Goal: Task Accomplishment & Management: Use online tool/utility

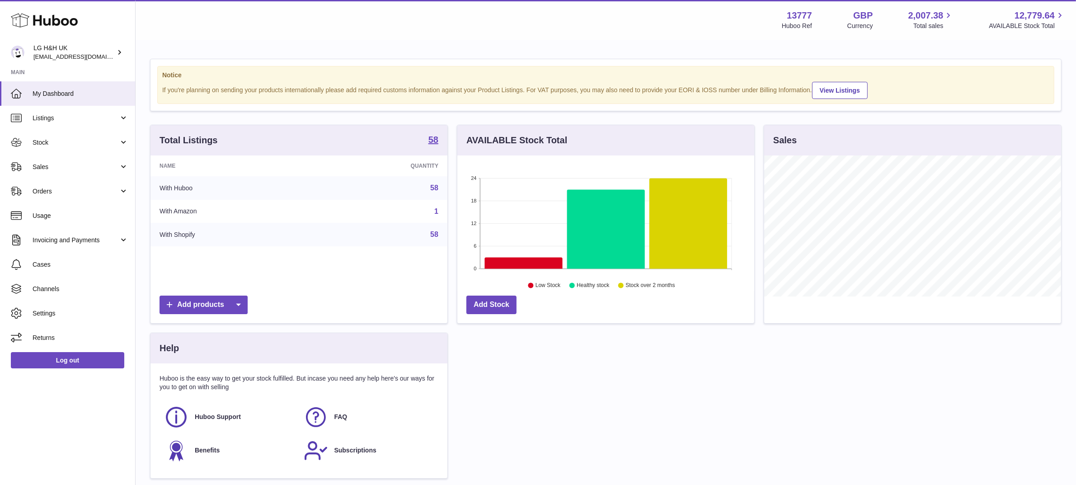
scroll to position [141, 297]
click at [40, 171] on link "Sales" at bounding box center [67, 167] width 135 height 24
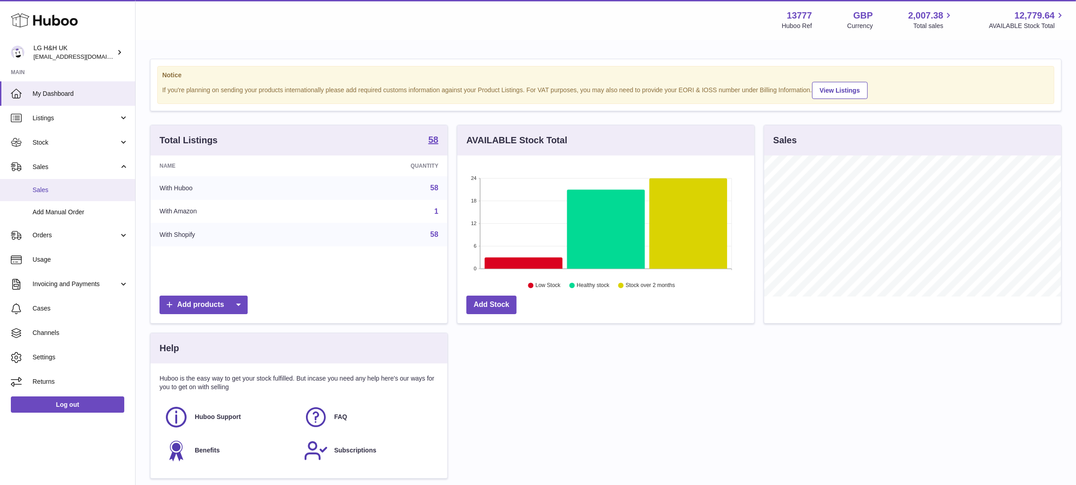
click at [46, 186] on span "Sales" at bounding box center [81, 190] width 96 height 9
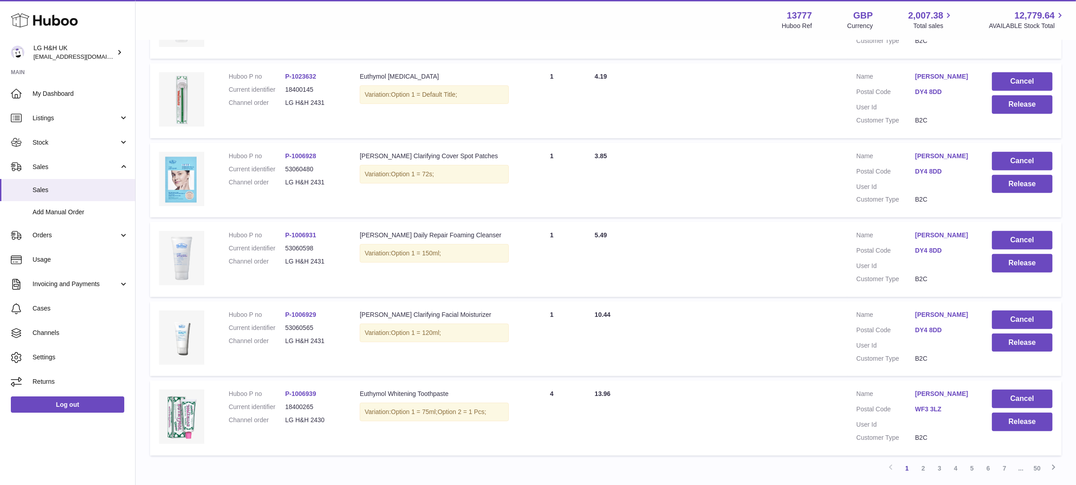
scroll to position [629, 0]
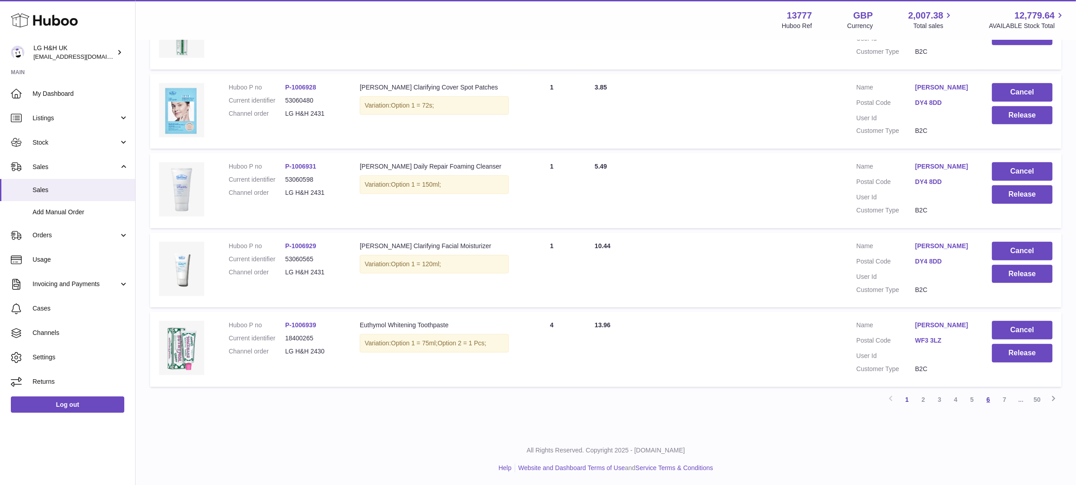
click at [990, 399] on link "6" at bounding box center [988, 399] width 16 height 16
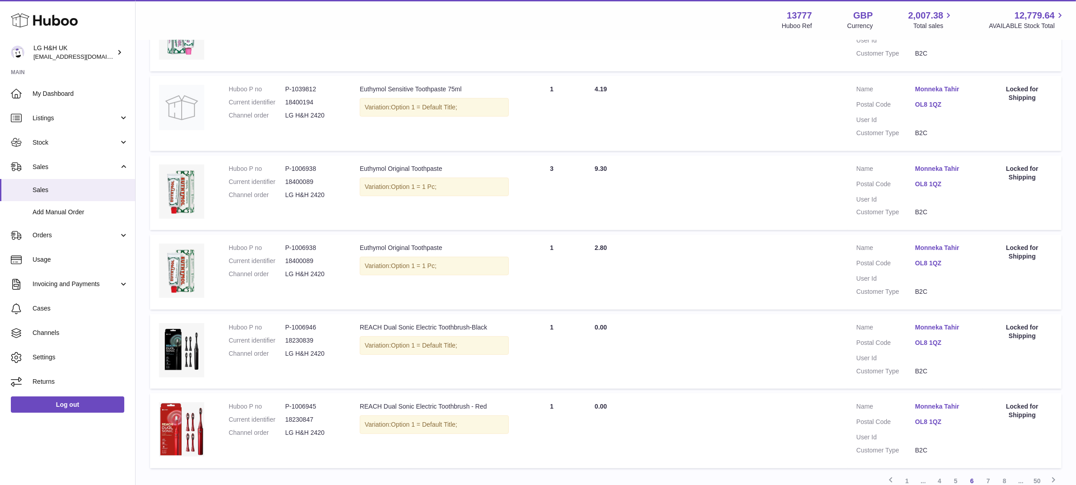
scroll to position [629, 0]
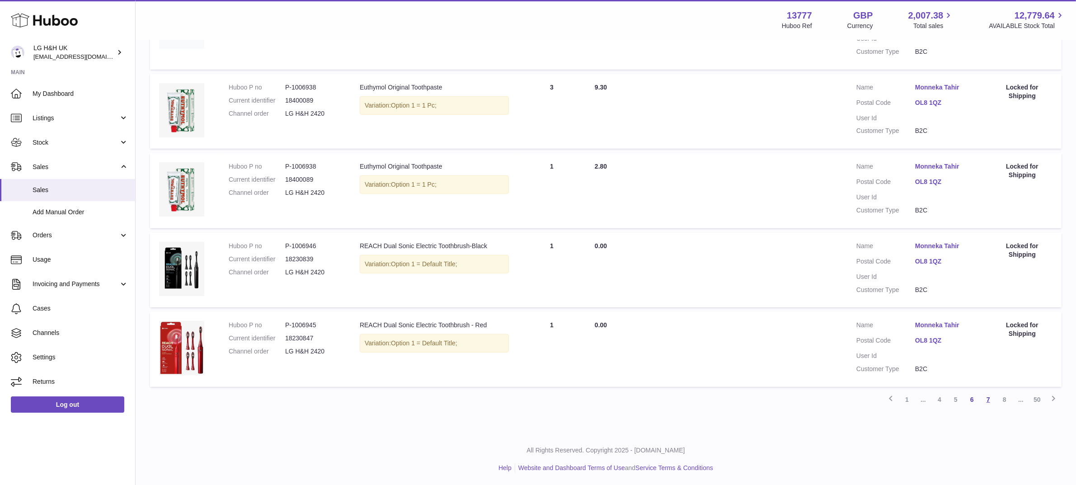
click at [991, 400] on link "7" at bounding box center [988, 399] width 16 height 16
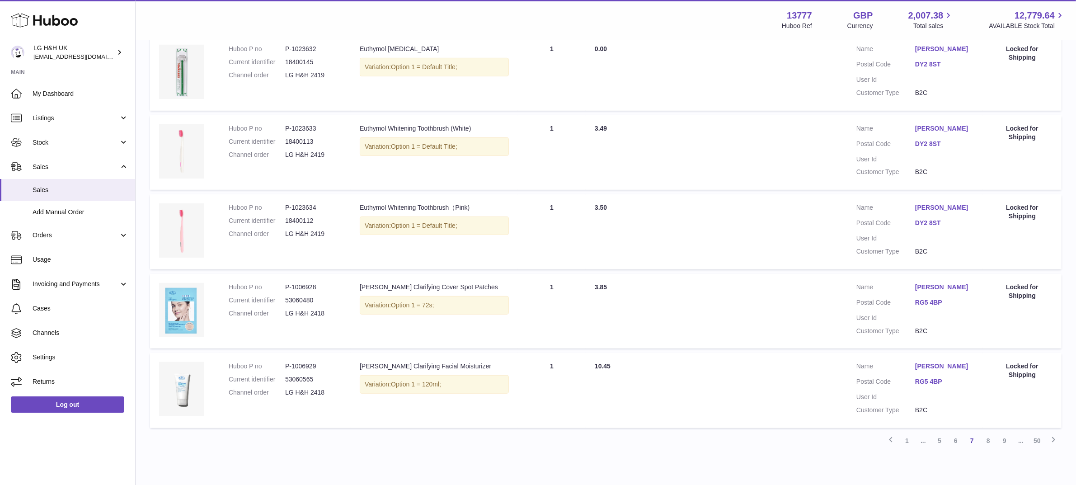
scroll to position [629, 0]
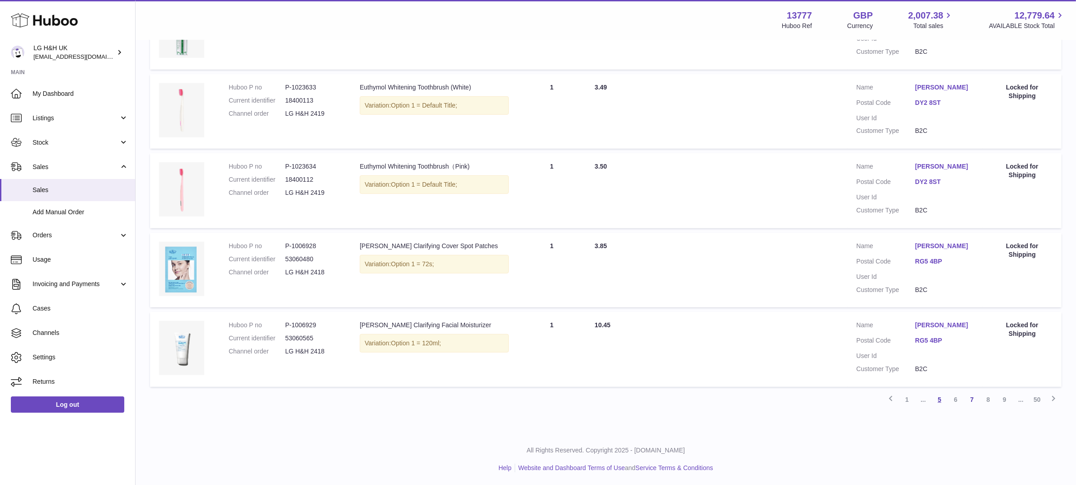
click at [943, 399] on link "5" at bounding box center [939, 399] width 16 height 16
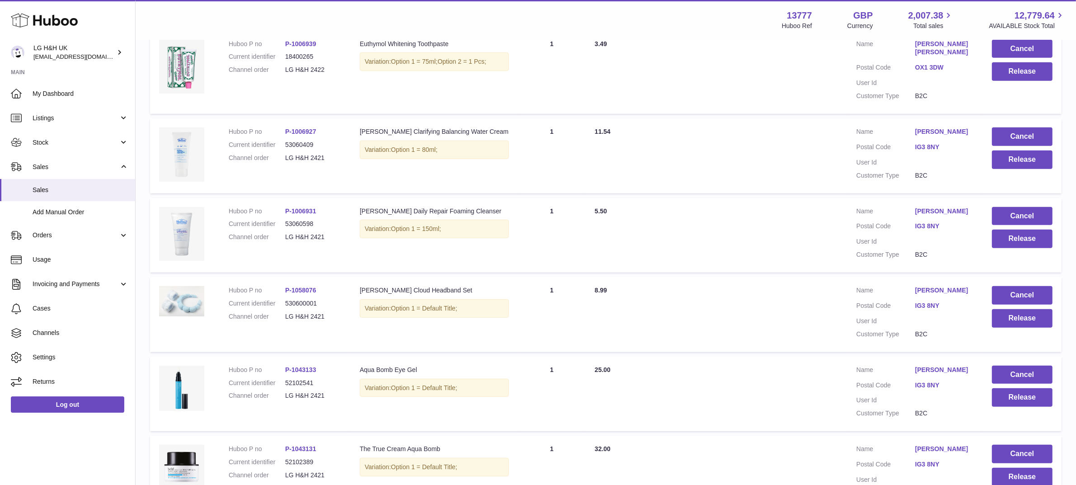
scroll to position [647, 0]
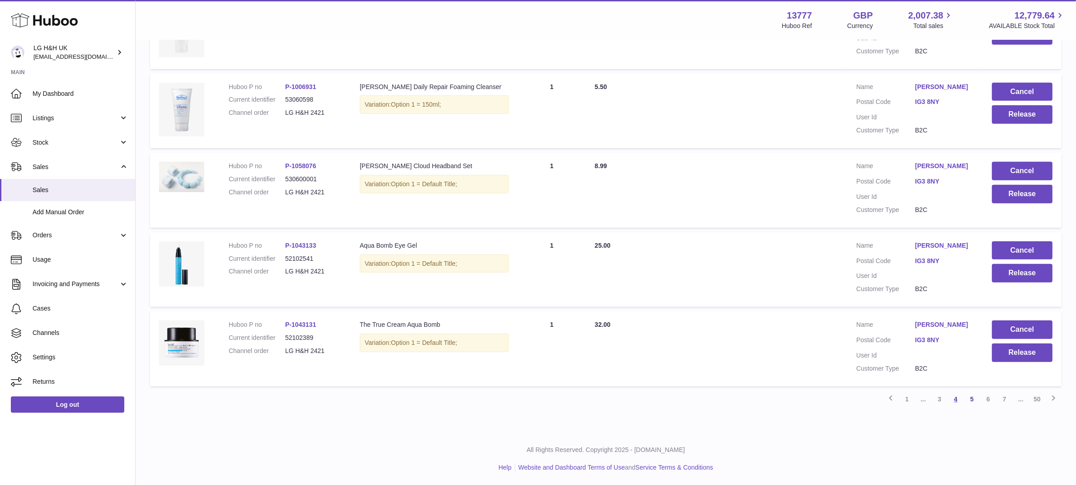
click at [956, 401] on link "4" at bounding box center [956, 399] width 16 height 16
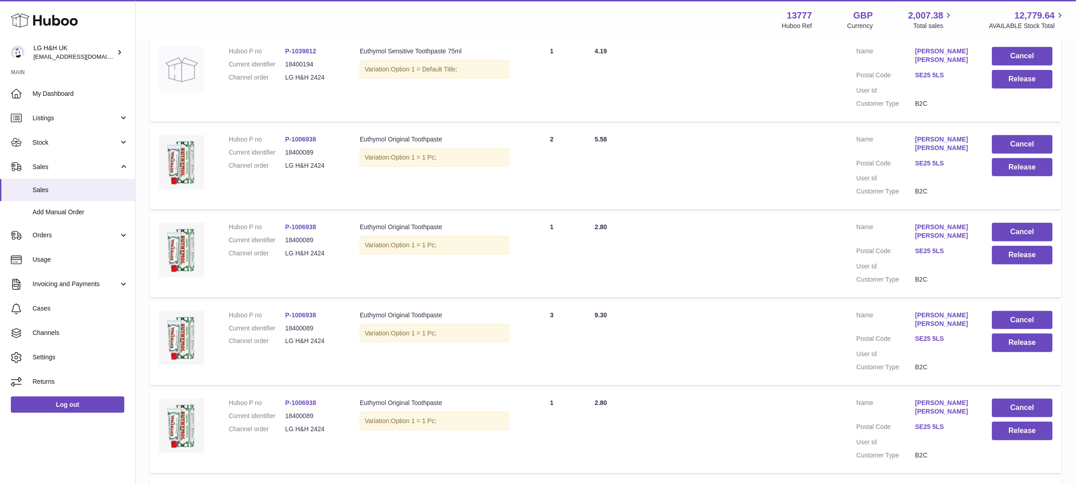
scroll to position [528, 0]
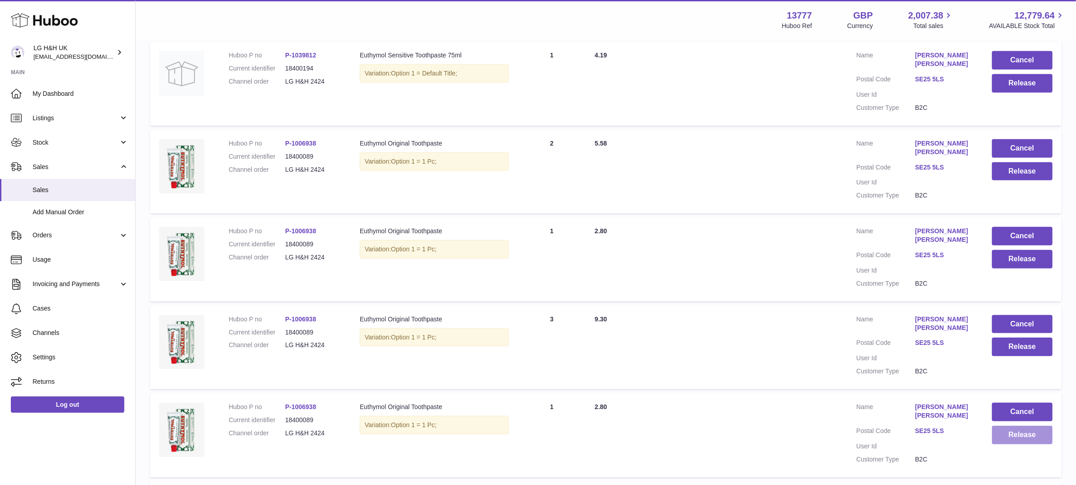
click at [1006, 435] on button "Release" at bounding box center [1022, 435] width 61 height 19
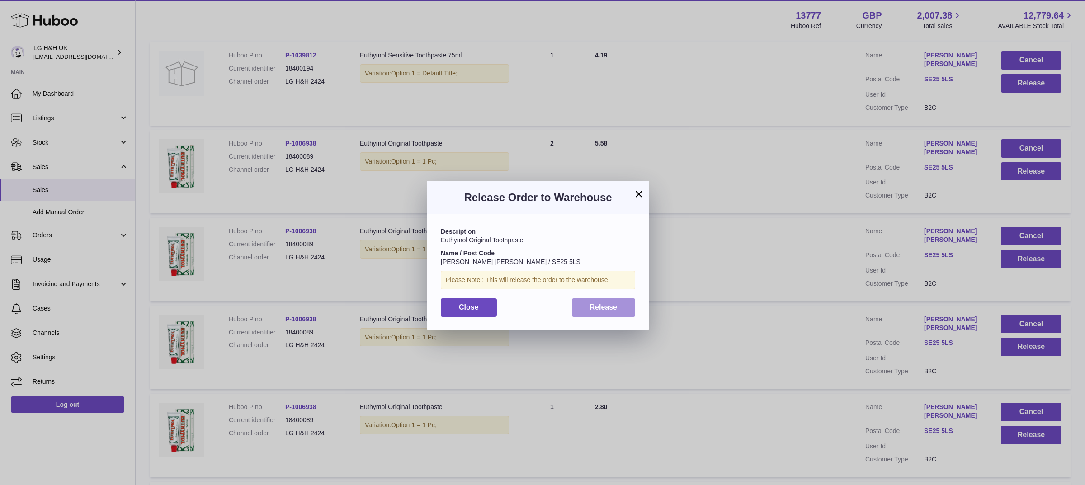
click at [616, 305] on span "Release" at bounding box center [604, 307] width 28 height 8
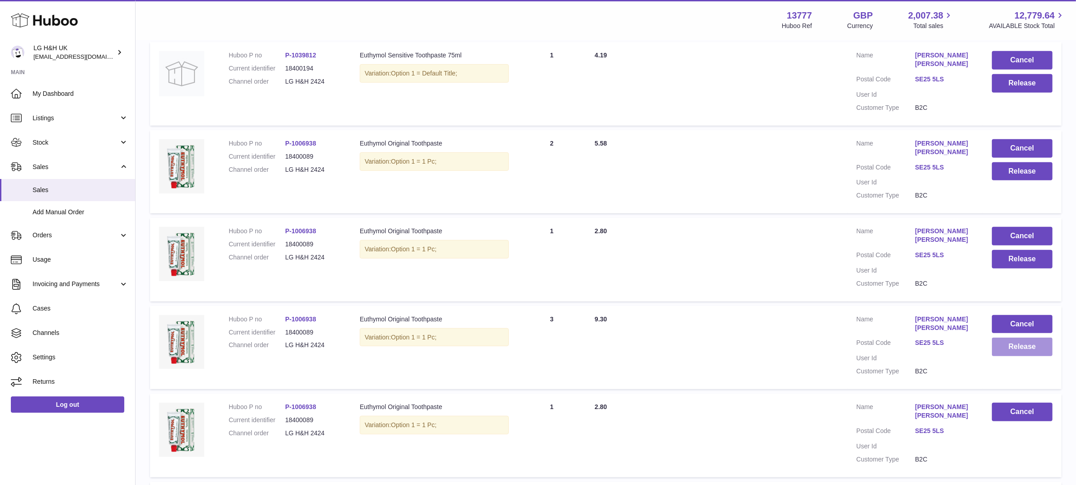
click at [1005, 352] on button "Release" at bounding box center [1022, 347] width 61 height 19
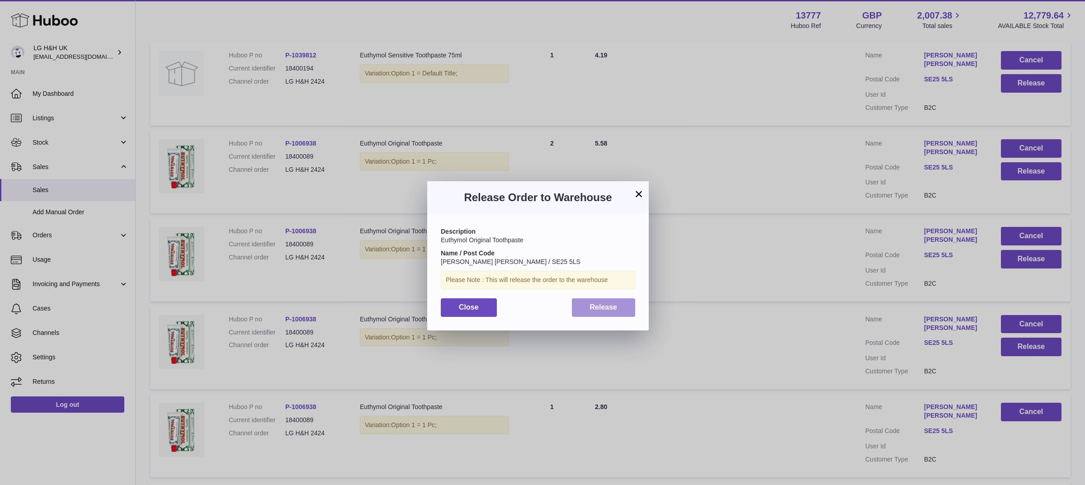
click at [616, 306] on span "Release" at bounding box center [604, 307] width 28 height 8
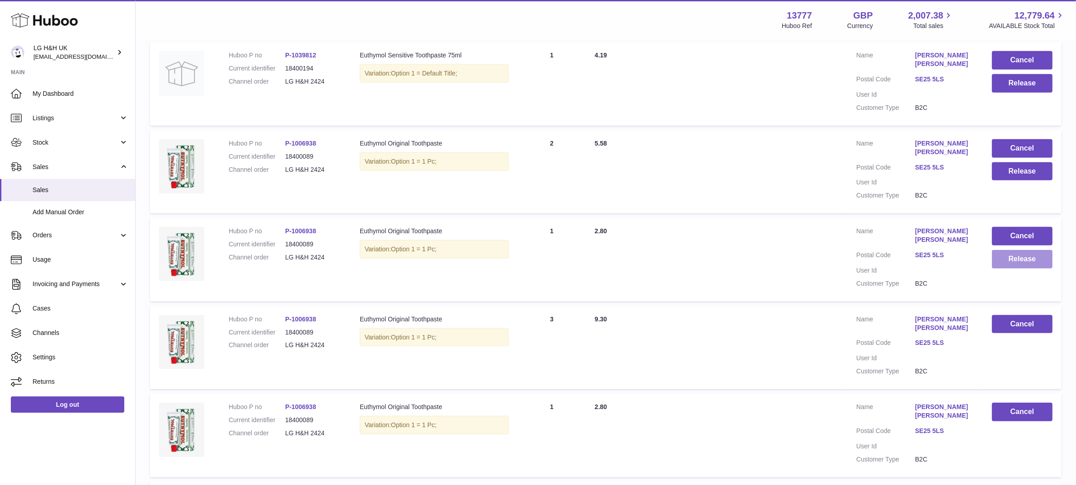
click at [1008, 254] on button "Release" at bounding box center [1022, 259] width 61 height 19
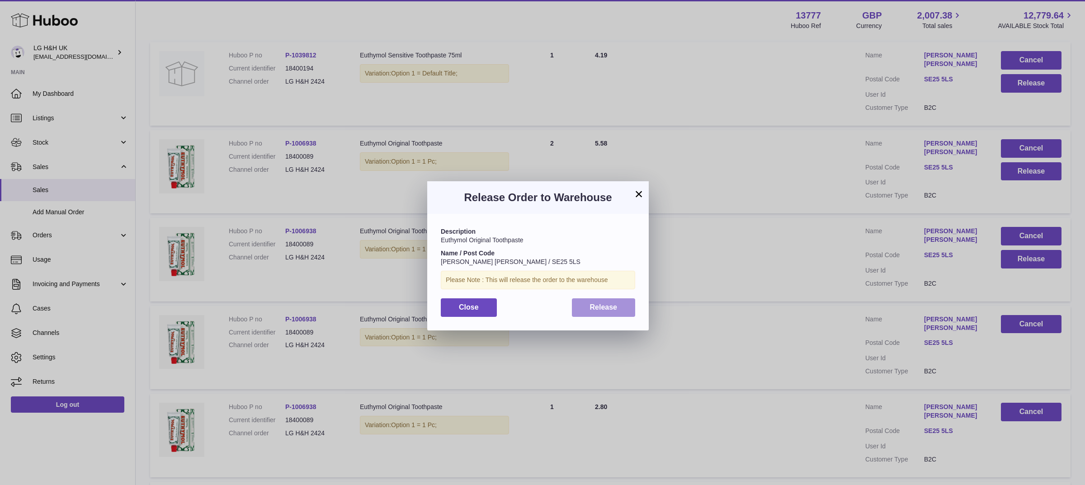
click at [609, 303] on span "Release" at bounding box center [604, 307] width 28 height 8
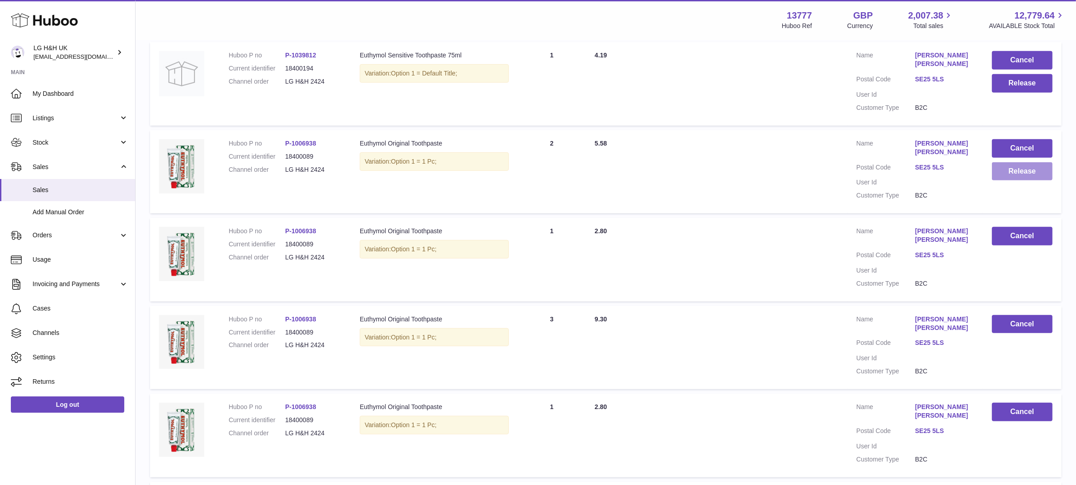
click at [1033, 168] on button "Release" at bounding box center [1022, 171] width 61 height 19
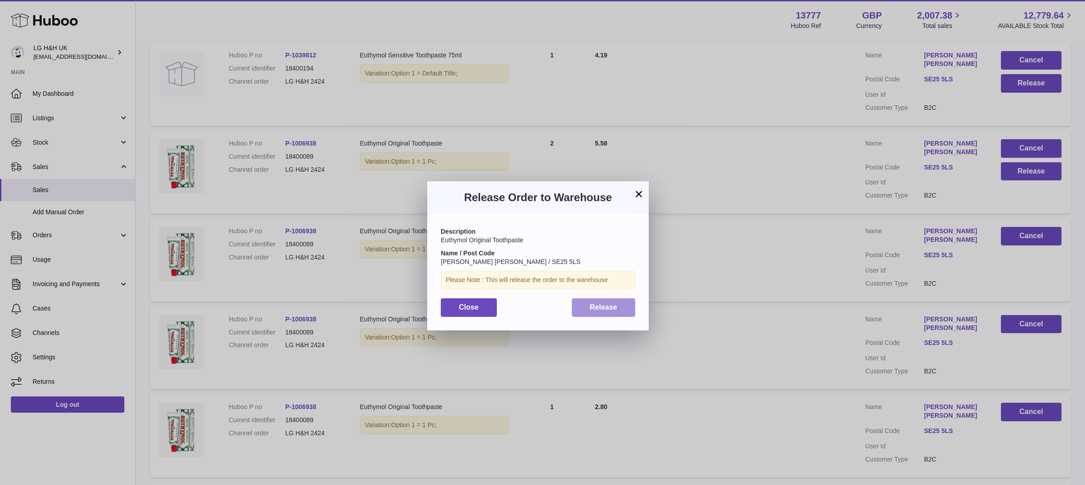
click at [607, 306] on span "Release" at bounding box center [604, 307] width 28 height 8
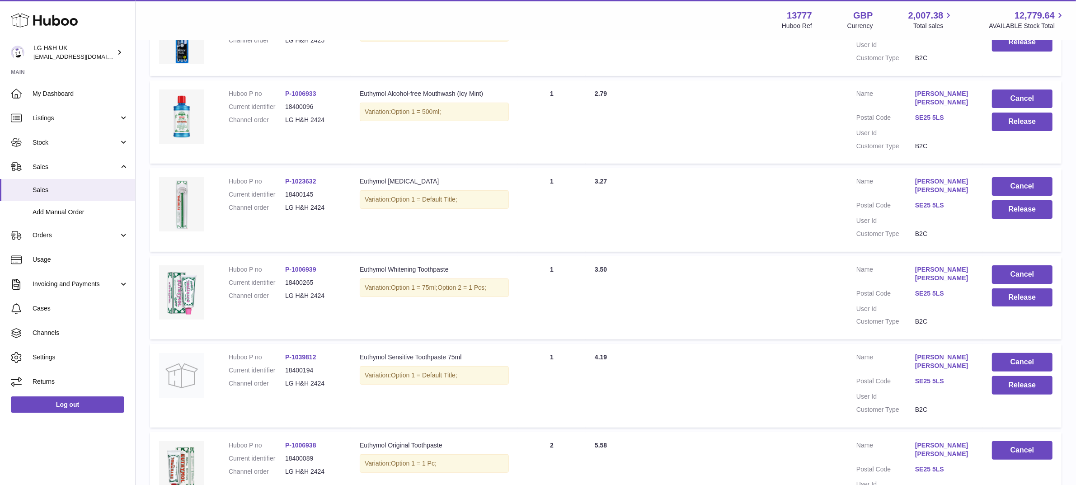
scroll to position [245, 0]
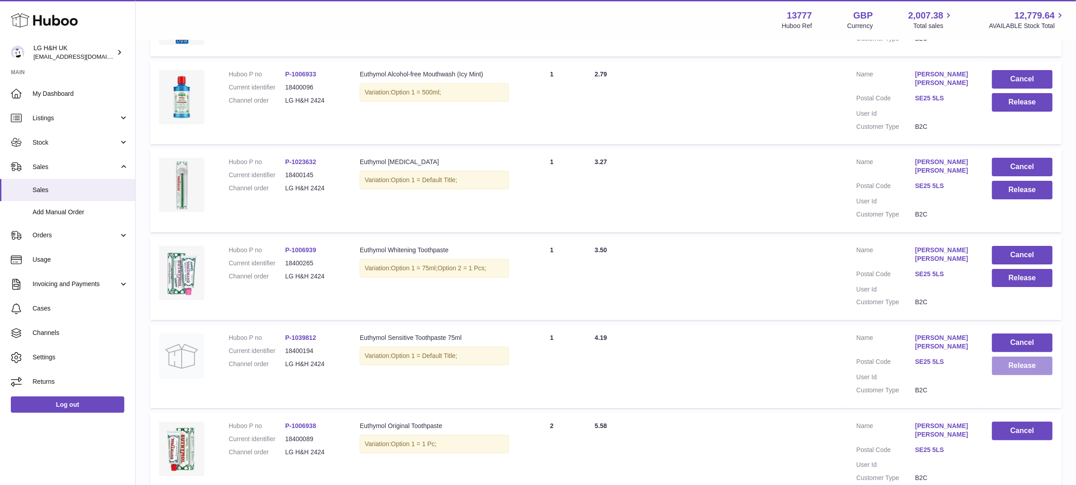
click at [1019, 361] on button "Release" at bounding box center [1022, 366] width 61 height 19
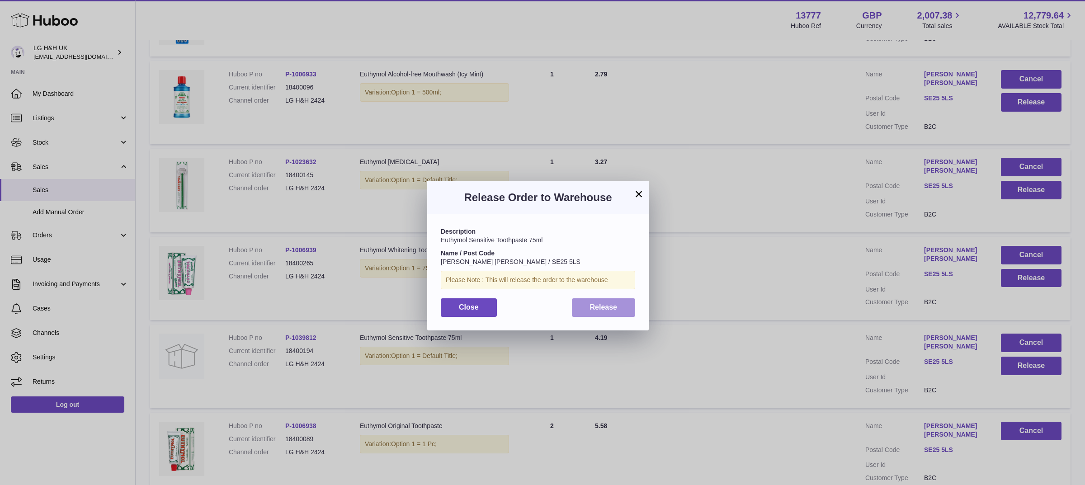
click at [613, 302] on button "Release" at bounding box center [604, 307] width 64 height 19
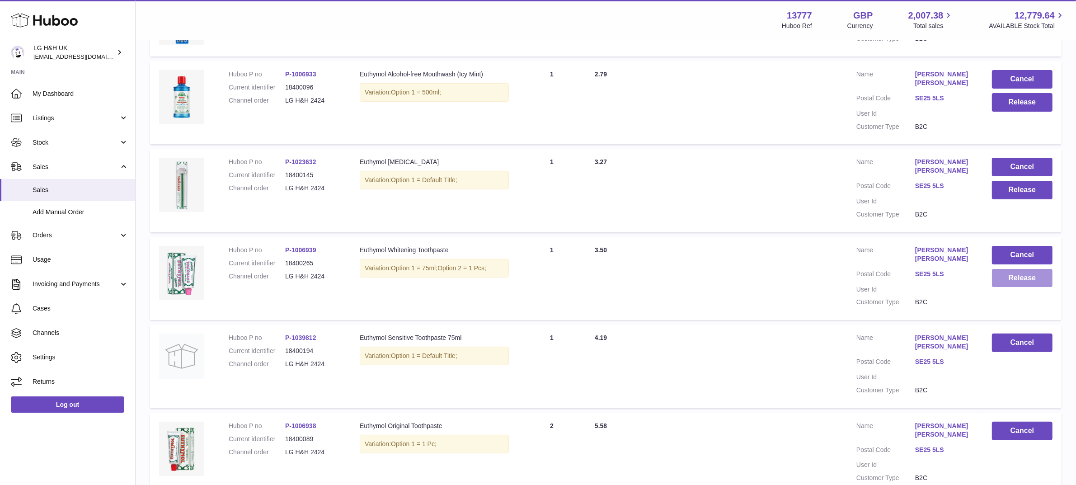
click at [999, 278] on button "Release" at bounding box center [1022, 278] width 61 height 19
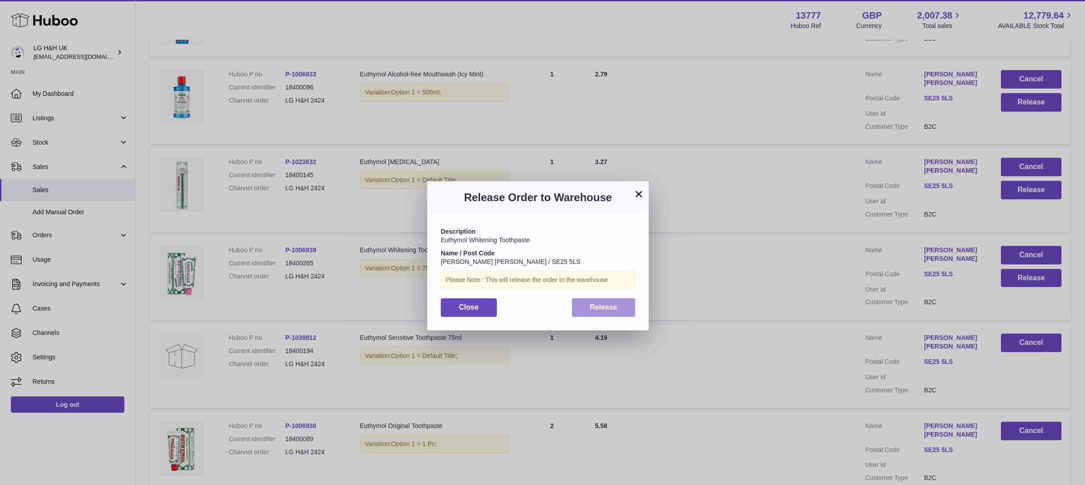
click at [625, 304] on button "Release" at bounding box center [604, 307] width 64 height 19
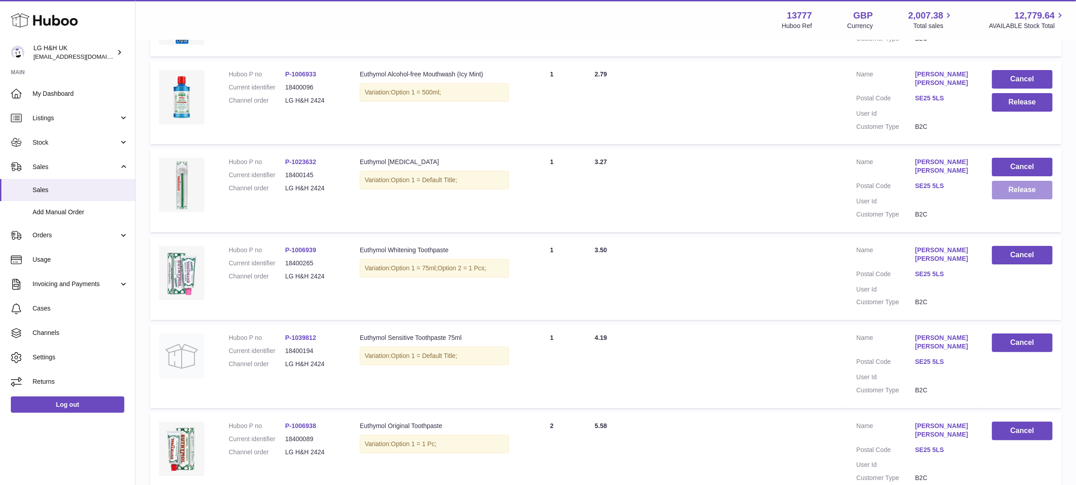
click at [1032, 190] on button "Release" at bounding box center [1022, 190] width 61 height 19
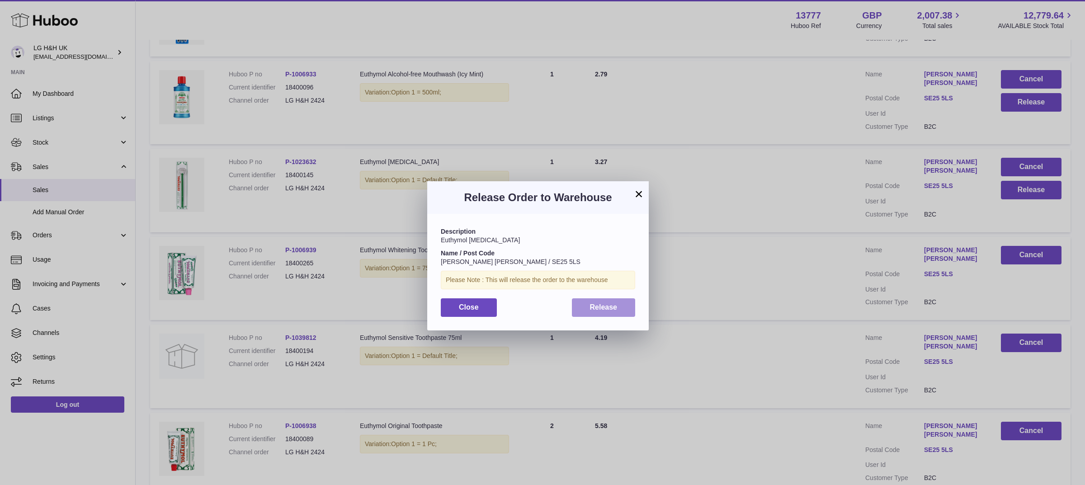
click at [591, 303] on span "Release" at bounding box center [604, 307] width 28 height 8
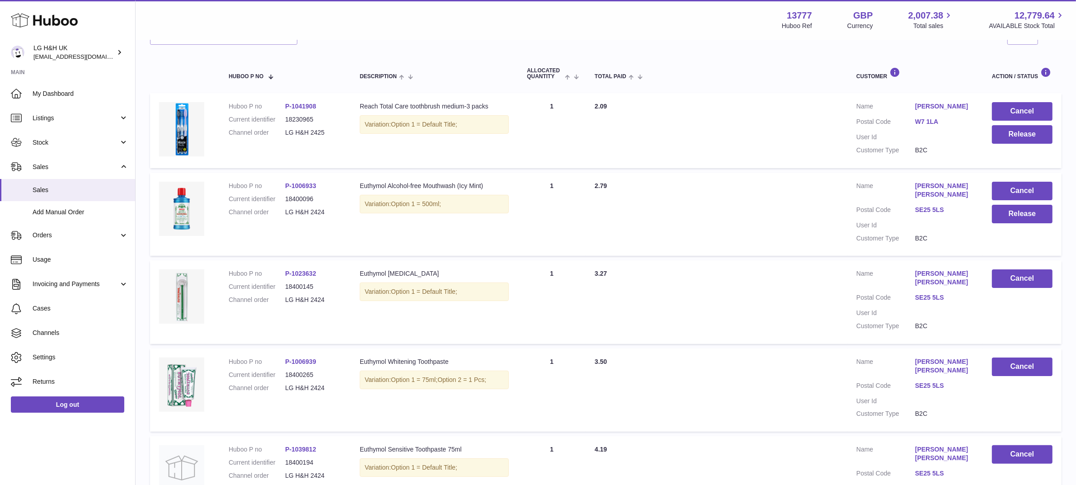
scroll to position [132, 0]
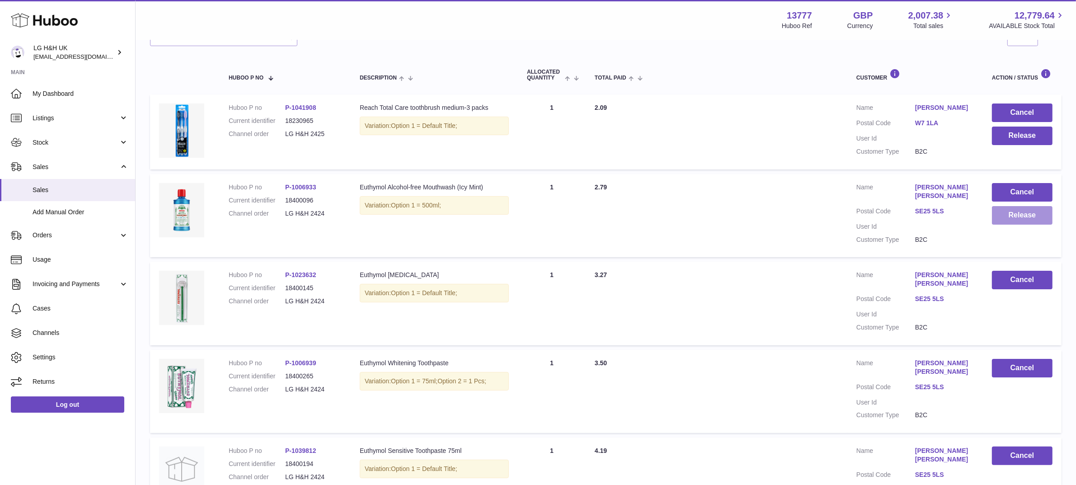
click at [995, 218] on button "Release" at bounding box center [1022, 215] width 61 height 19
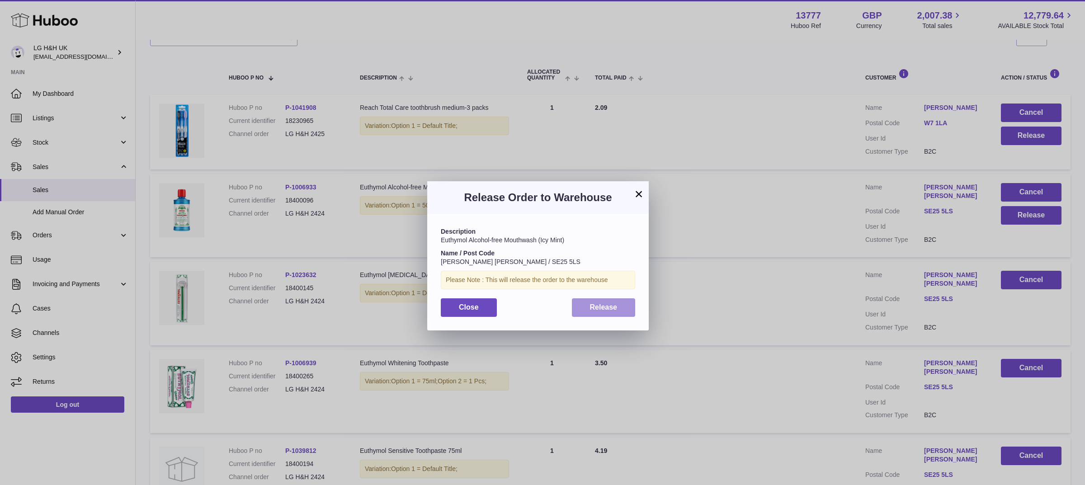
click at [626, 301] on button "Release" at bounding box center [604, 307] width 64 height 19
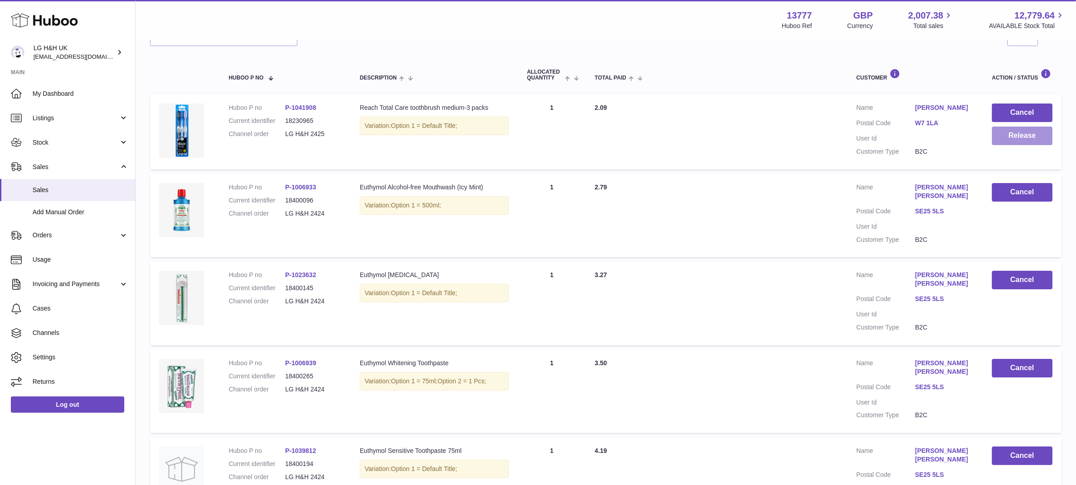
click at [1008, 136] on button "Release" at bounding box center [1022, 136] width 61 height 19
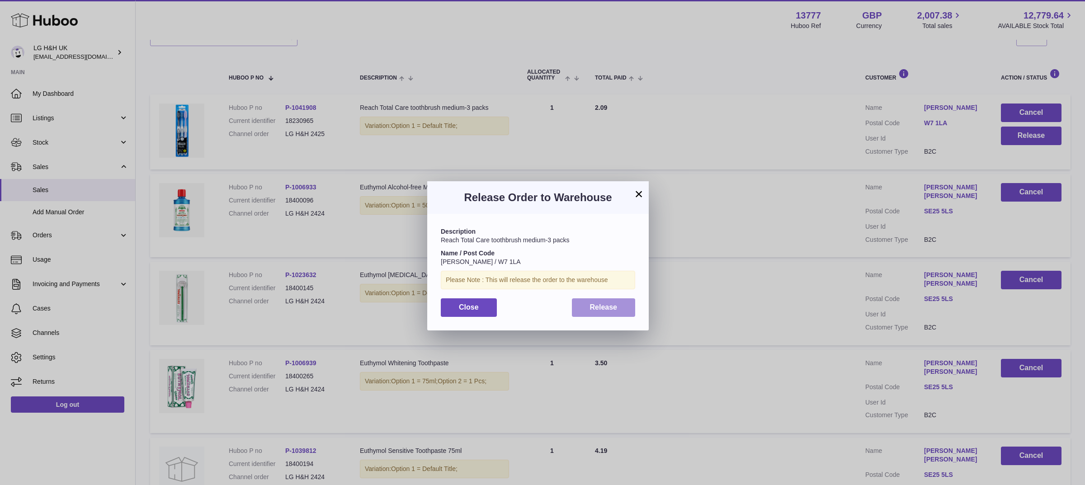
click at [597, 310] on span "Release" at bounding box center [604, 307] width 28 height 8
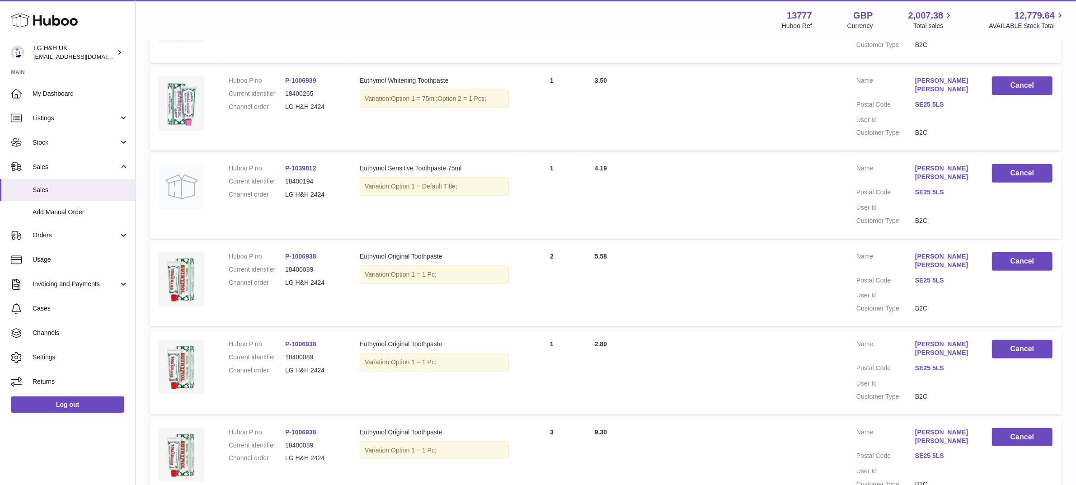
scroll to position [697, 0]
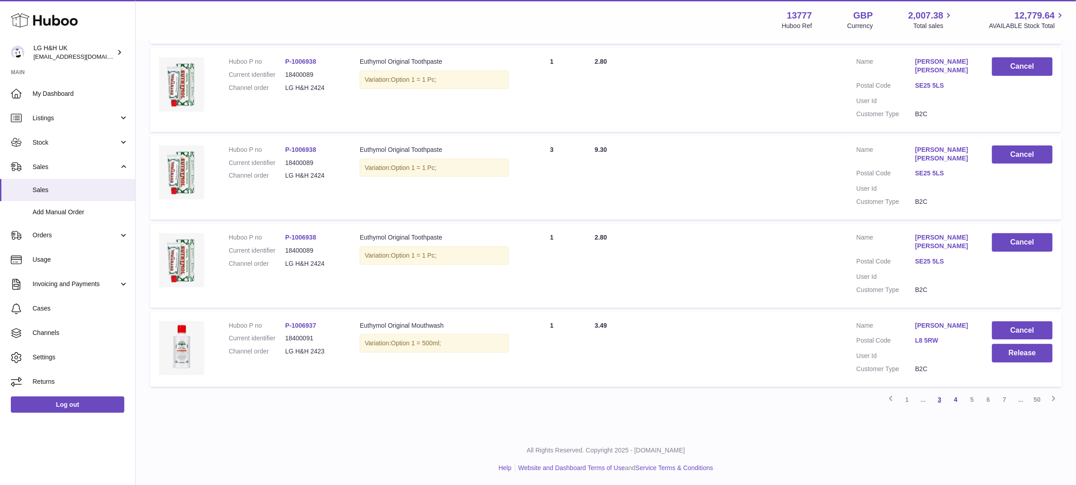
click at [938, 403] on link "3" at bounding box center [939, 399] width 16 height 16
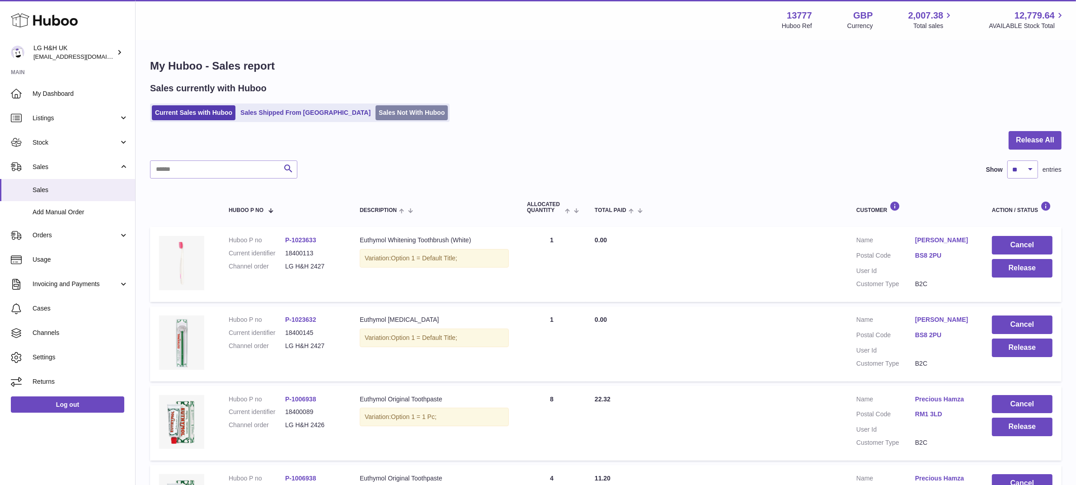
click at [376, 109] on link "Sales Not With Huboo" at bounding box center [412, 112] width 72 height 15
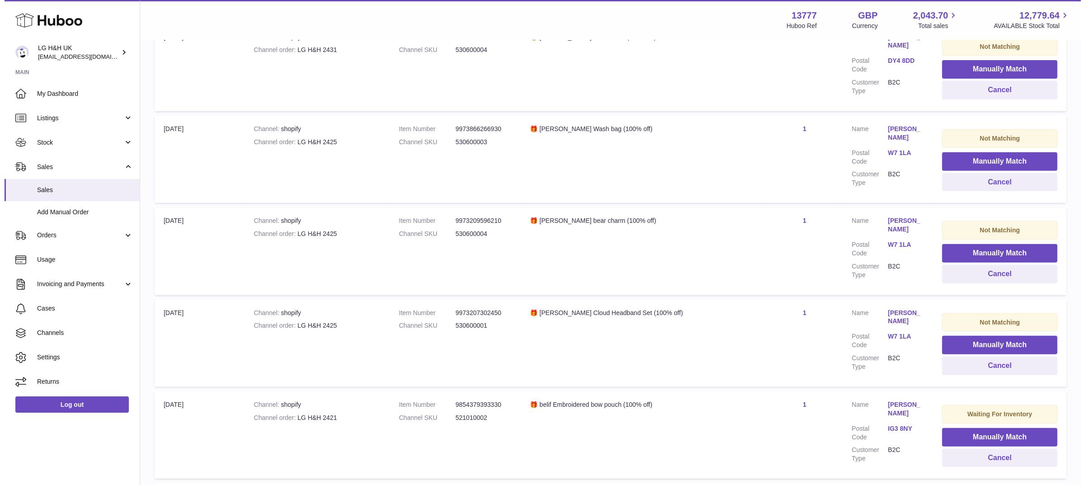
scroll to position [420, 0]
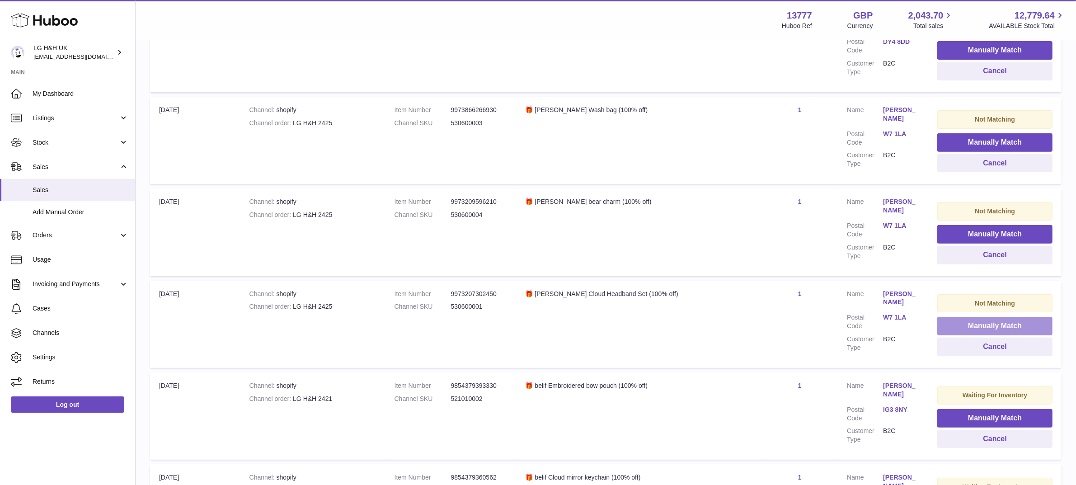
click at [946, 321] on button "Manually Match" at bounding box center [994, 326] width 115 height 19
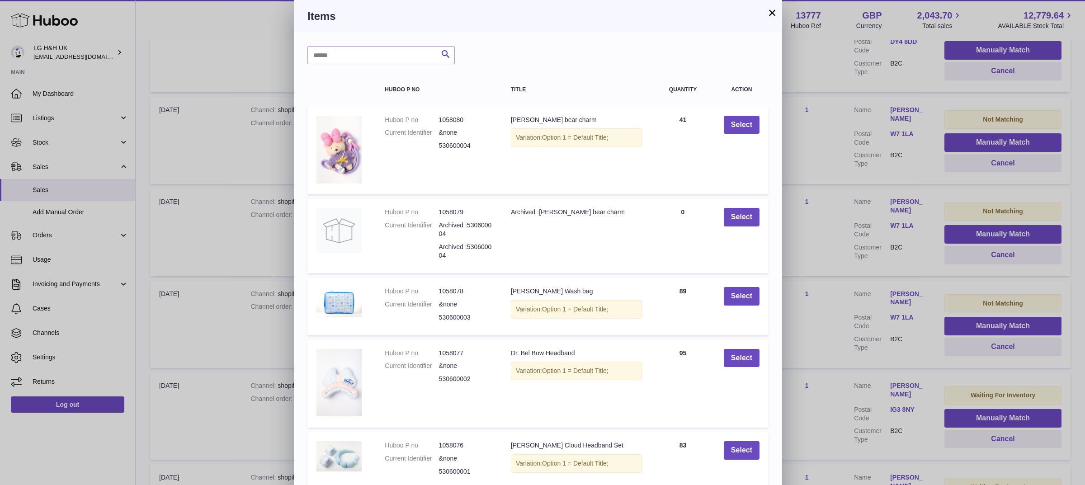
click at [770, 10] on button "×" at bounding box center [771, 12] width 11 height 11
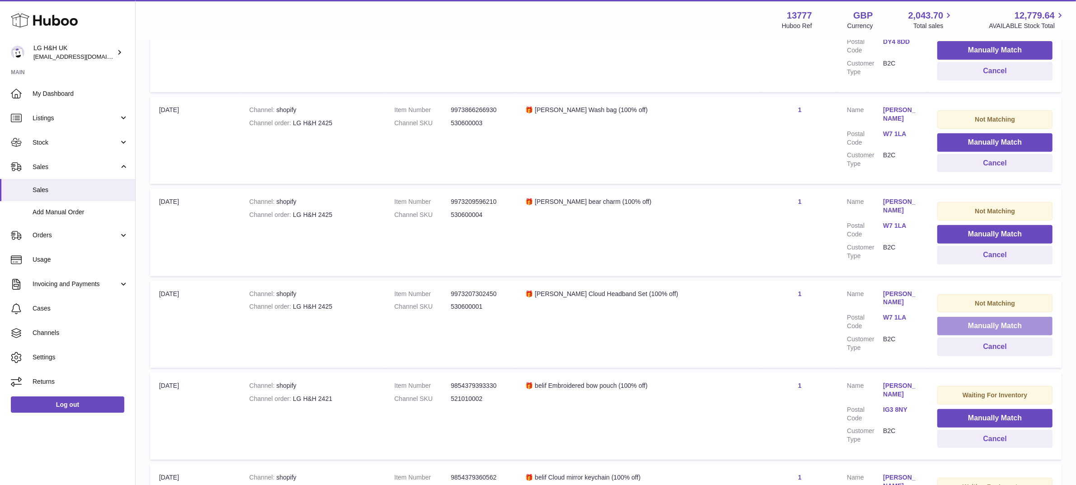
click at [979, 329] on button "Manually Match" at bounding box center [994, 326] width 115 height 19
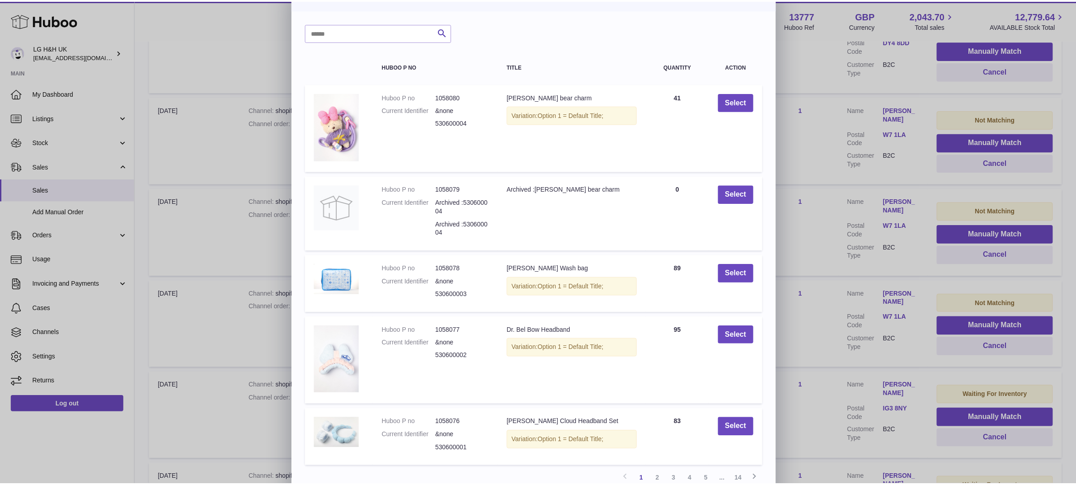
scroll to position [44, 0]
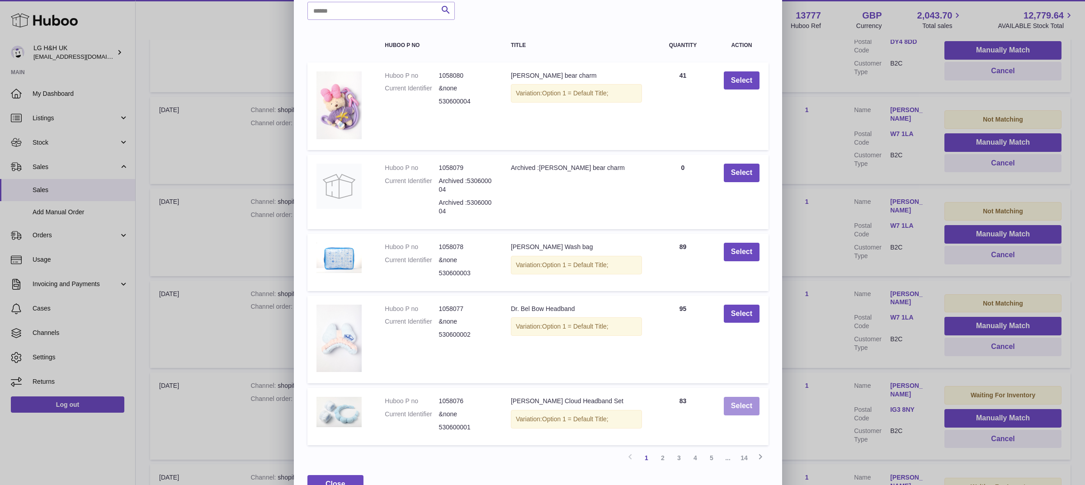
click at [737, 397] on button "Select" at bounding box center [741, 406] width 36 height 19
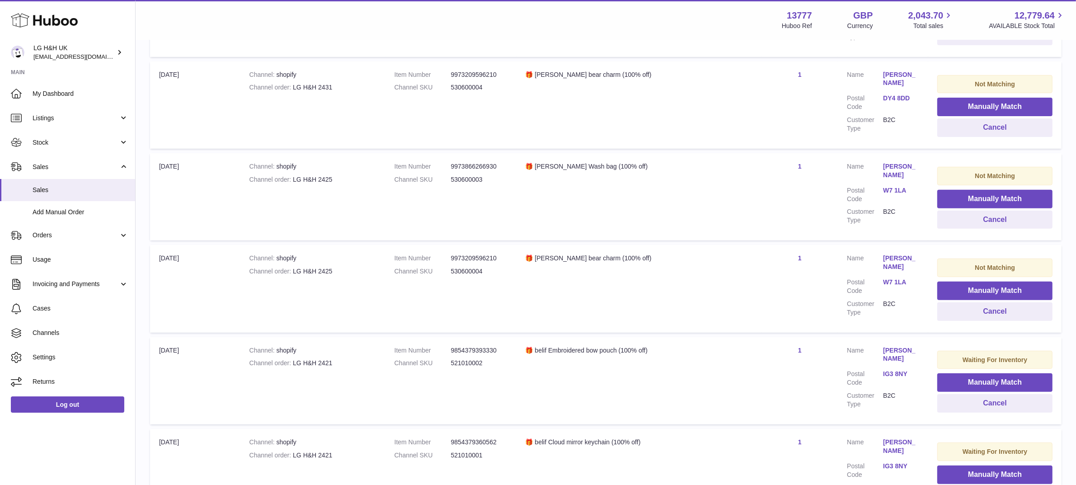
scroll to position [420, 0]
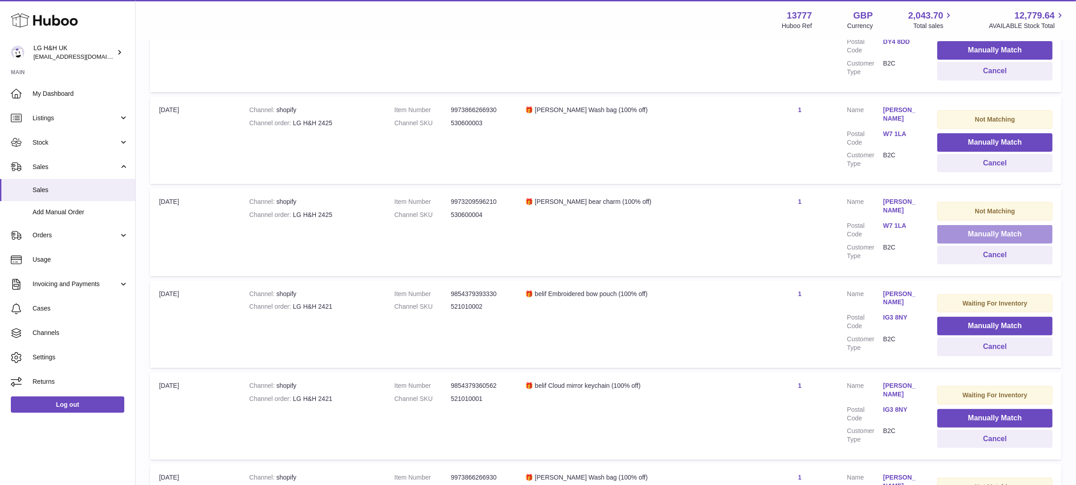
click at [956, 233] on button "Manually Match" at bounding box center [994, 234] width 115 height 19
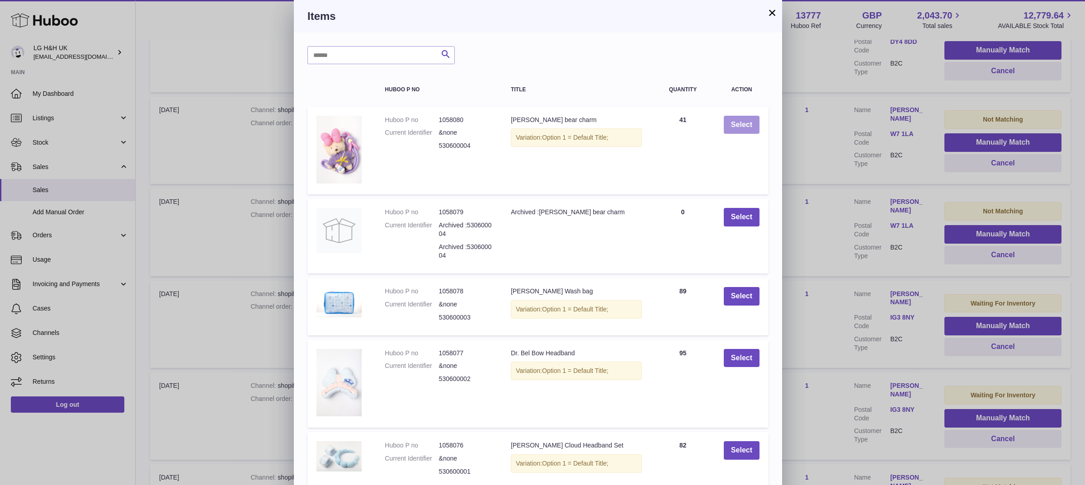
click at [739, 122] on button "Select" at bounding box center [741, 125] width 36 height 19
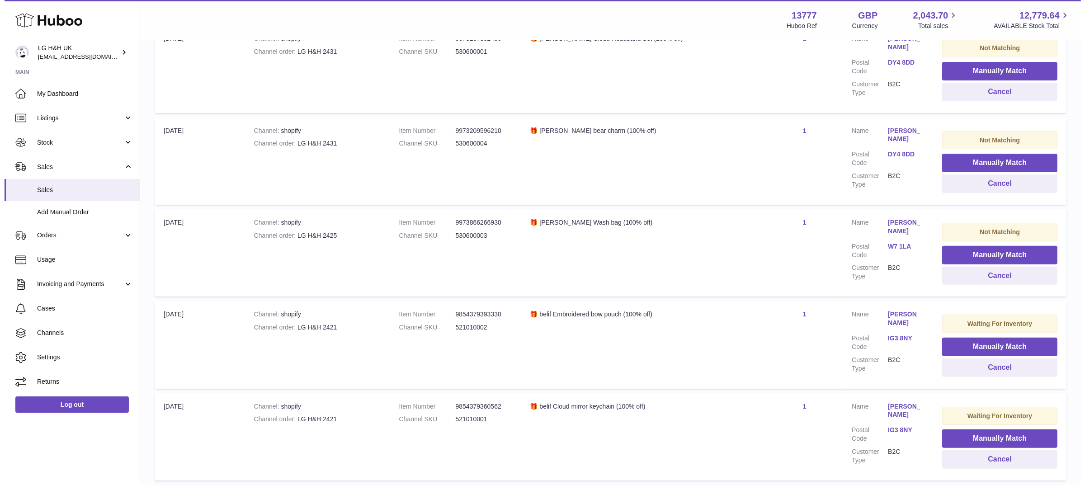
scroll to position [307, 0]
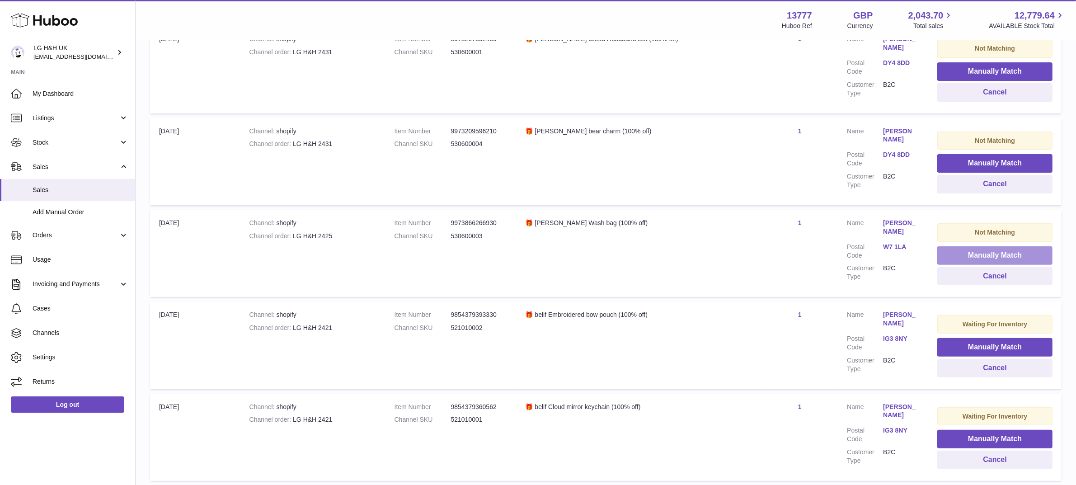
click at [938, 257] on button "Manually Match" at bounding box center [994, 255] width 115 height 19
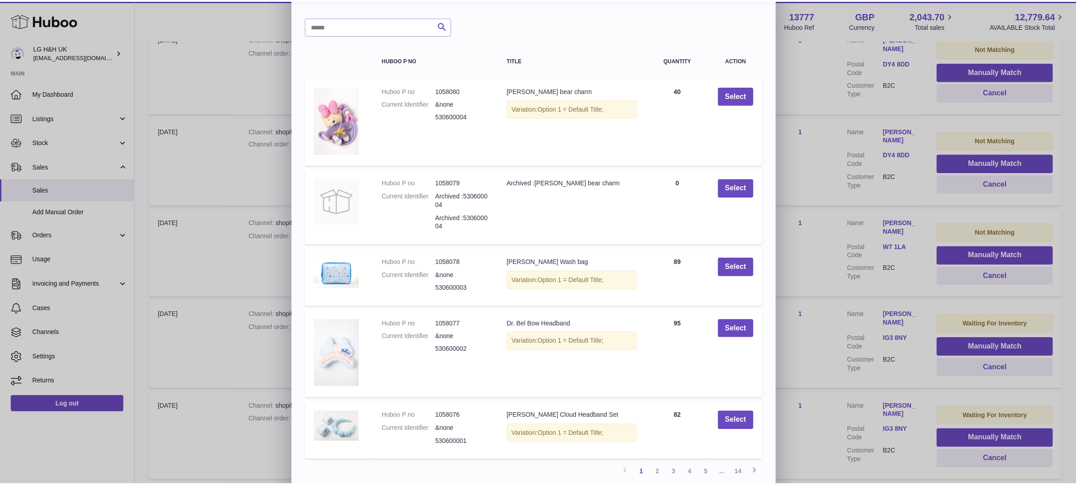
scroll to position [44, 0]
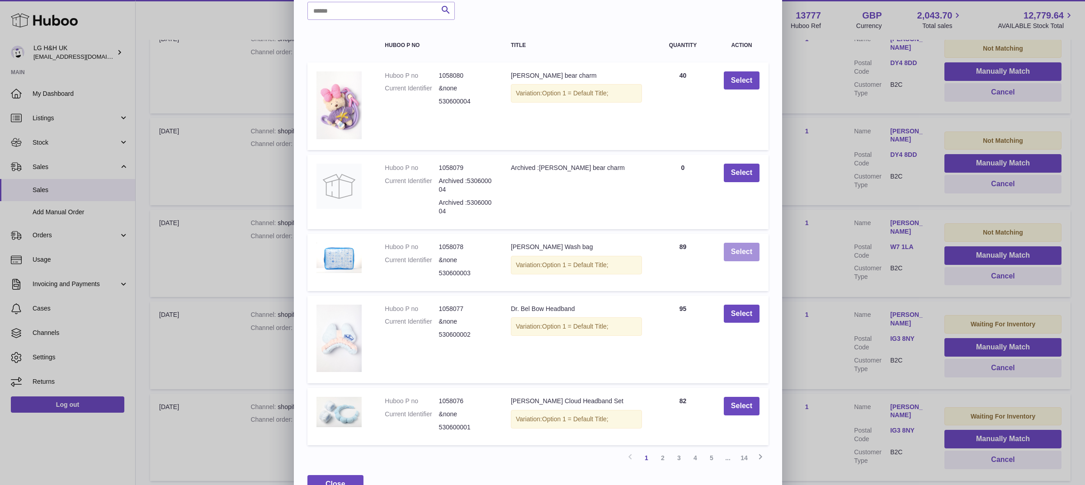
click at [741, 247] on button "Select" at bounding box center [741, 252] width 36 height 19
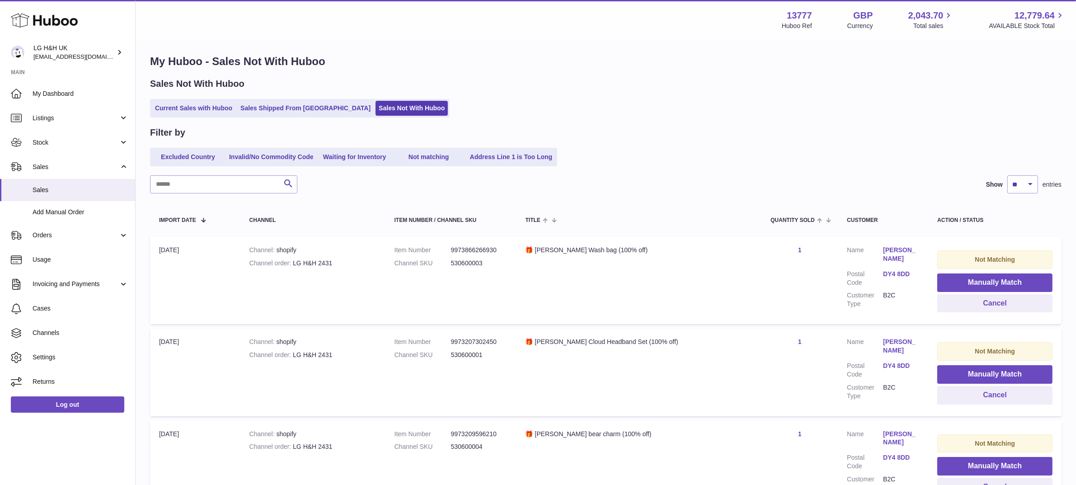
scroll to position [0, 0]
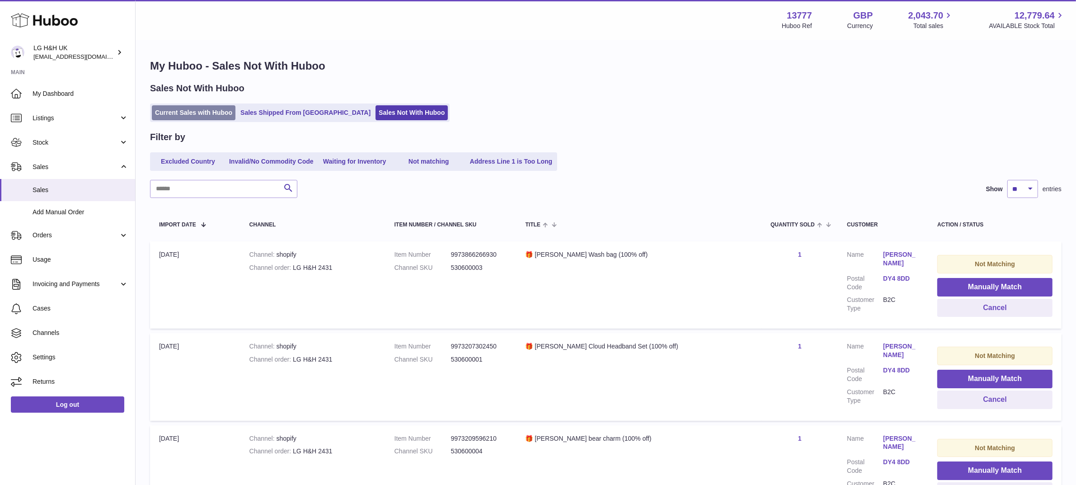
click at [183, 109] on link "Current Sales with Huboo" at bounding box center [194, 112] width 84 height 15
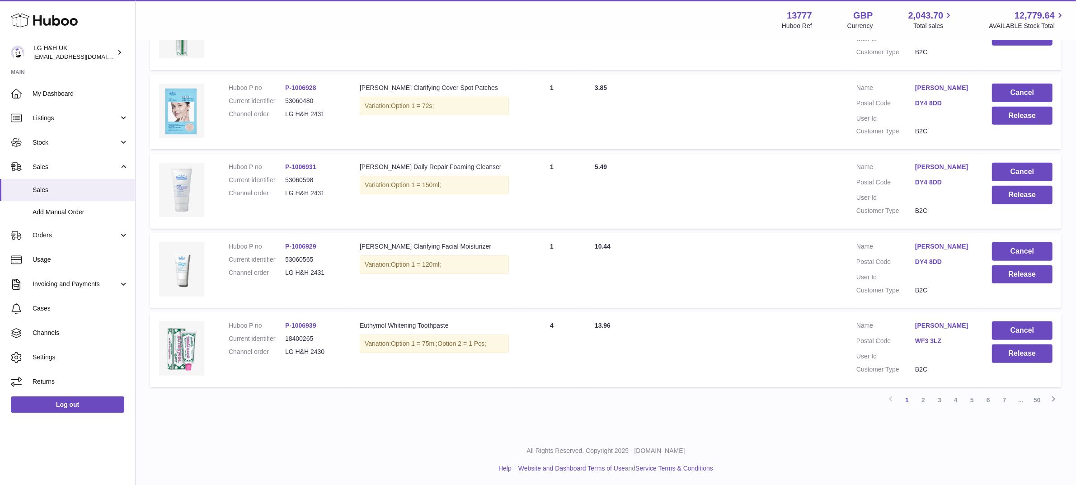
scroll to position [629, 0]
click at [957, 395] on link "4" at bounding box center [956, 399] width 16 height 16
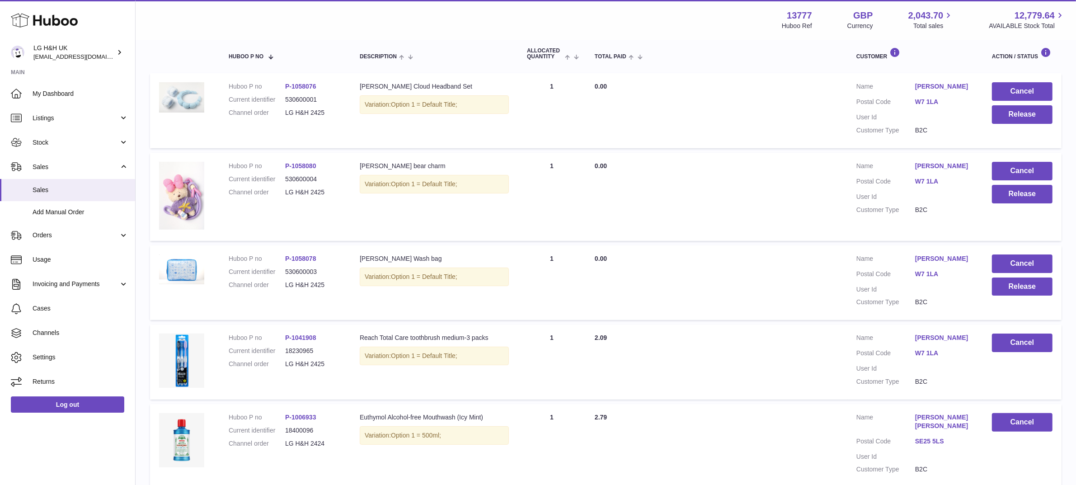
scroll to position [97, 0]
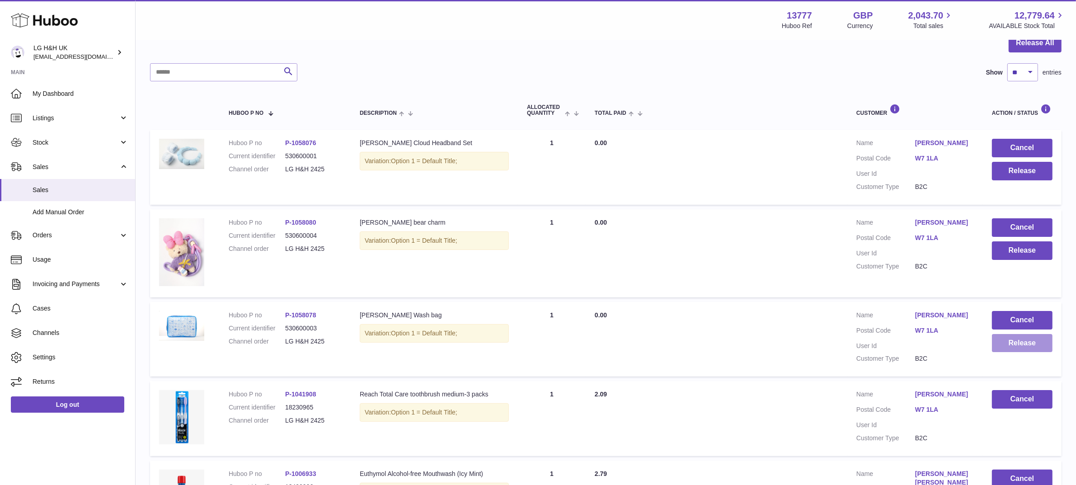
click at [1024, 342] on button "Release" at bounding box center [1022, 343] width 61 height 19
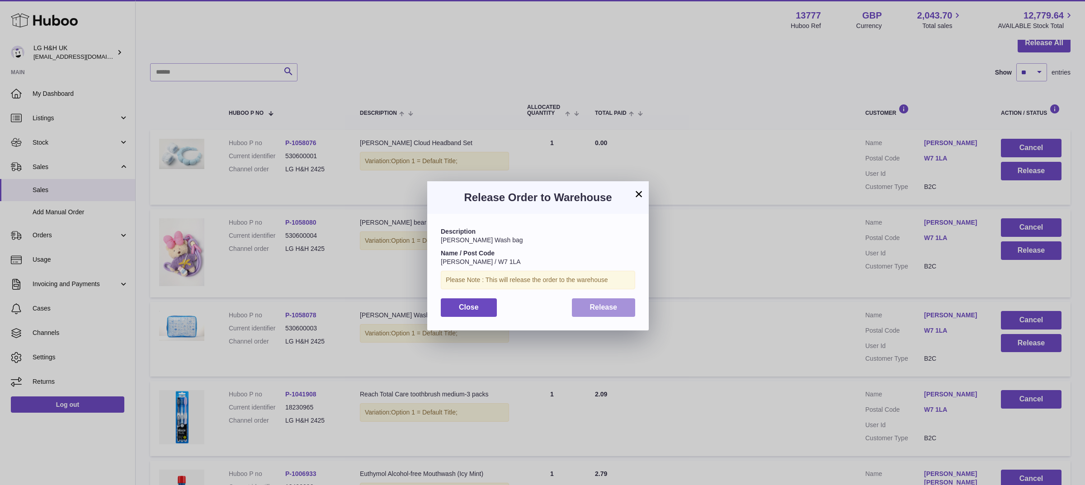
click at [623, 307] on button "Release" at bounding box center [604, 307] width 64 height 19
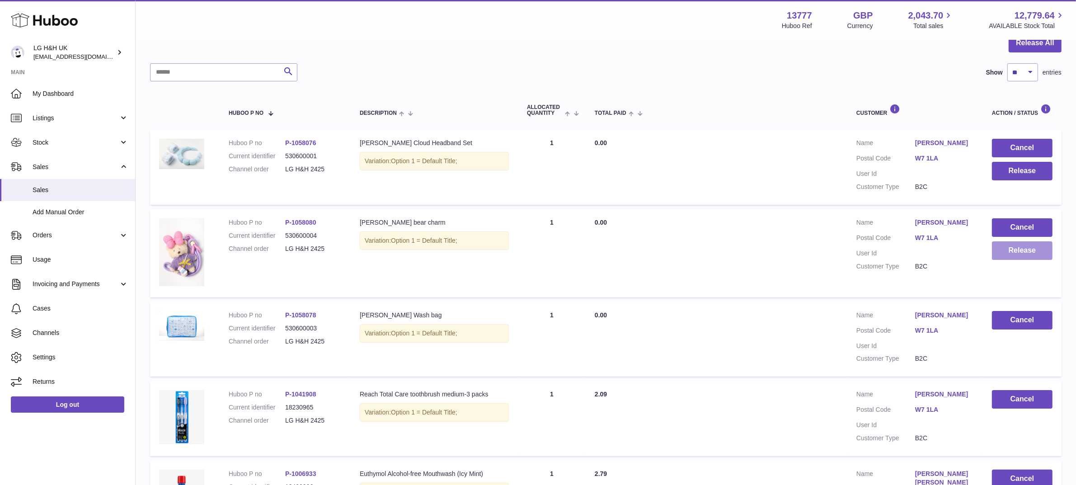
click at [1015, 247] on button "Release" at bounding box center [1022, 250] width 61 height 19
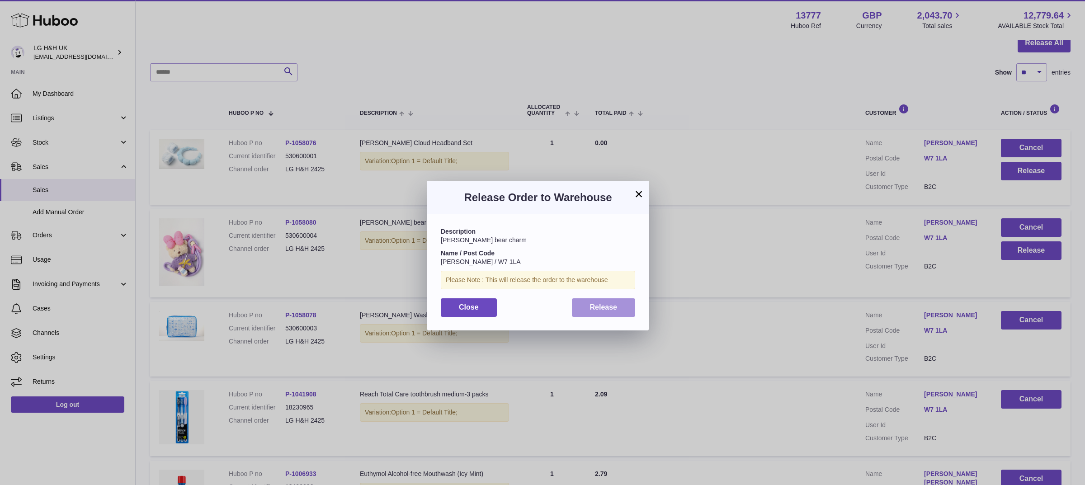
click at [619, 309] on button "Release" at bounding box center [604, 307] width 64 height 19
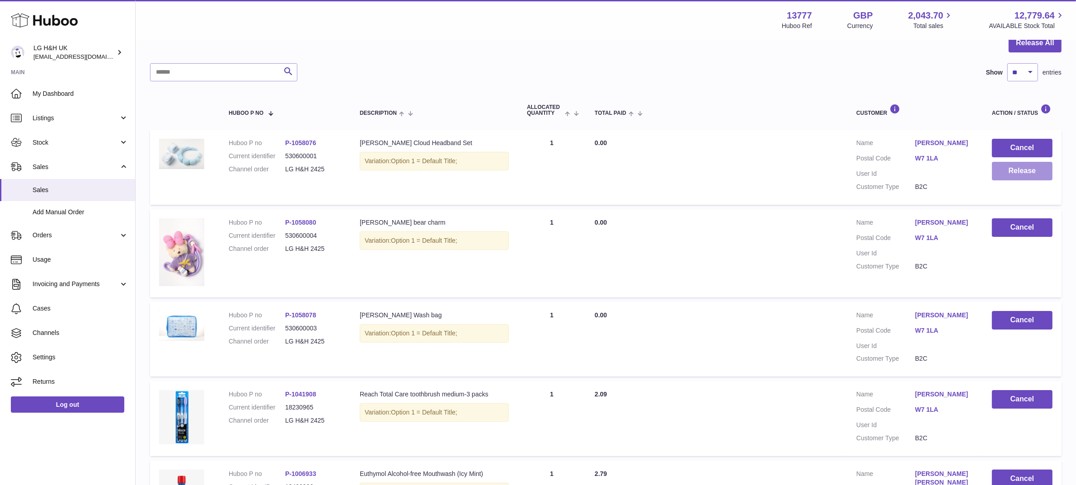
click at [1016, 175] on button "Release" at bounding box center [1022, 171] width 61 height 19
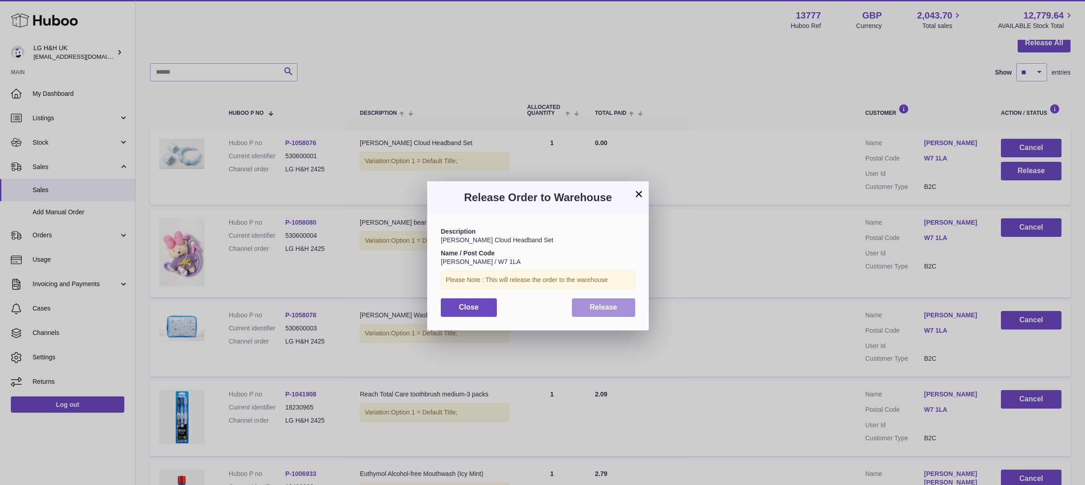
click at [577, 308] on button "Release" at bounding box center [604, 307] width 64 height 19
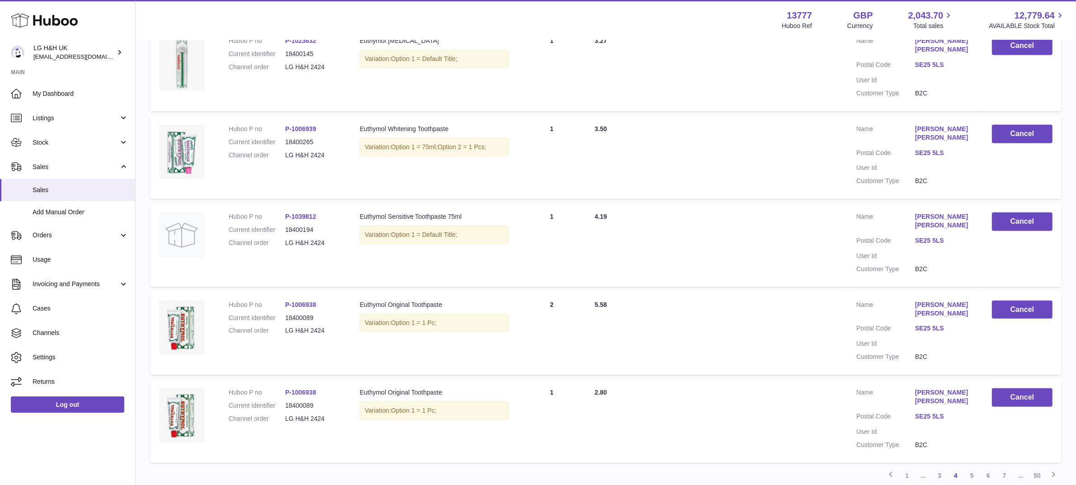
scroll to position [694, 0]
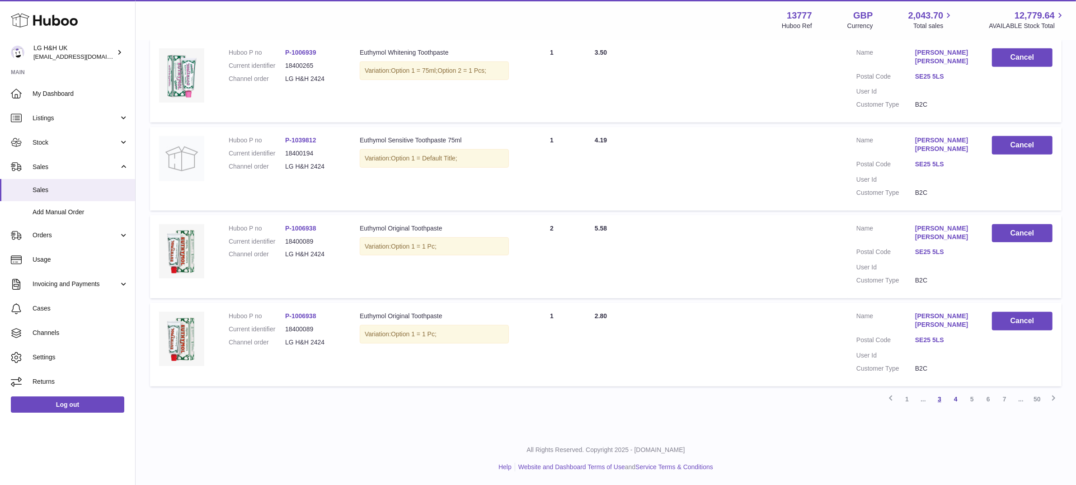
click at [942, 401] on link "3" at bounding box center [939, 399] width 16 height 16
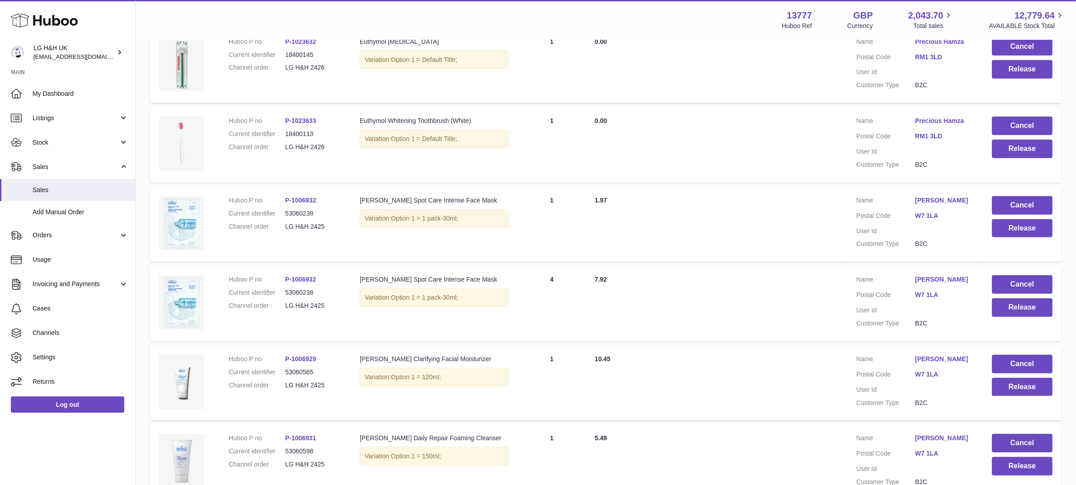
scroll to position [573, 0]
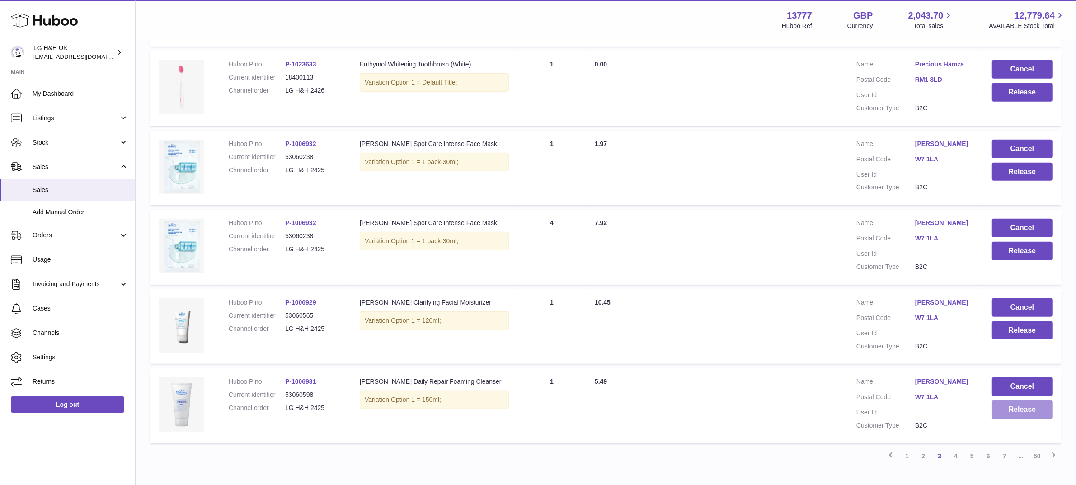
click at [1036, 412] on button "Release" at bounding box center [1022, 409] width 61 height 19
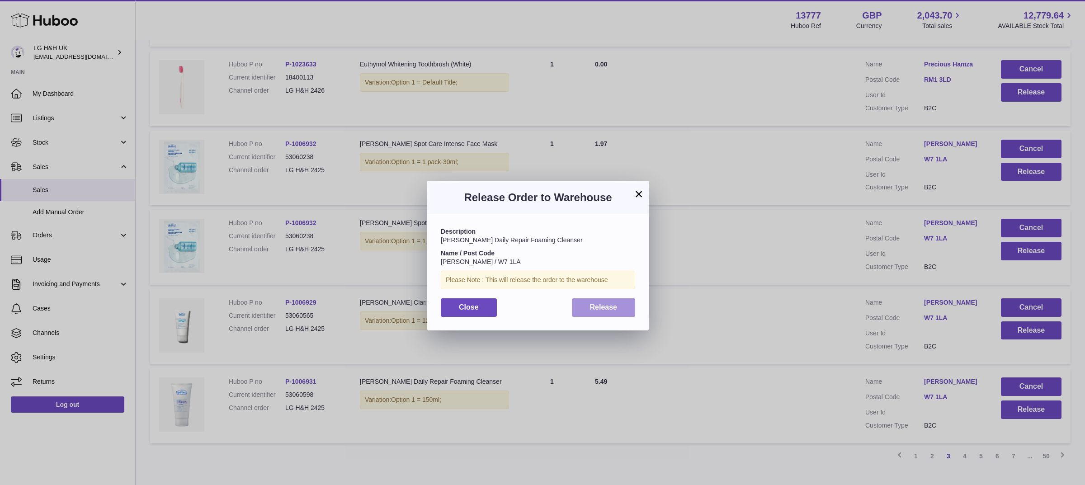
click at [611, 301] on button "Release" at bounding box center [604, 307] width 64 height 19
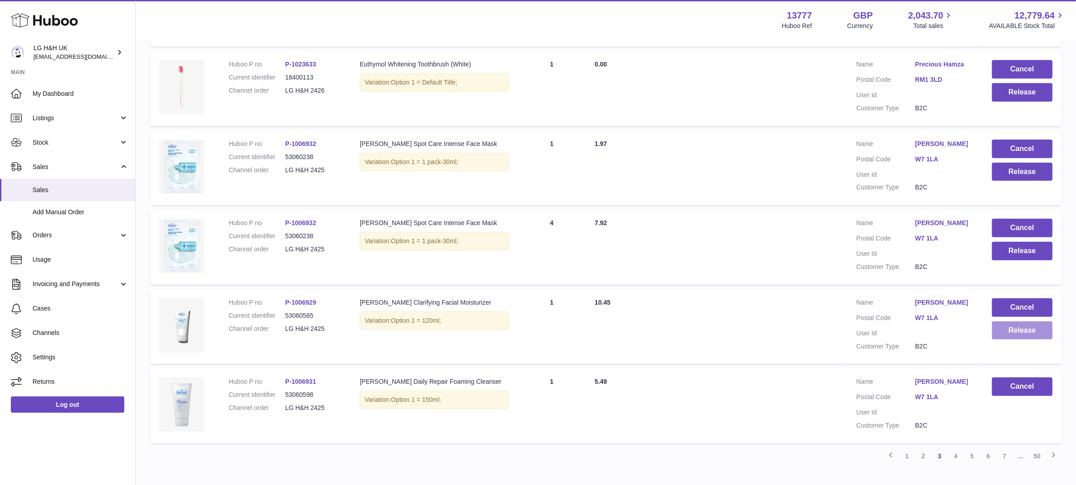
click at [1008, 336] on button "Release" at bounding box center [1022, 330] width 61 height 19
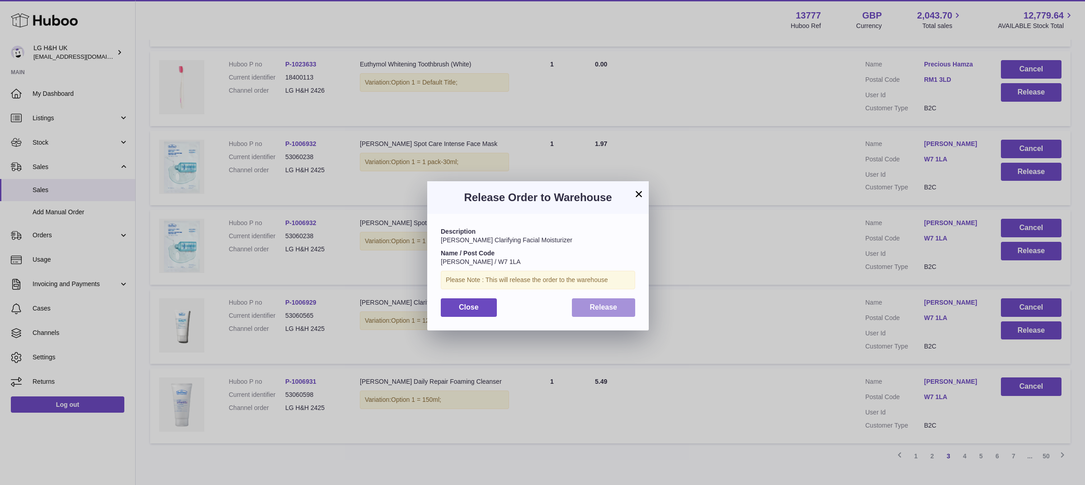
click at [618, 308] on button "Release" at bounding box center [604, 307] width 64 height 19
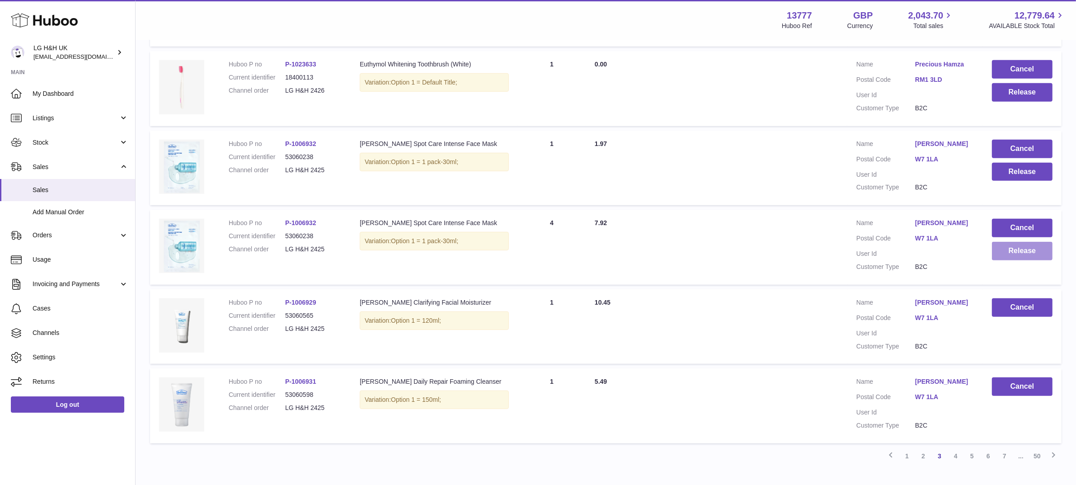
click at [999, 252] on button "Release" at bounding box center [1022, 251] width 61 height 19
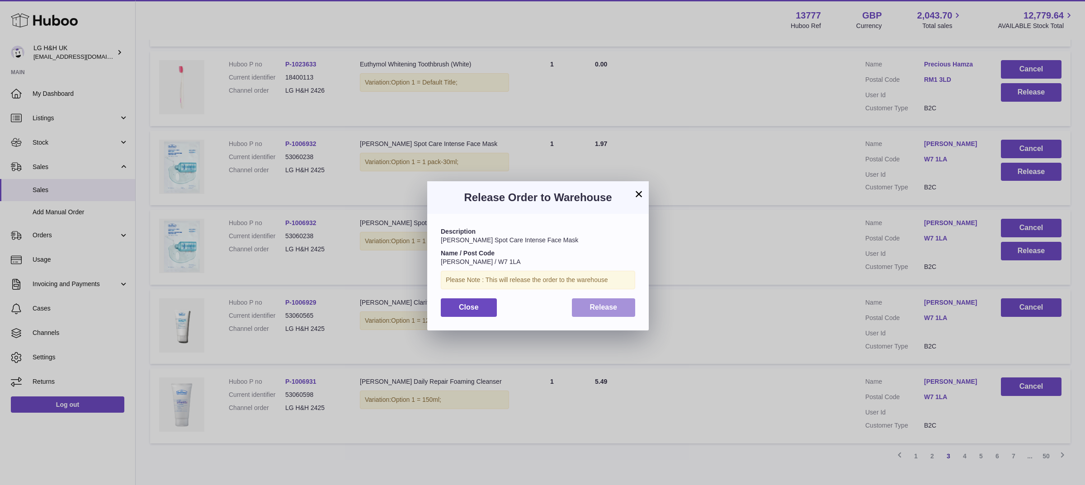
click at [621, 307] on button "Release" at bounding box center [604, 307] width 64 height 19
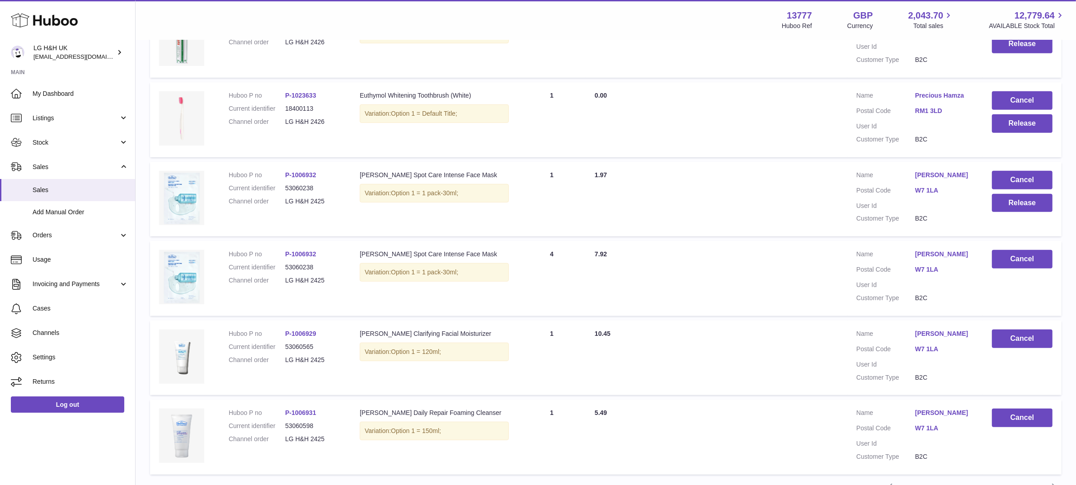
scroll to position [516, 0]
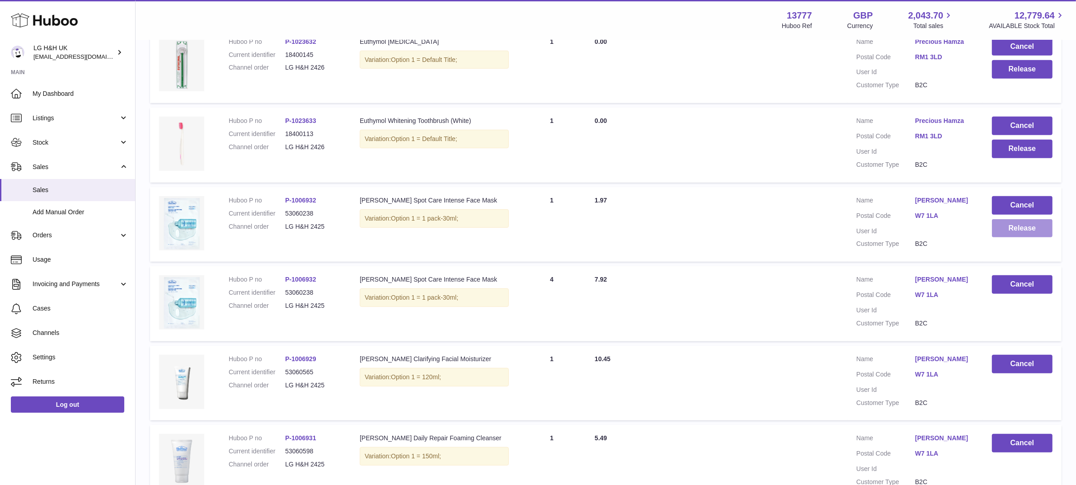
click at [1024, 232] on button "Release" at bounding box center [1022, 228] width 61 height 19
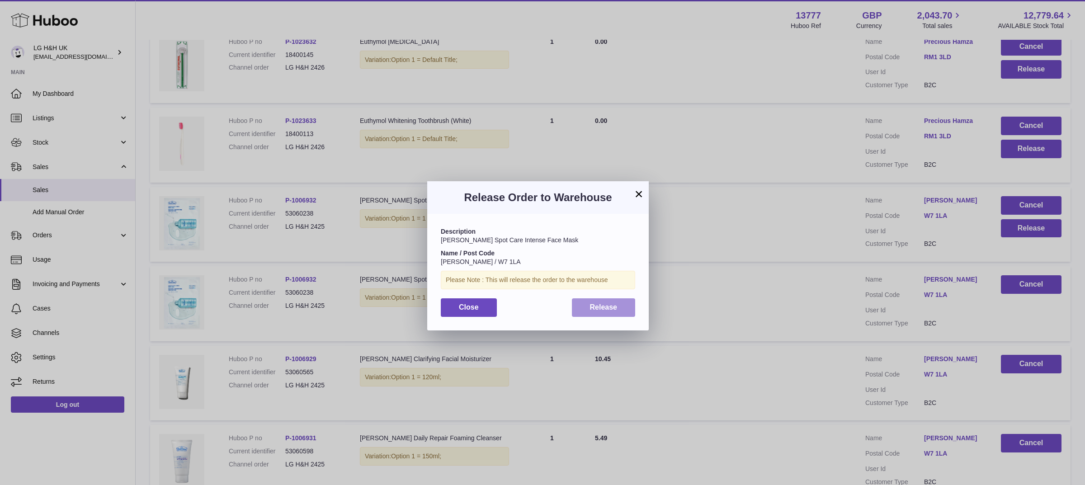
click at [629, 304] on button "Release" at bounding box center [604, 307] width 64 height 19
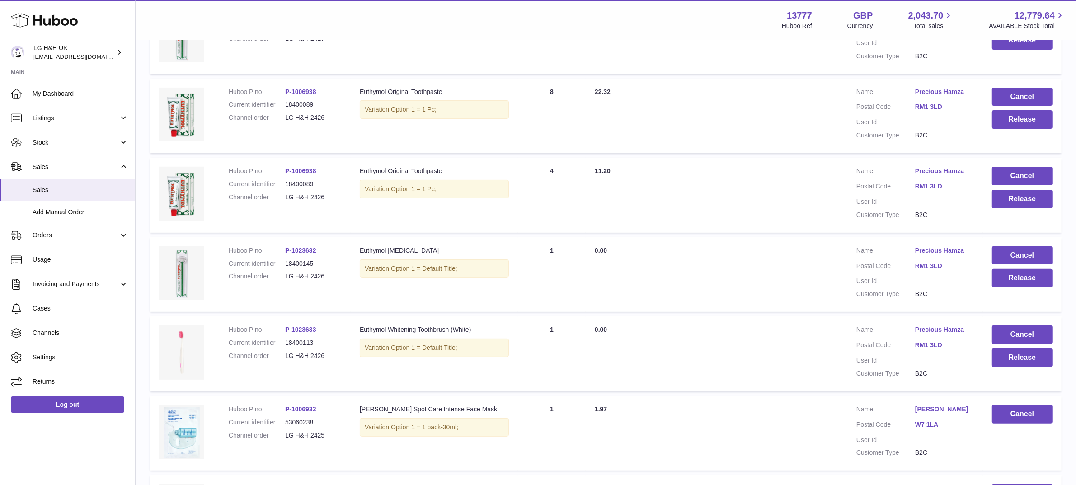
scroll to position [290, 0]
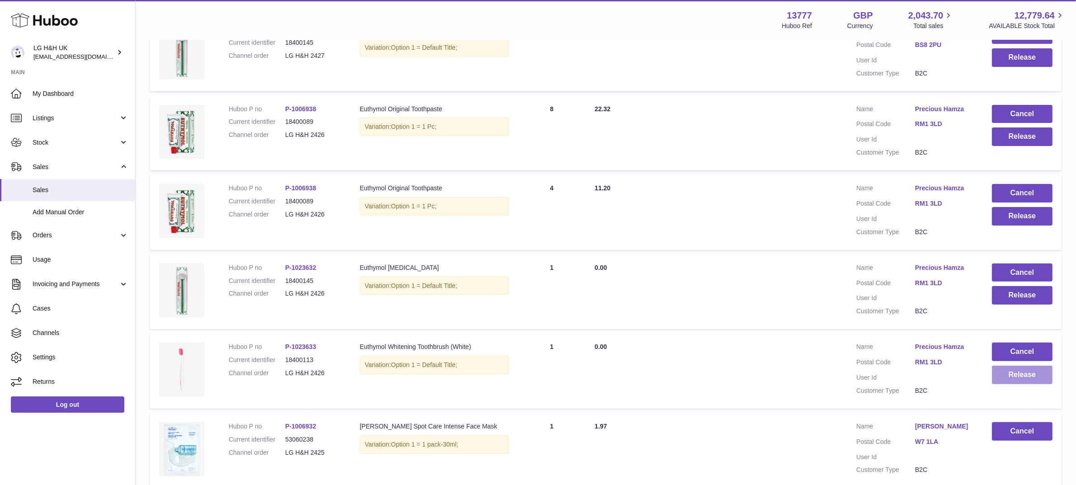
click at [1015, 373] on button "Release" at bounding box center [1022, 375] width 61 height 19
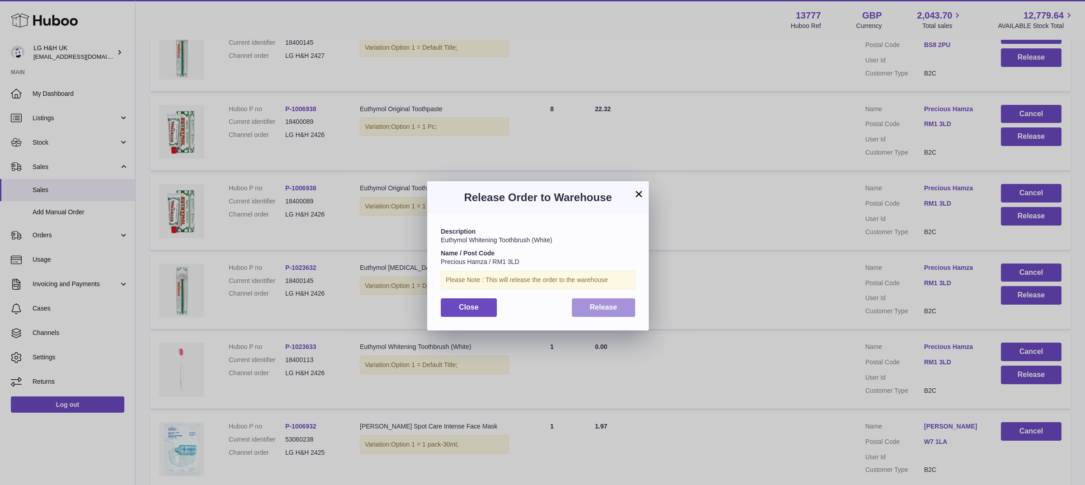
click at [594, 304] on span "Release" at bounding box center [604, 307] width 28 height 8
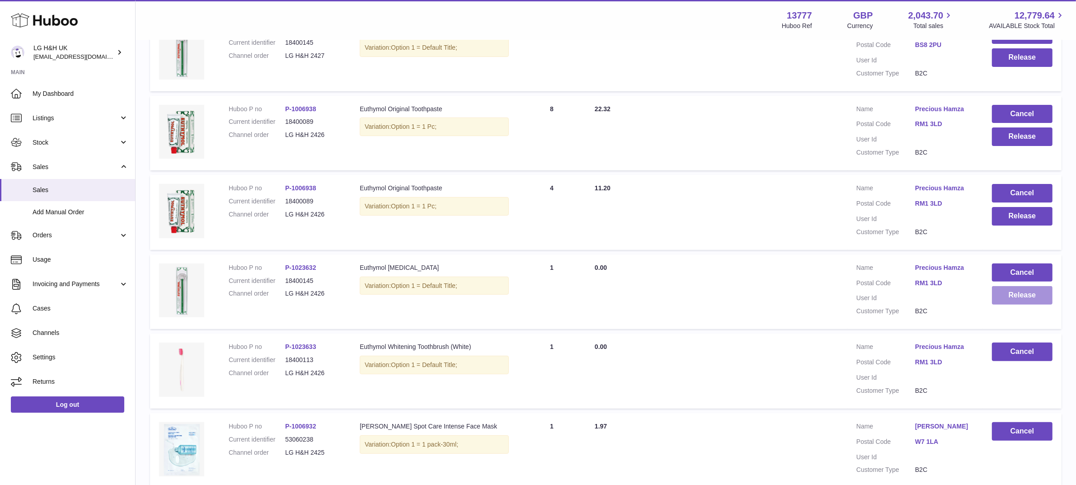
click at [1004, 295] on button "Release" at bounding box center [1022, 295] width 61 height 19
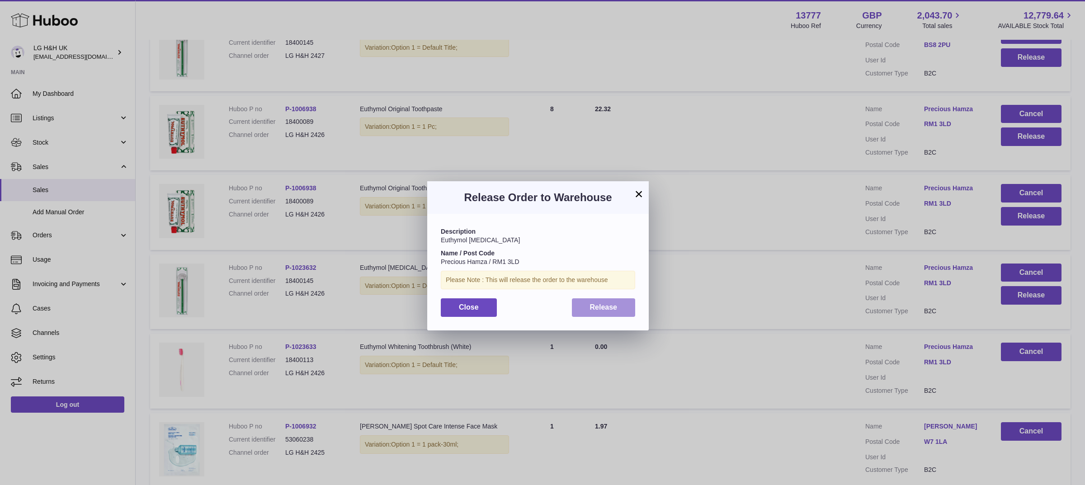
click at [622, 305] on button "Release" at bounding box center [604, 307] width 64 height 19
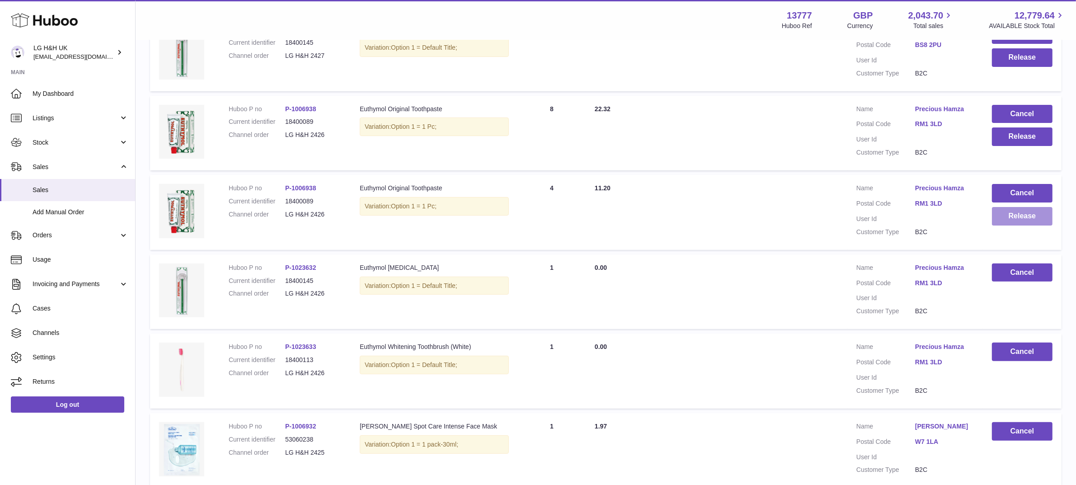
click at [997, 220] on button "Release" at bounding box center [1022, 216] width 61 height 19
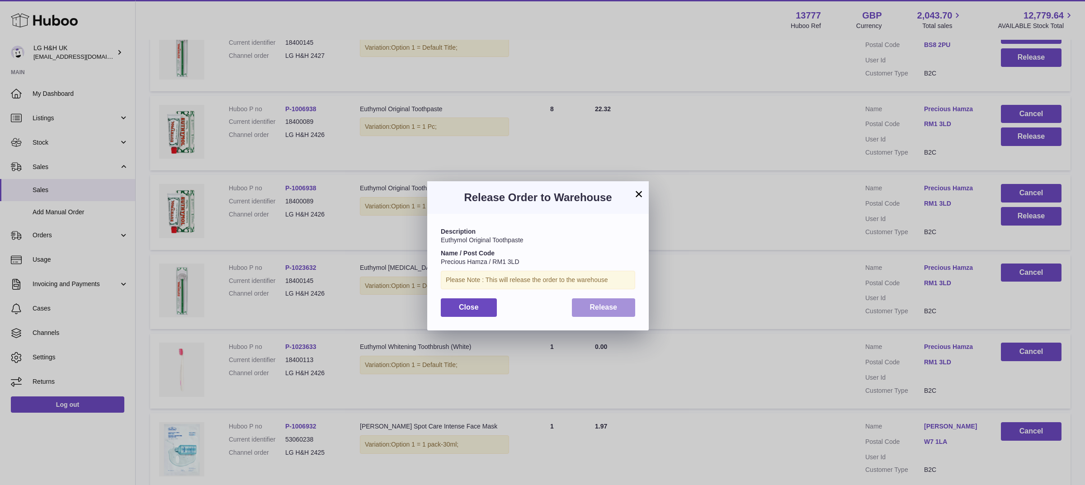
click at [597, 304] on span "Release" at bounding box center [604, 307] width 28 height 8
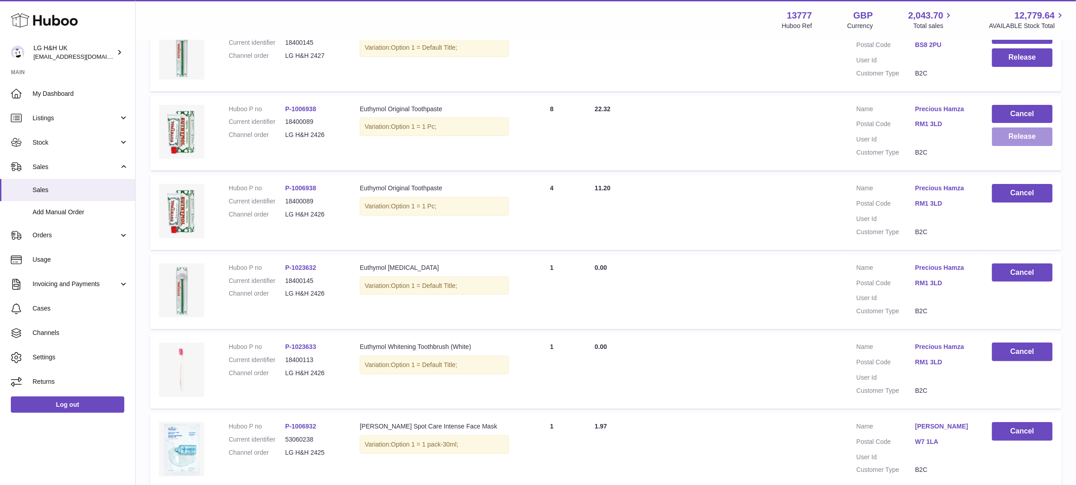
click at [1004, 135] on button "Release" at bounding box center [1022, 136] width 61 height 19
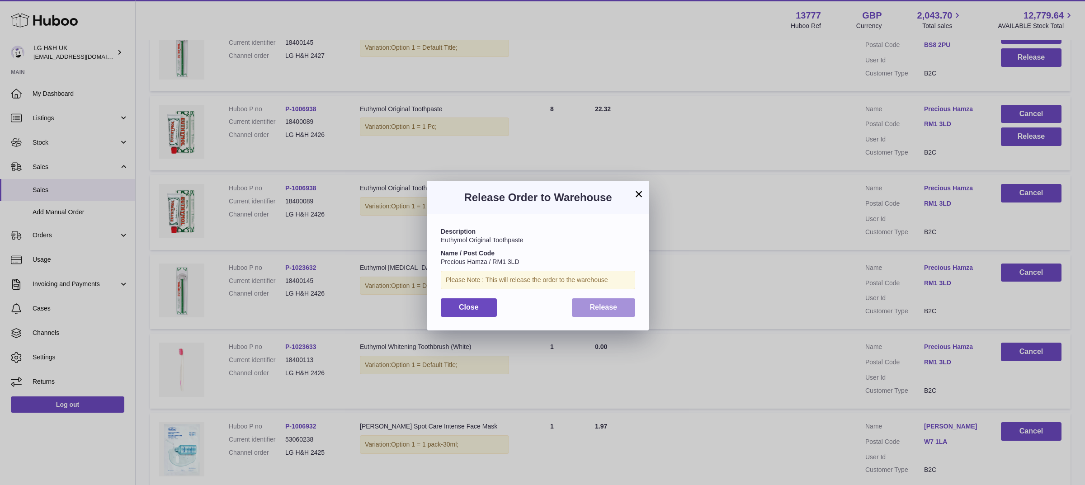
click at [601, 308] on span "Release" at bounding box center [604, 307] width 28 height 8
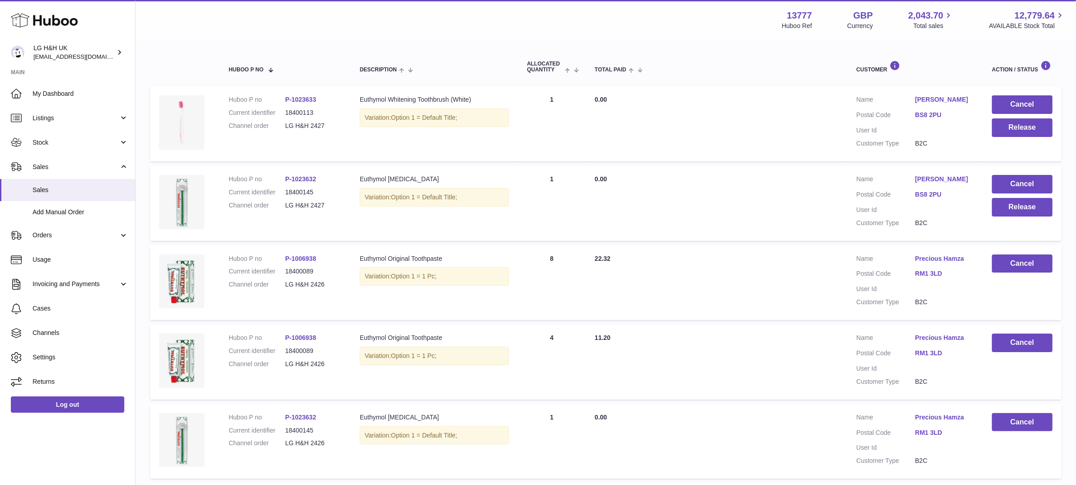
scroll to position [121, 0]
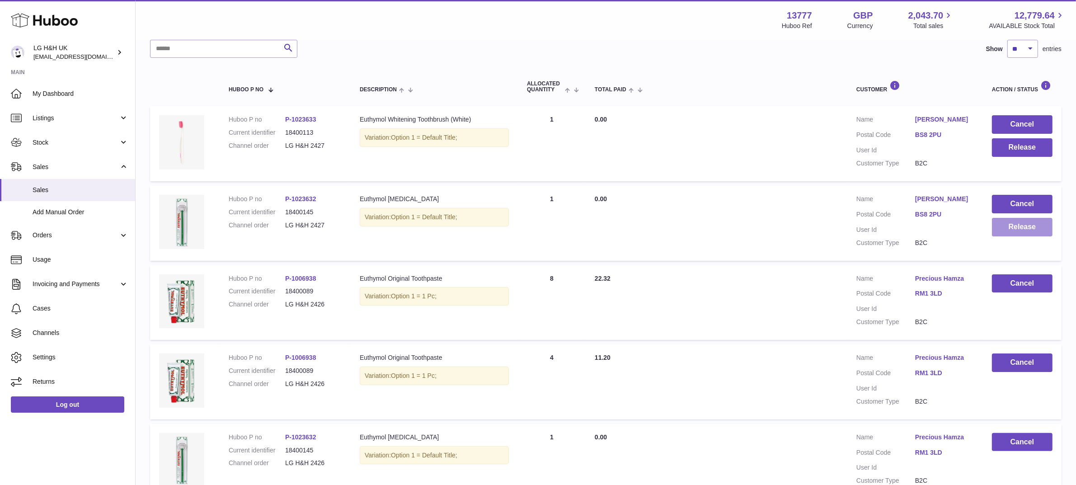
click at [1020, 225] on button "Release" at bounding box center [1022, 227] width 61 height 19
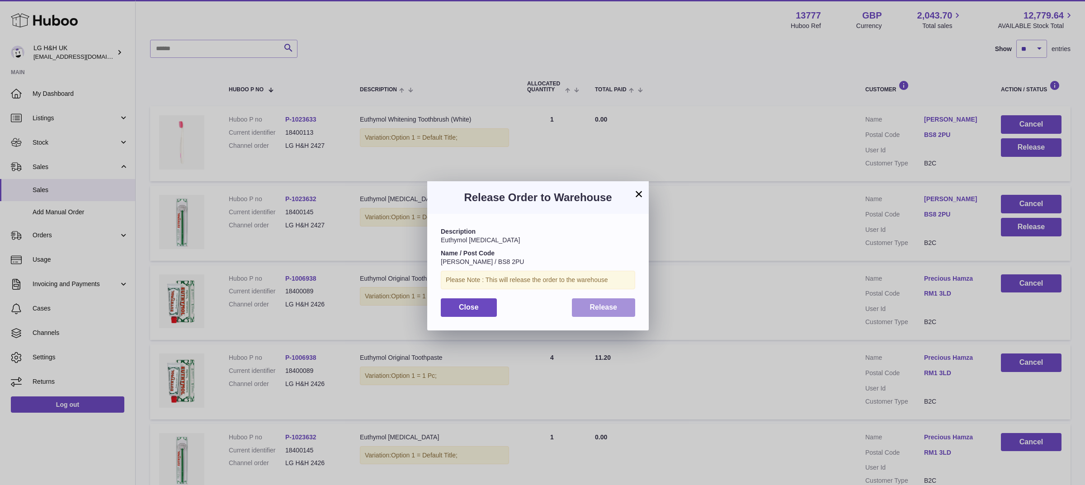
click at [618, 308] on button "Release" at bounding box center [604, 307] width 64 height 19
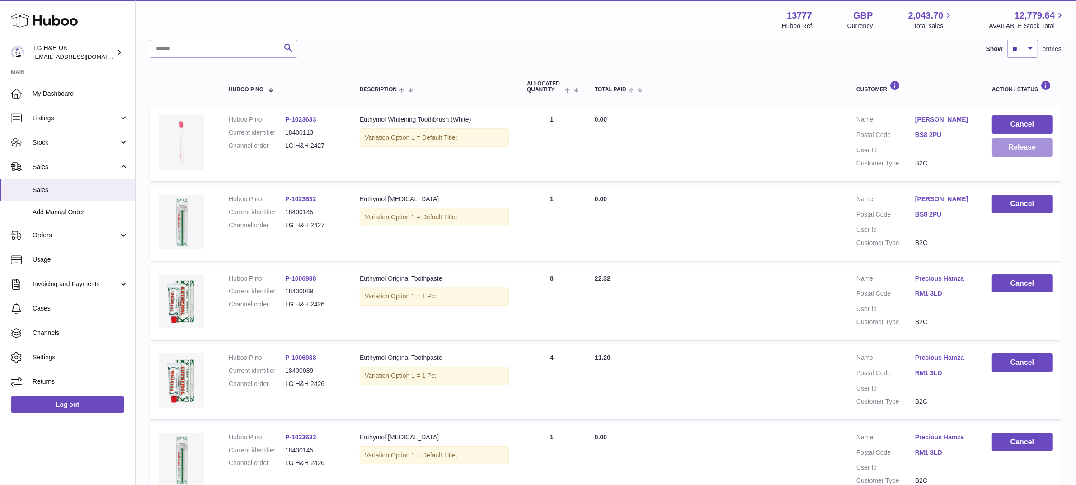
click at [1011, 151] on button "Release" at bounding box center [1022, 147] width 61 height 19
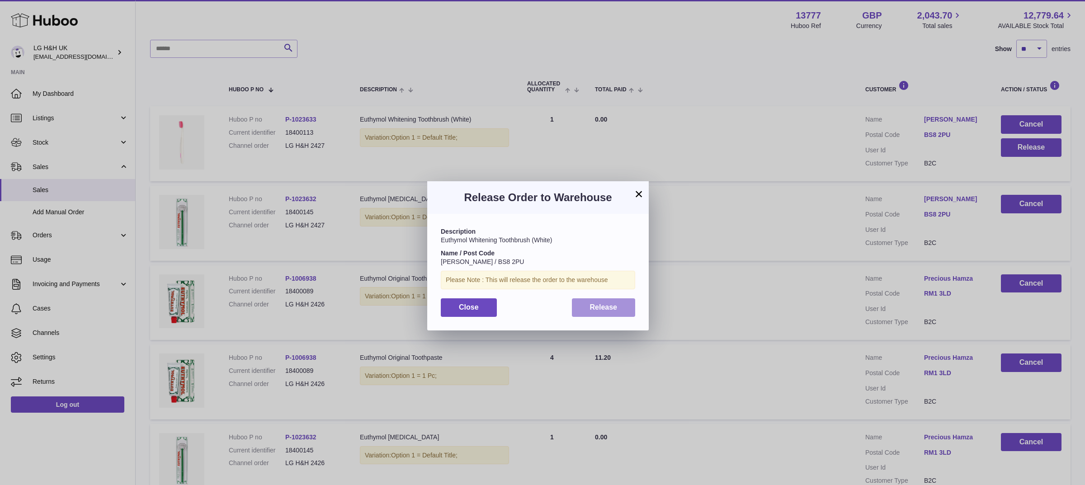
click at [608, 308] on span "Release" at bounding box center [604, 307] width 28 height 8
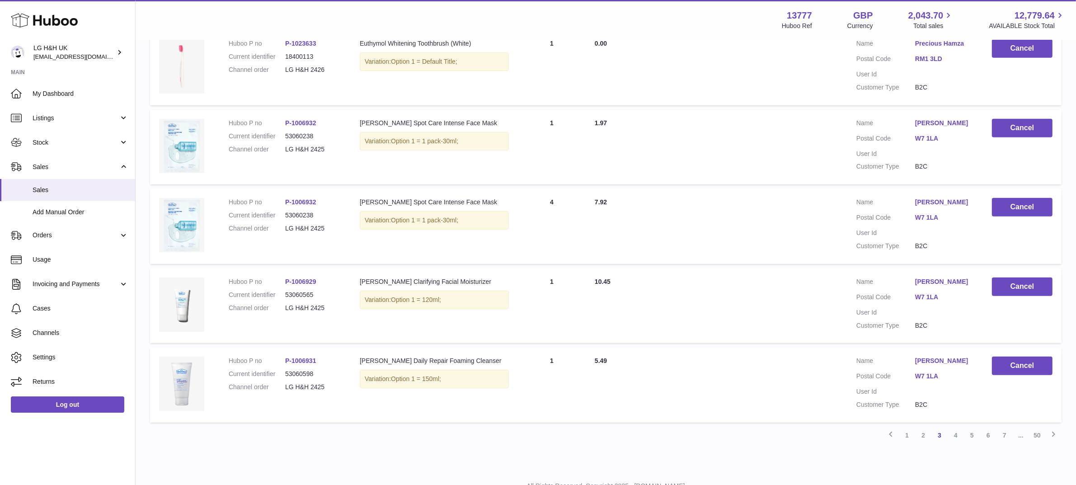
scroll to position [629, 0]
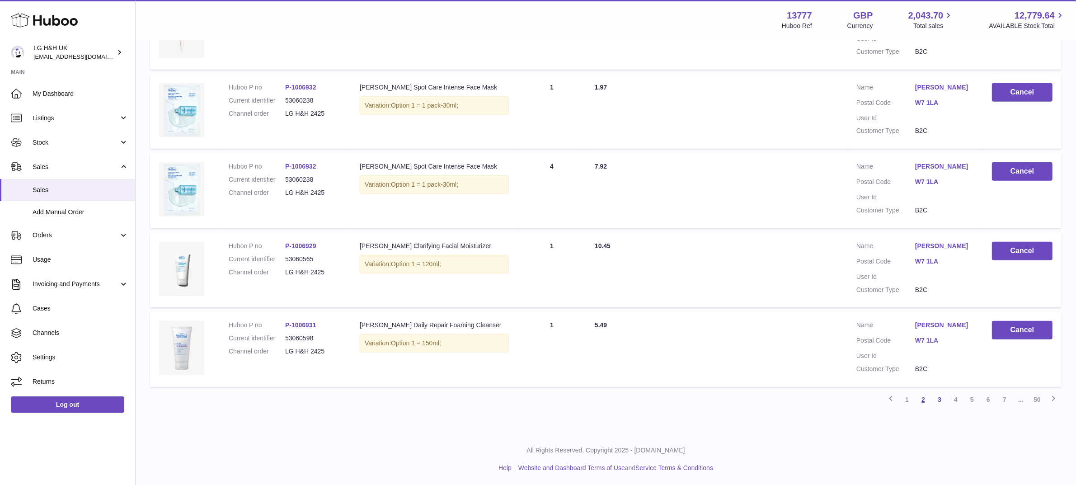
click at [921, 400] on link "2" at bounding box center [923, 399] width 16 height 16
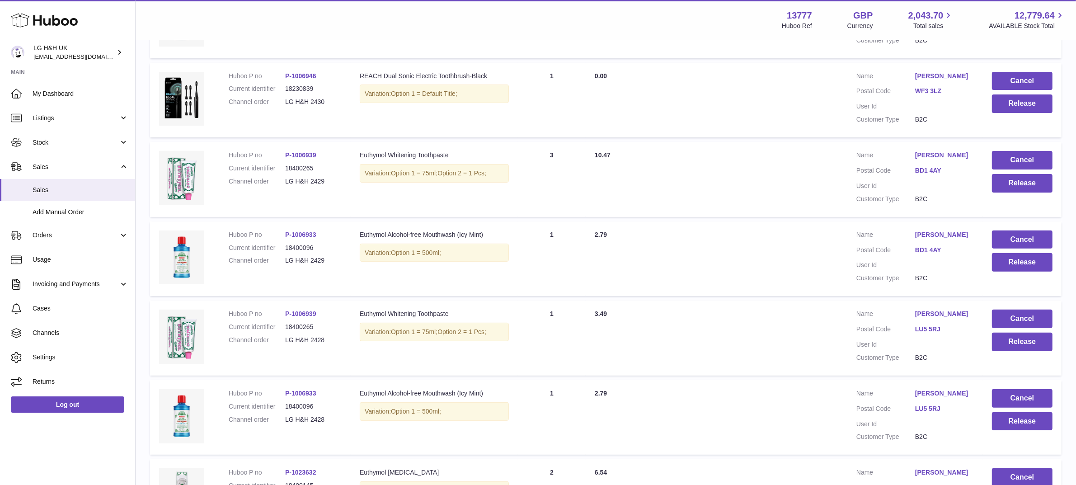
scroll to position [549, 0]
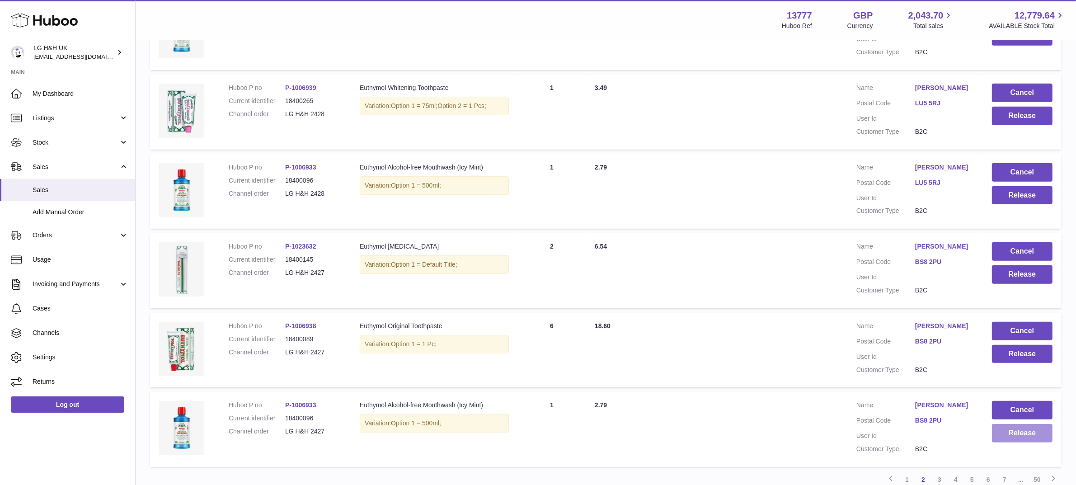
click at [1002, 433] on button "Release" at bounding box center [1022, 433] width 61 height 19
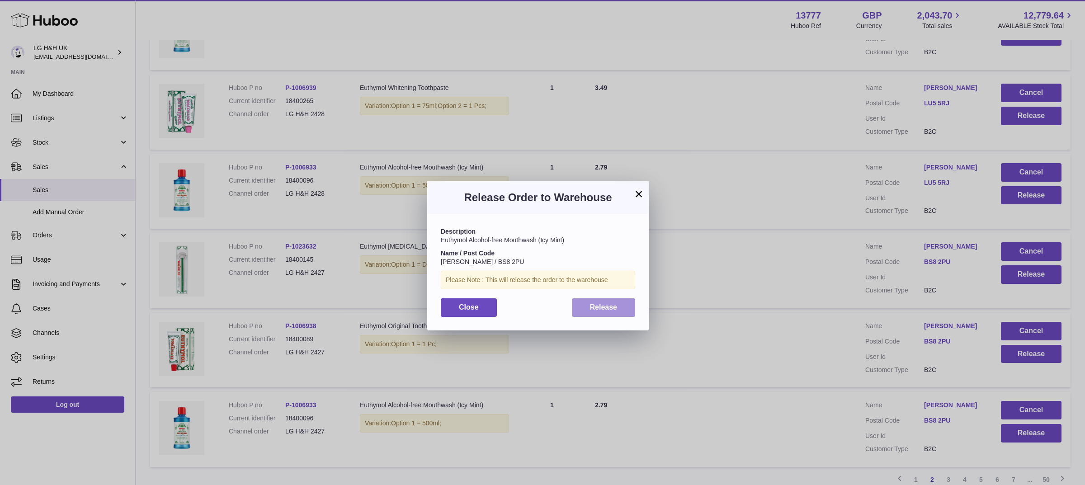
click at [592, 307] on span "Release" at bounding box center [604, 307] width 28 height 8
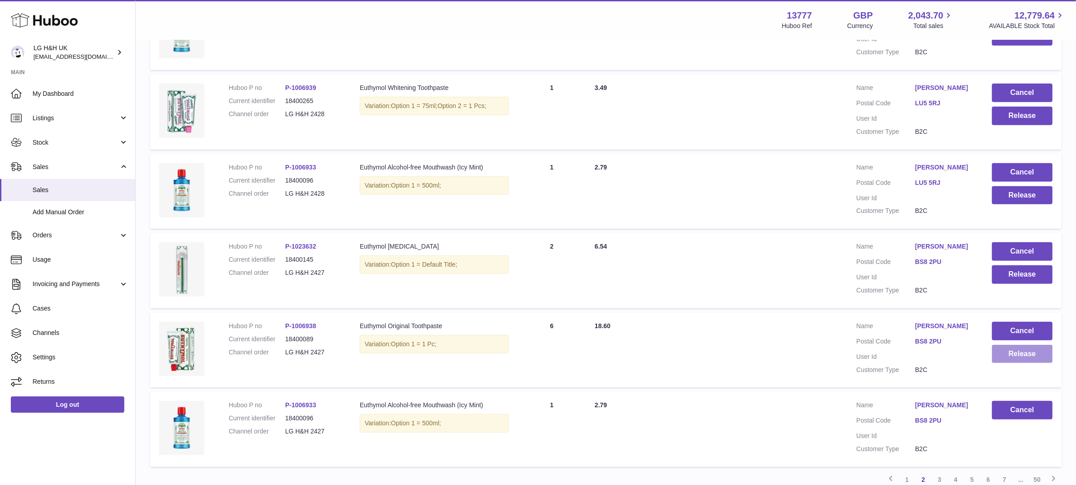
click at [1020, 353] on button "Release" at bounding box center [1022, 354] width 61 height 19
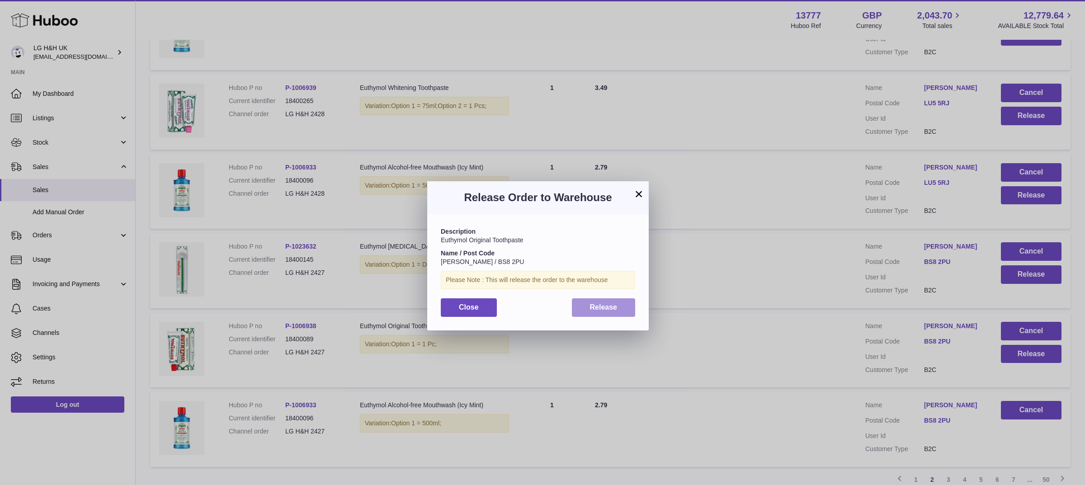
click at [584, 311] on button "Release" at bounding box center [604, 307] width 64 height 19
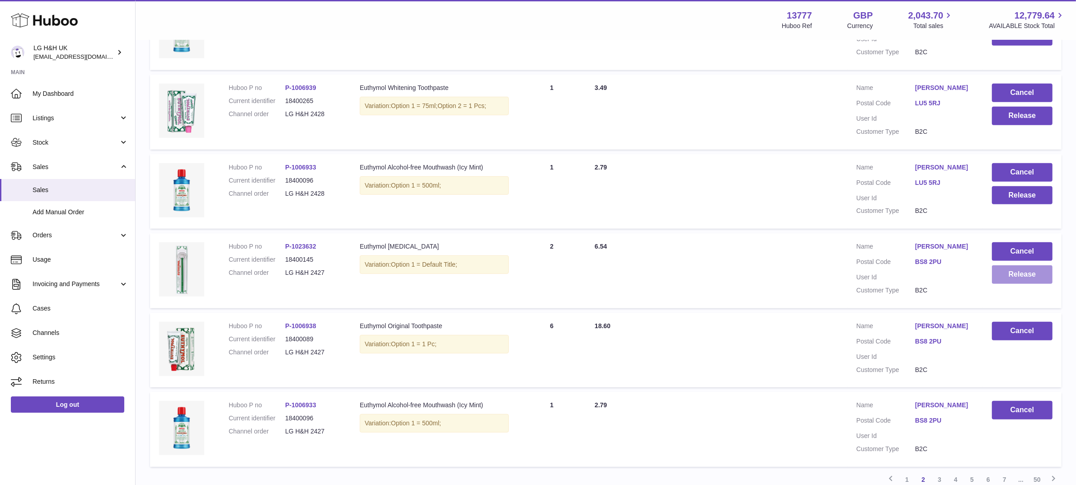
click at [1002, 275] on button "Release" at bounding box center [1022, 274] width 61 height 19
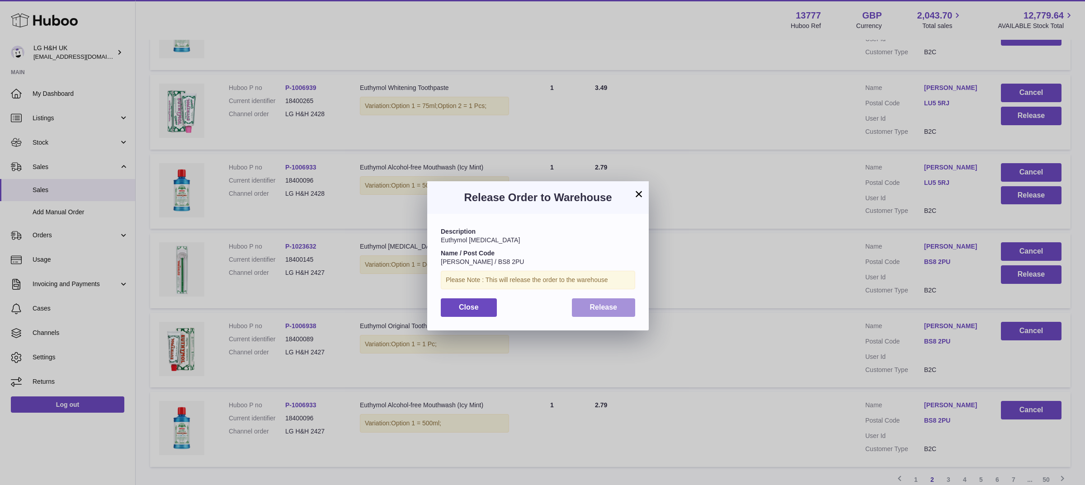
click at [620, 307] on button "Release" at bounding box center [604, 307] width 64 height 19
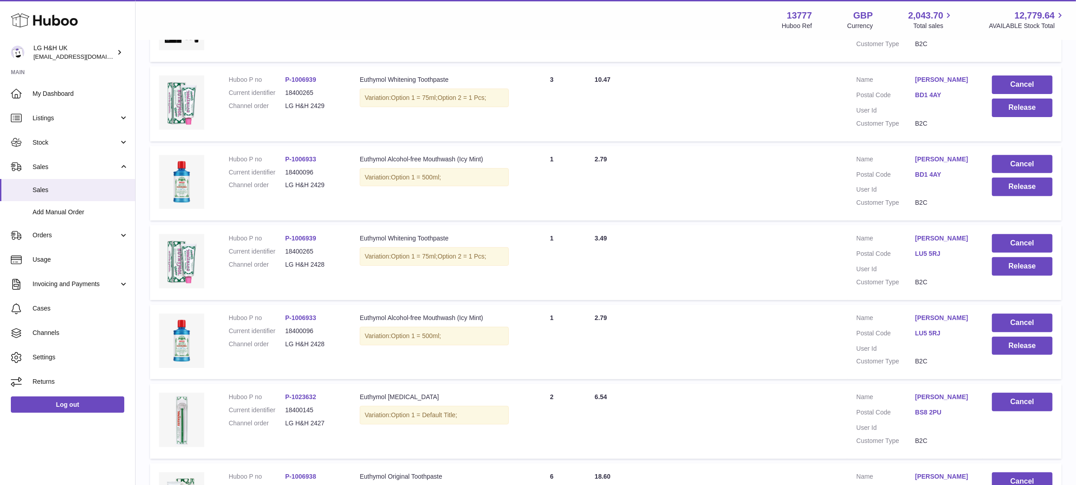
scroll to position [380, 0]
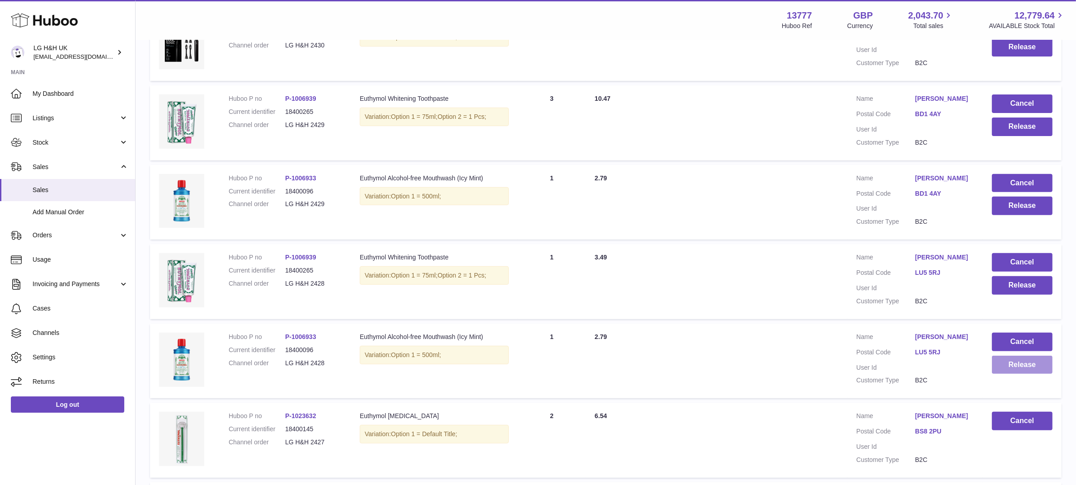
click at [1034, 361] on button "Release" at bounding box center [1022, 365] width 61 height 19
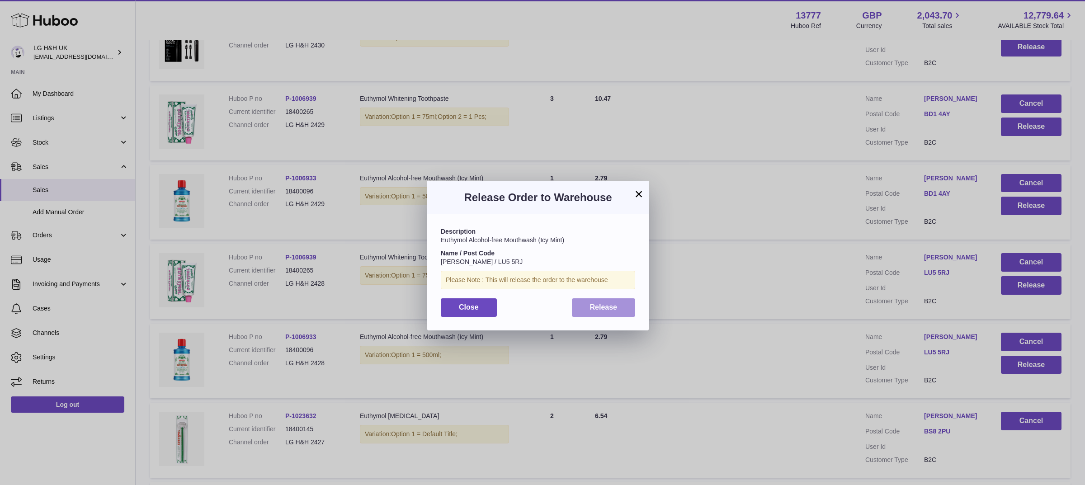
click at [601, 303] on span "Release" at bounding box center [604, 307] width 28 height 8
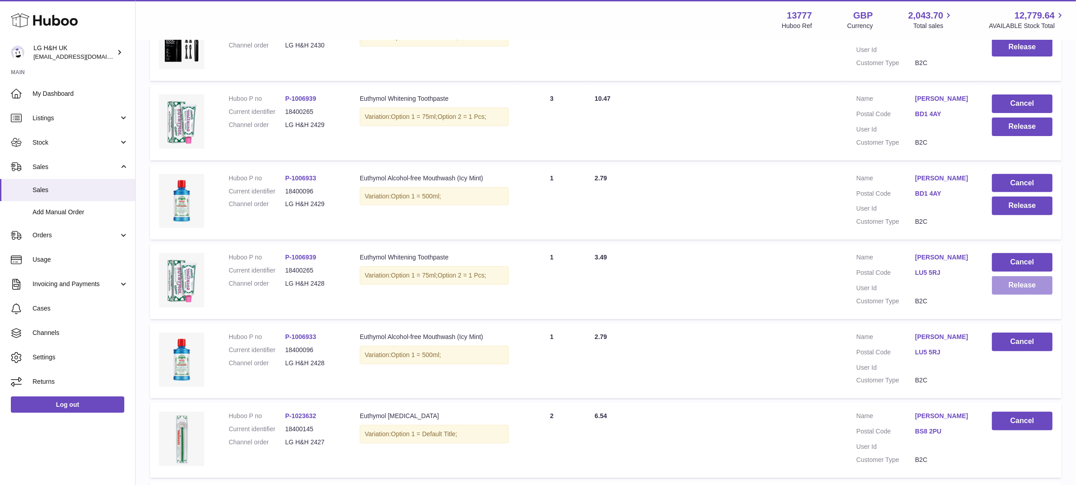
click at [1031, 288] on button "Release" at bounding box center [1022, 285] width 61 height 19
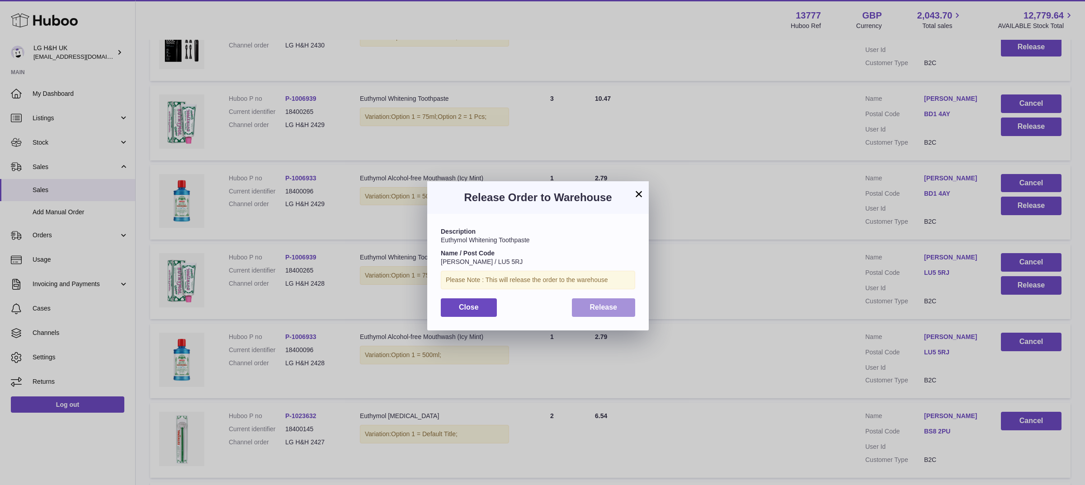
click at [624, 310] on button "Release" at bounding box center [604, 307] width 64 height 19
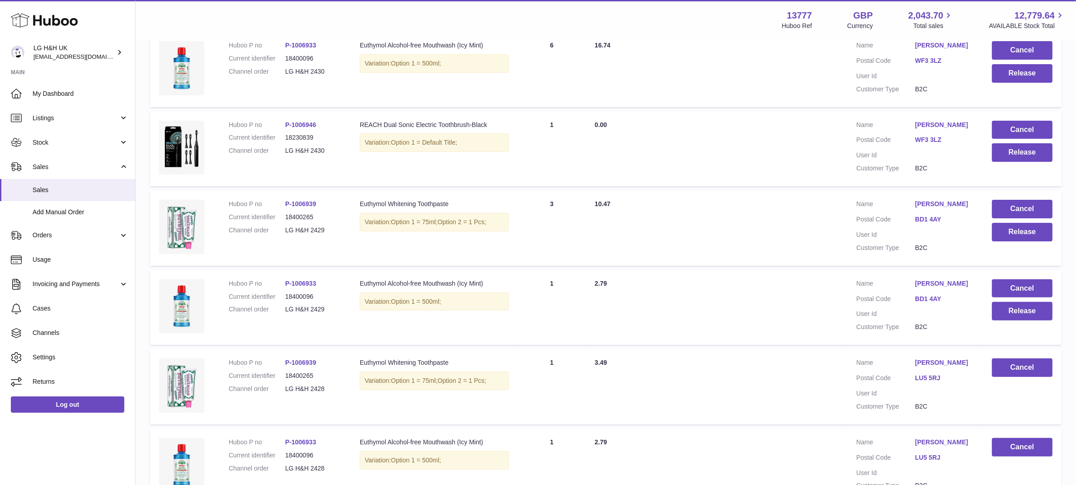
scroll to position [267, 0]
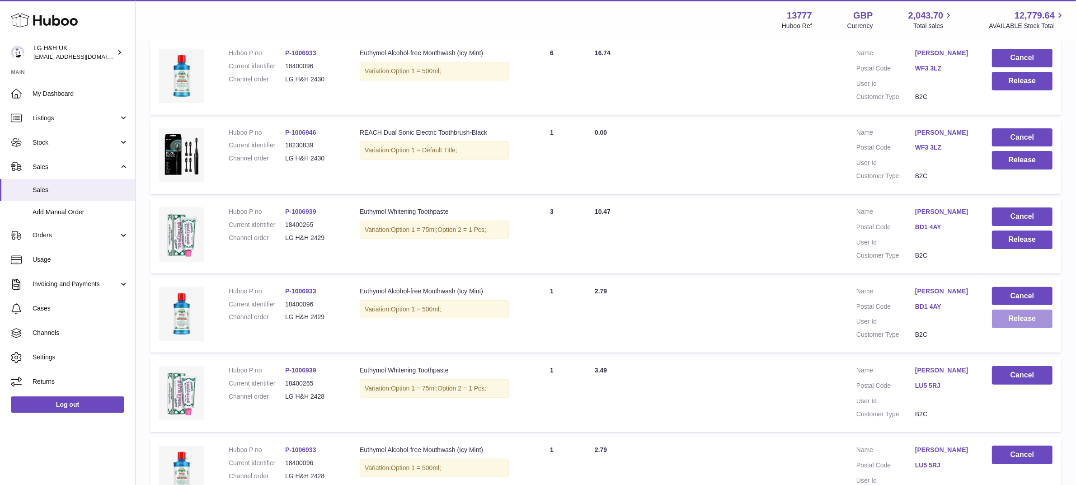
click at [1015, 320] on button "Release" at bounding box center [1022, 319] width 61 height 19
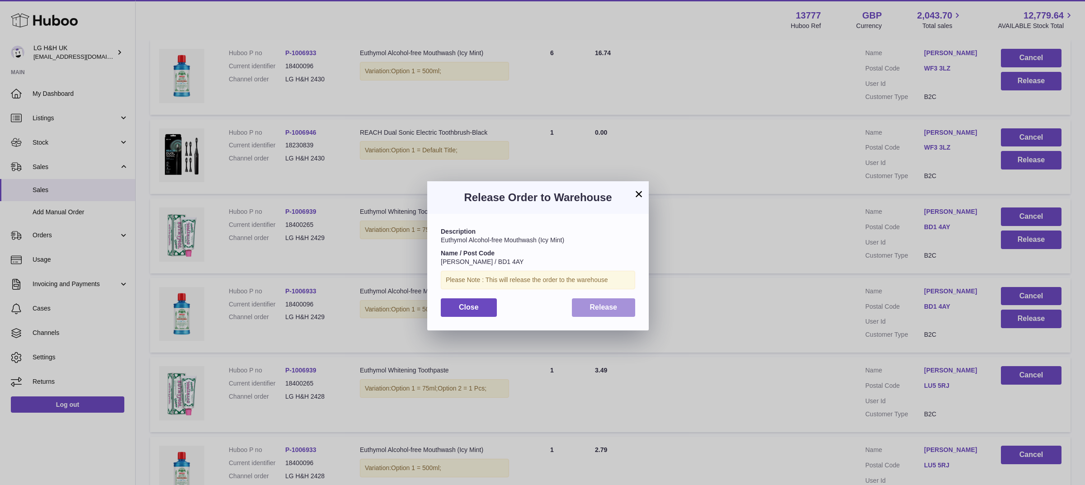
click at [597, 308] on span "Release" at bounding box center [604, 307] width 28 height 8
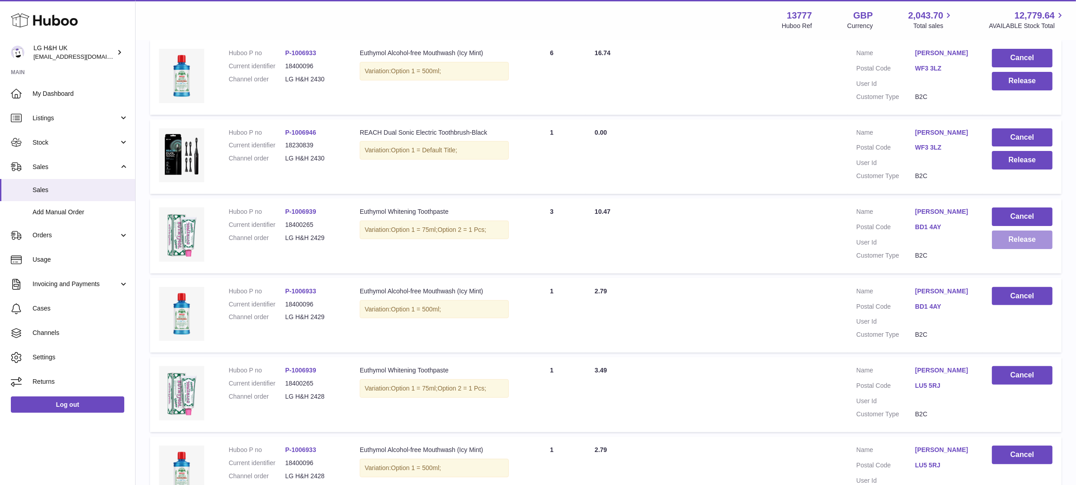
click at [1023, 243] on button "Release" at bounding box center [1022, 239] width 61 height 19
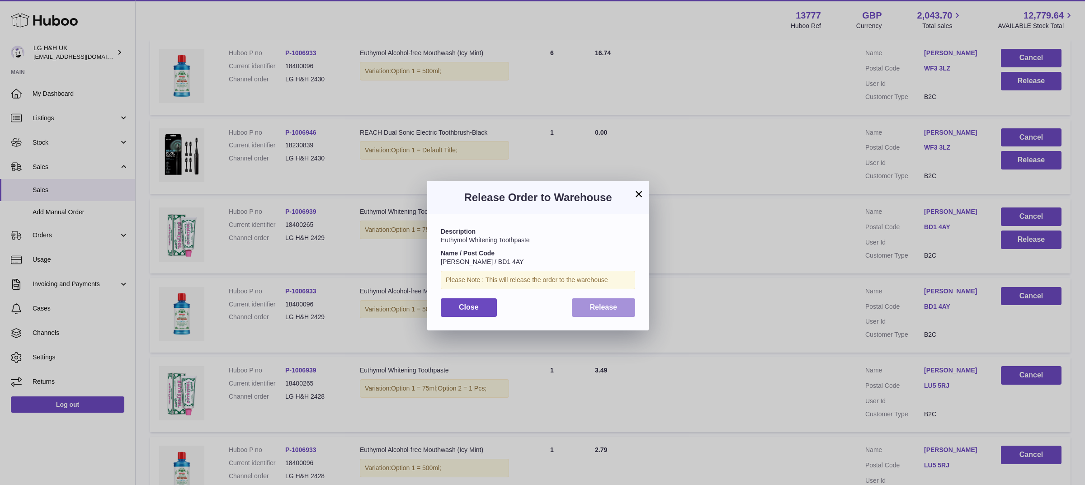
click at [622, 307] on button "Release" at bounding box center [604, 307] width 64 height 19
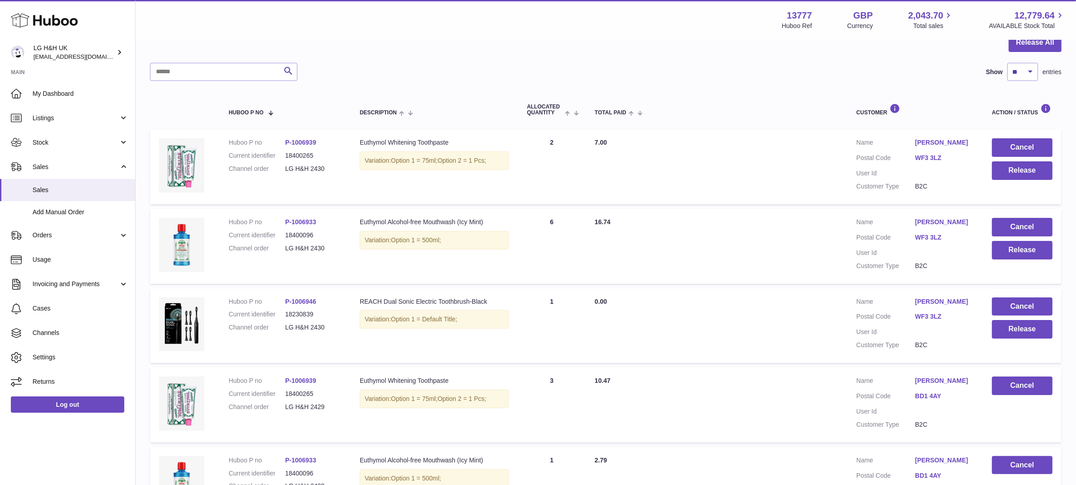
scroll to position [97, 0]
click at [1011, 331] on button "Release" at bounding box center [1022, 329] width 61 height 19
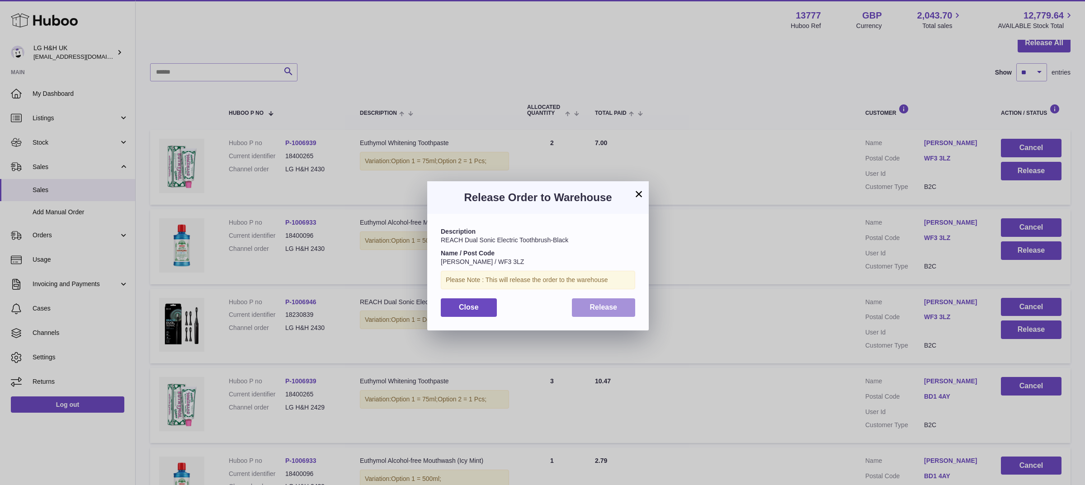
click at [628, 309] on button "Release" at bounding box center [604, 307] width 64 height 19
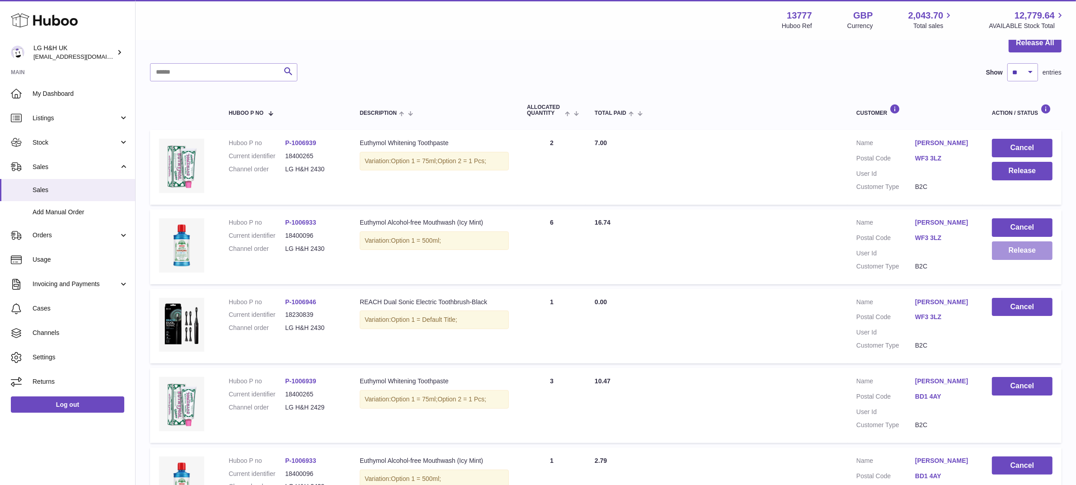
click at [1011, 258] on button "Release" at bounding box center [1022, 250] width 61 height 19
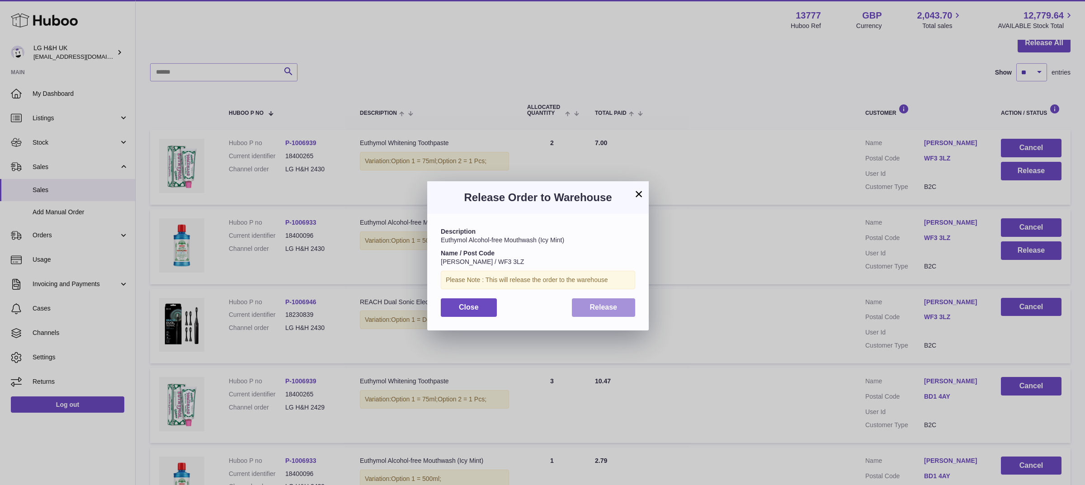
click at [590, 306] on span "Release" at bounding box center [604, 307] width 28 height 8
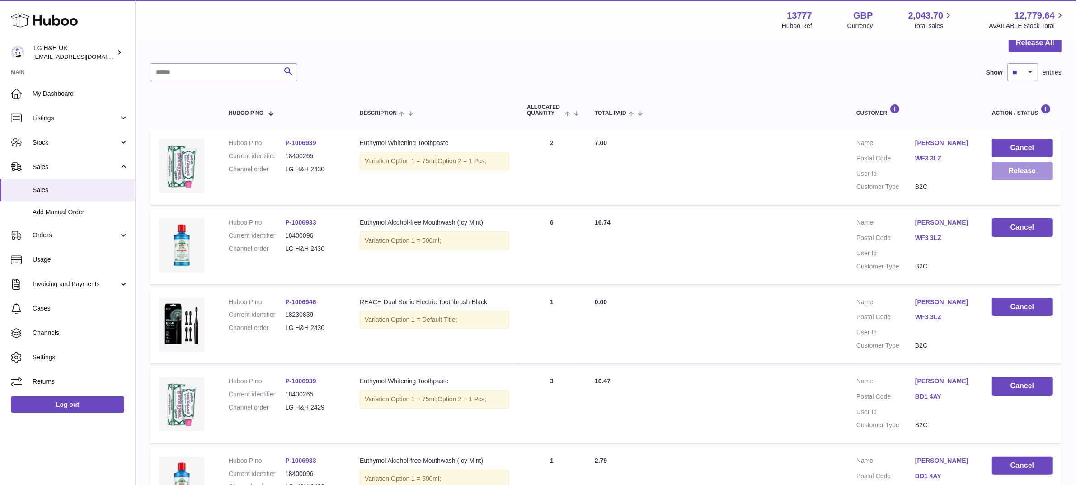
click at [1005, 177] on button "Release" at bounding box center [1022, 171] width 61 height 19
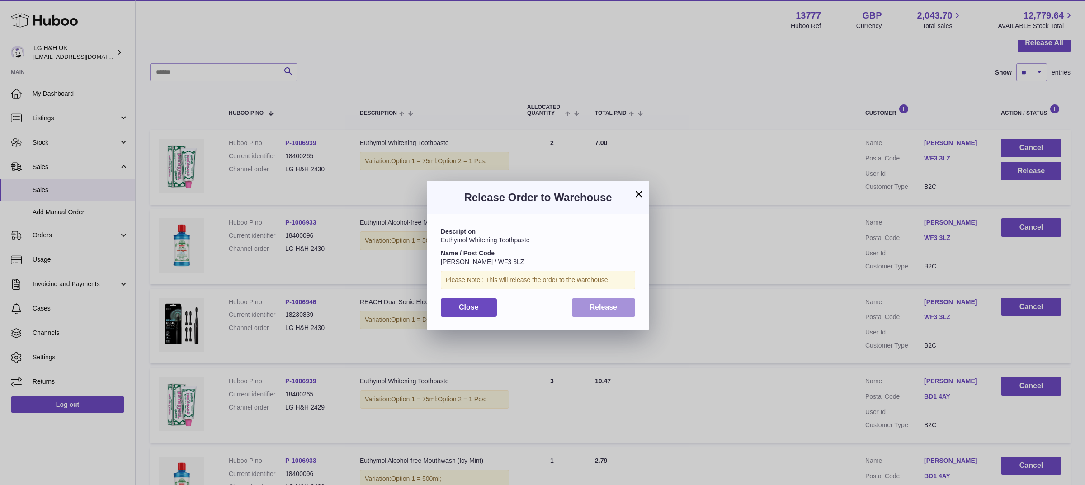
click at [590, 309] on span "Release" at bounding box center [604, 307] width 28 height 8
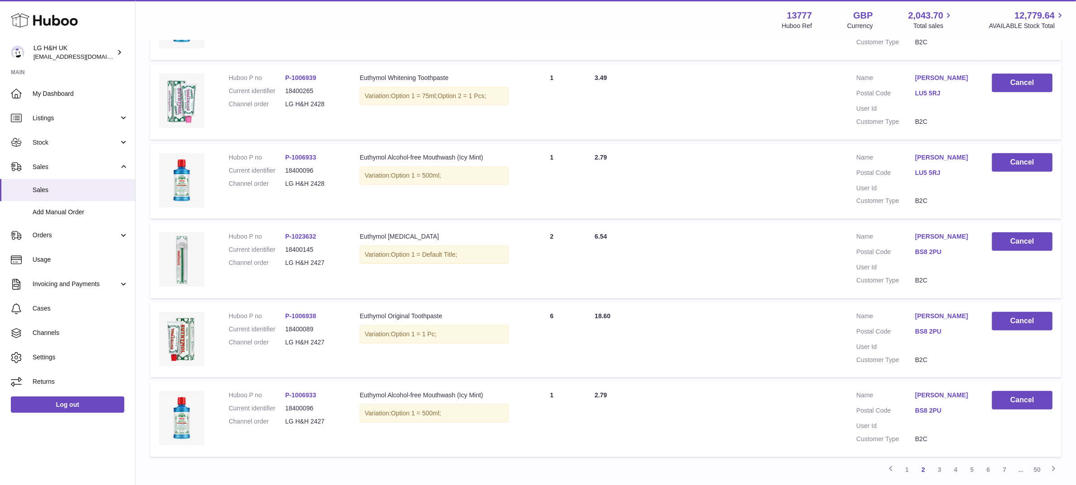
scroll to position [629, 0]
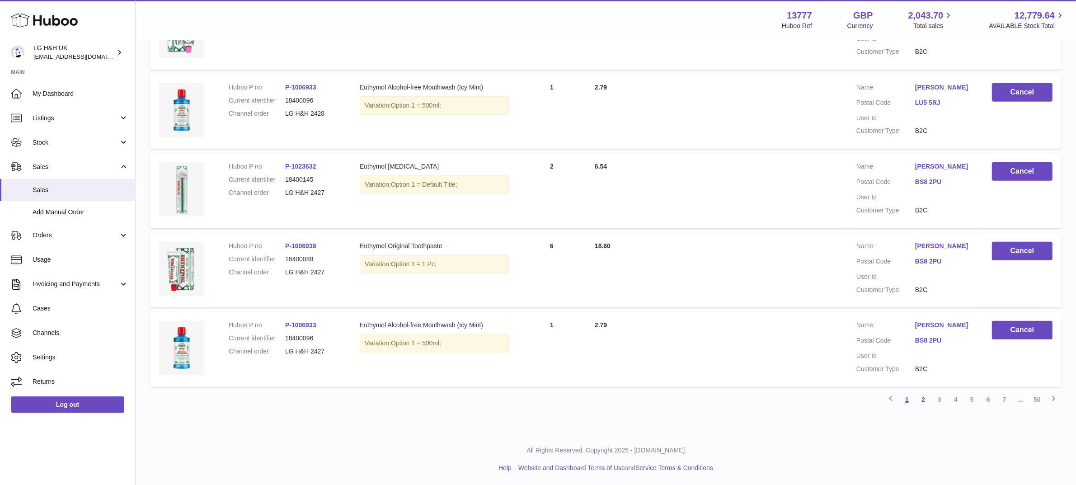
click at [910, 396] on link "1" at bounding box center [907, 399] width 16 height 16
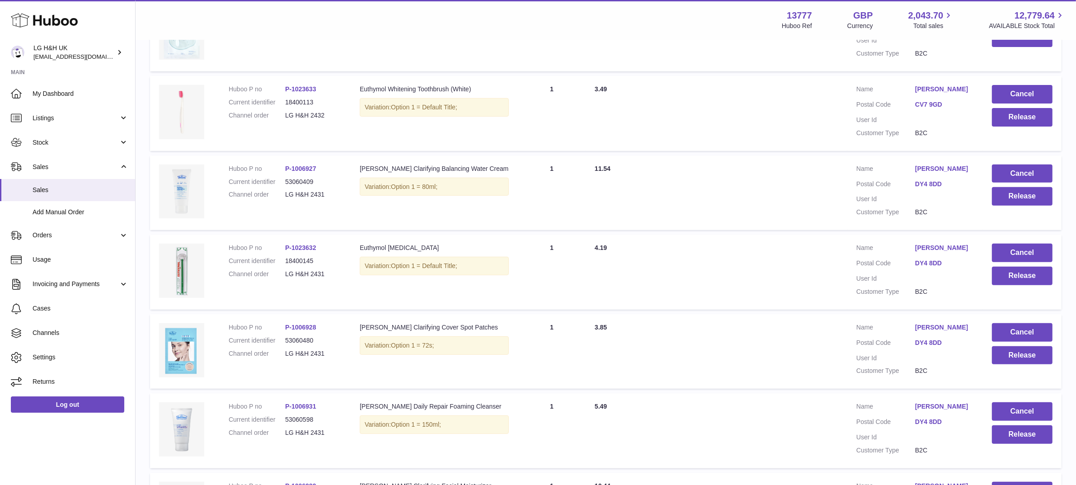
scroll to position [629, 0]
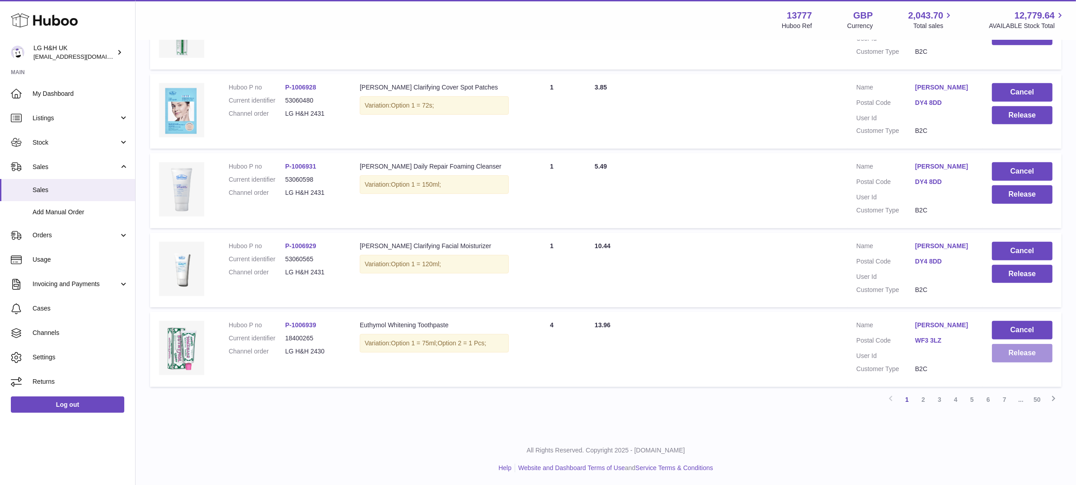
click at [1020, 351] on button "Release" at bounding box center [1022, 353] width 61 height 19
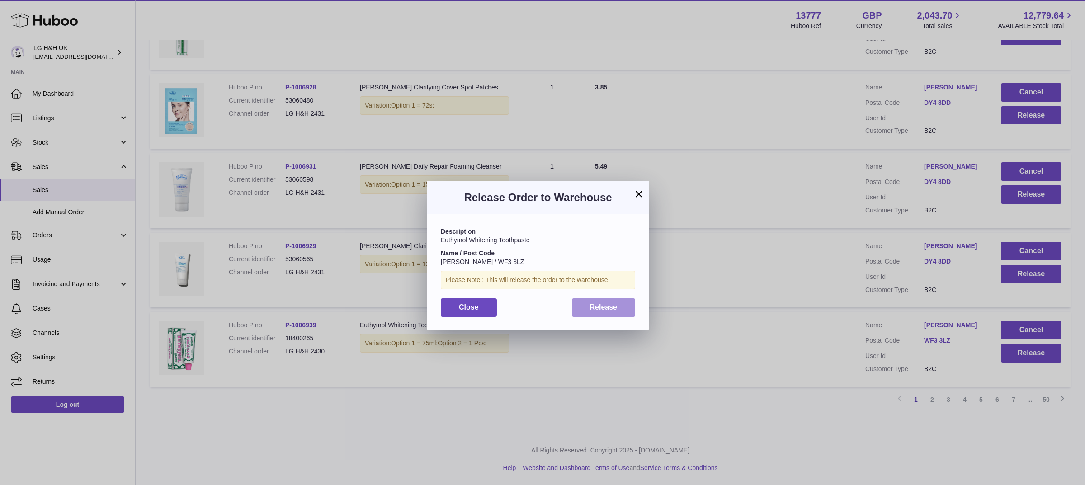
click at [611, 307] on span "Release" at bounding box center [604, 307] width 28 height 8
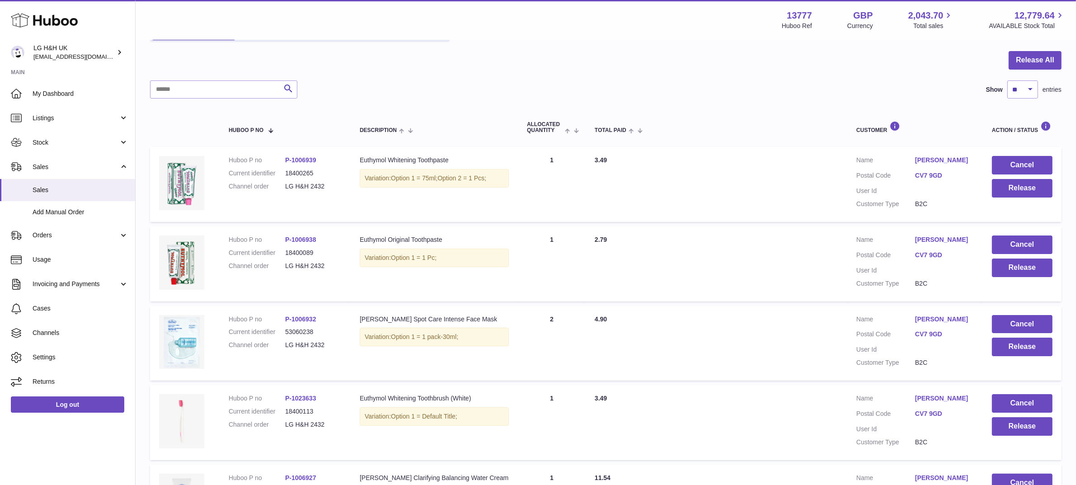
scroll to position [0, 0]
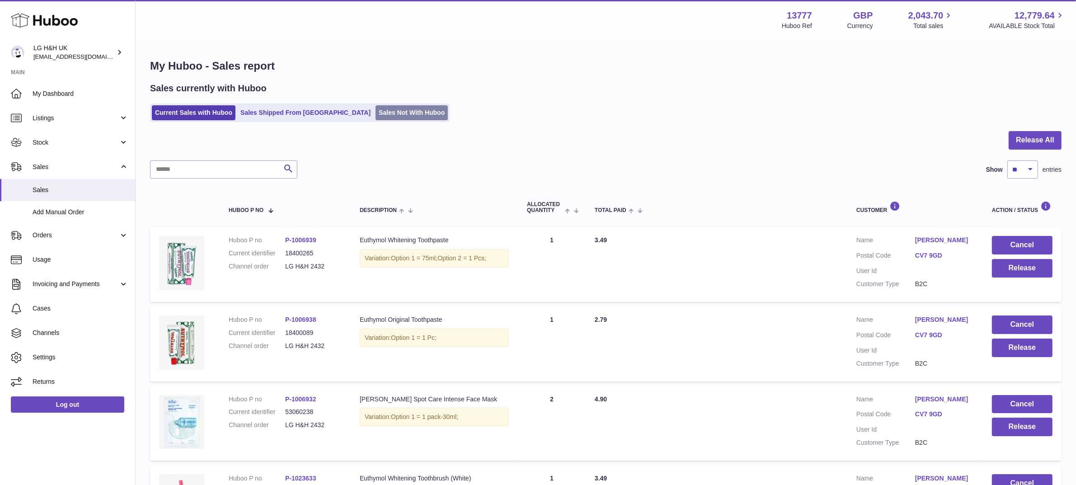
click at [391, 109] on link "Sales Not With Huboo" at bounding box center [412, 112] width 72 height 15
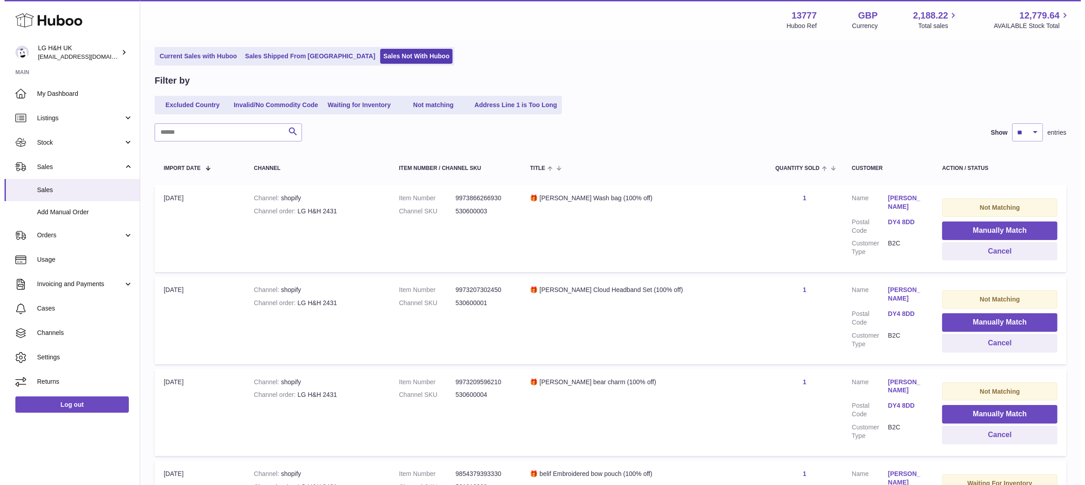
scroll to position [113, 0]
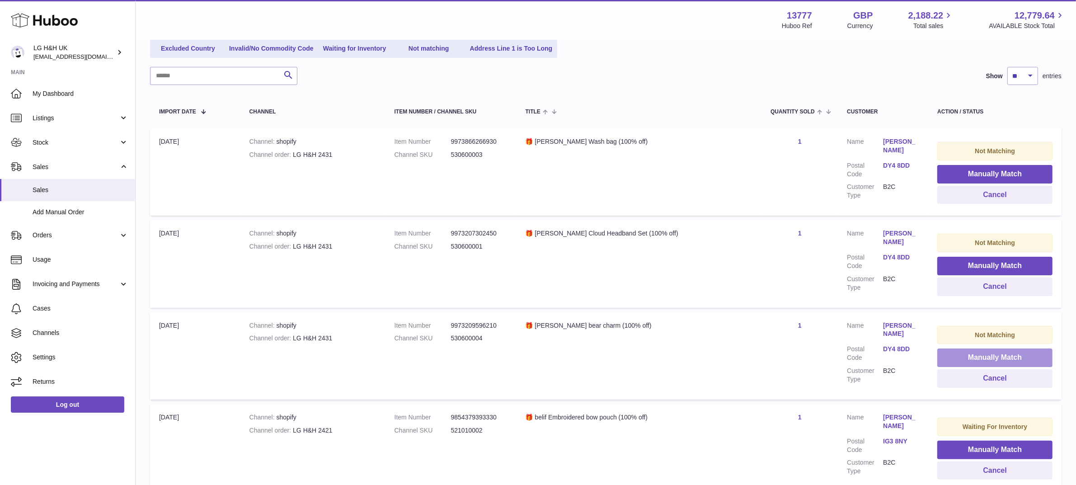
click at [960, 351] on button "Manually Match" at bounding box center [994, 357] width 115 height 19
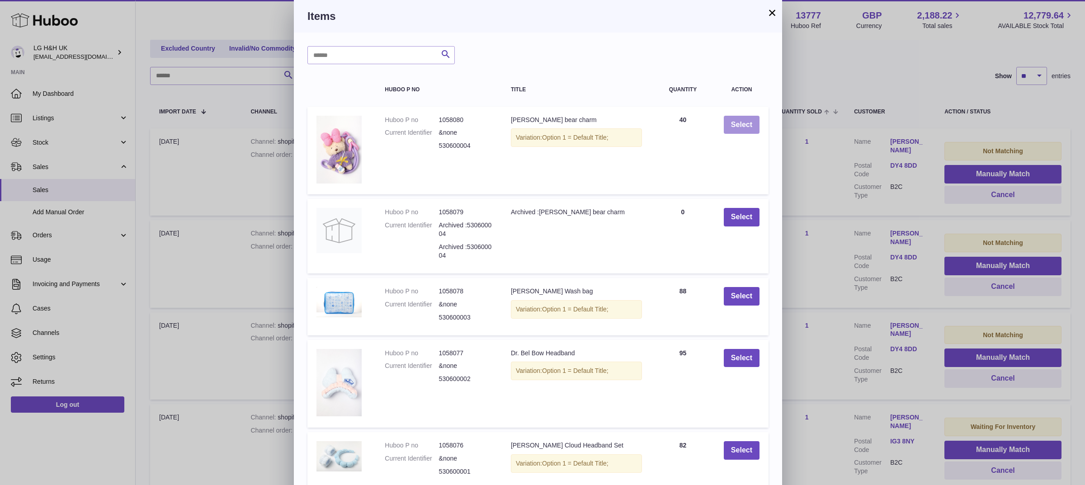
click at [749, 129] on button "Select" at bounding box center [741, 125] width 36 height 19
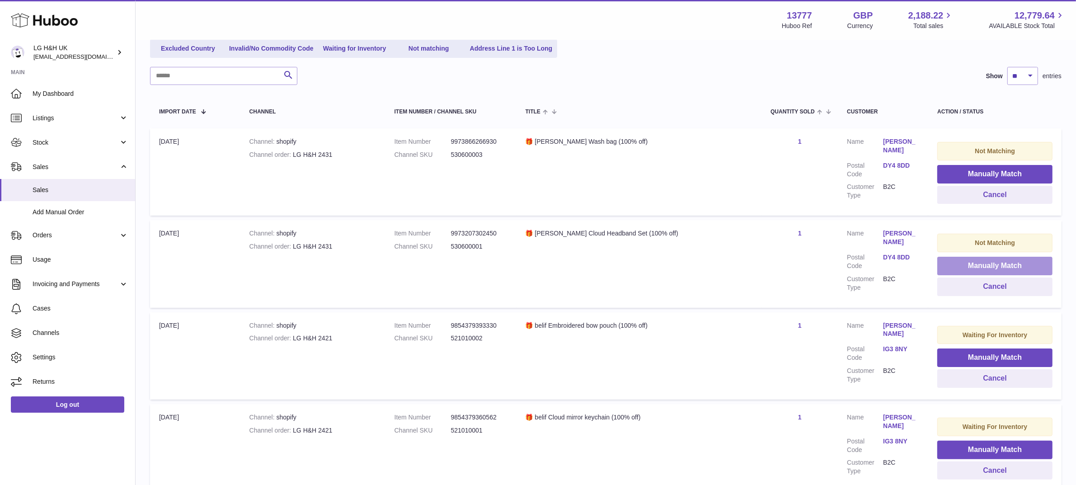
click at [974, 269] on button "Manually Match" at bounding box center [994, 266] width 115 height 19
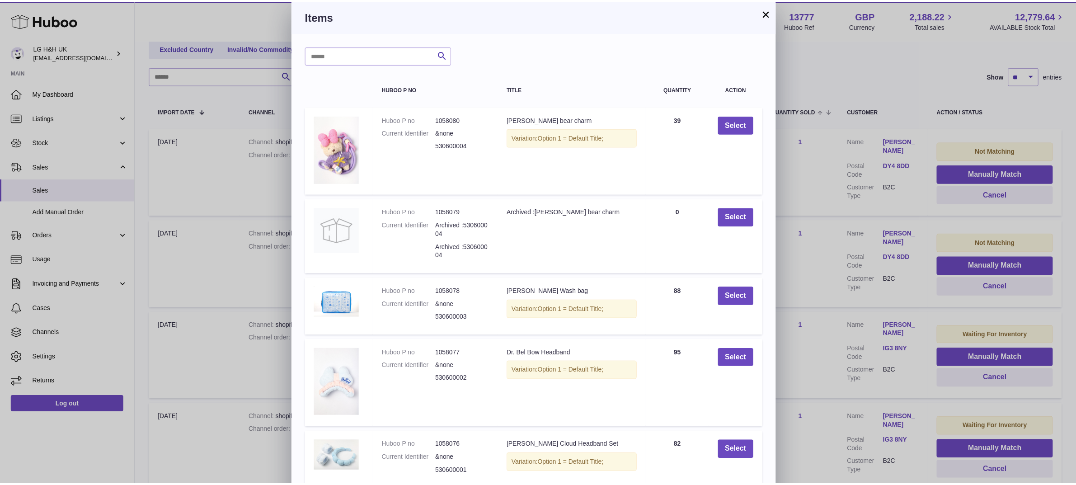
scroll to position [44, 0]
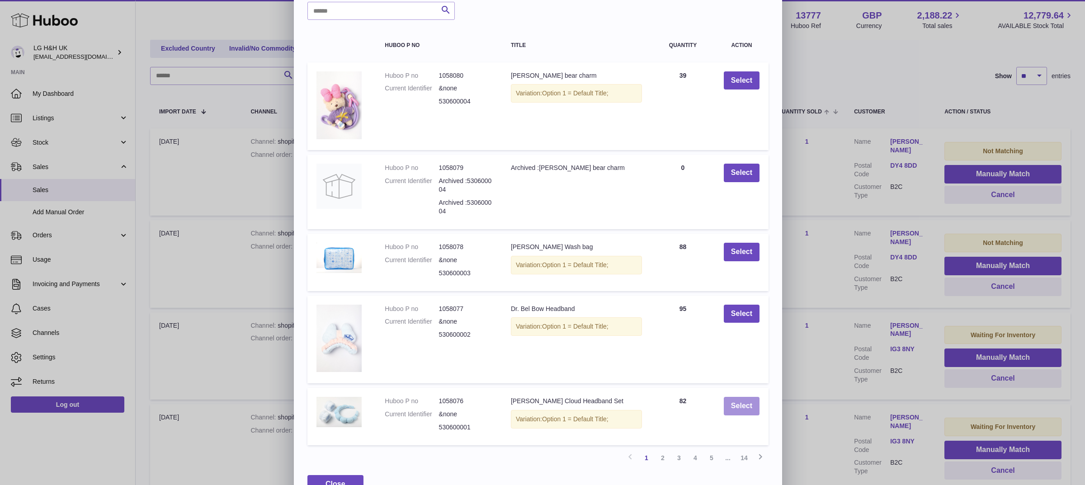
click at [743, 397] on button "Select" at bounding box center [741, 406] width 36 height 19
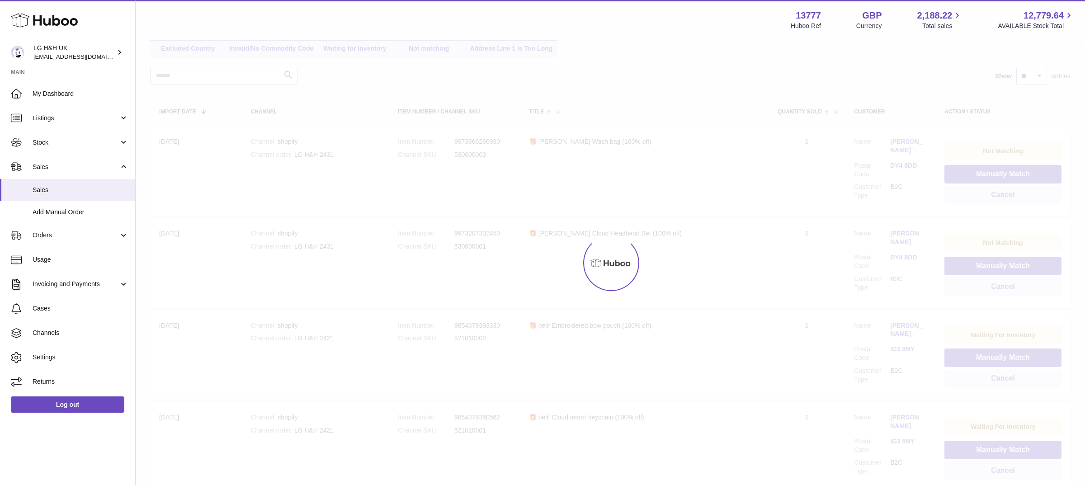
scroll to position [0, 0]
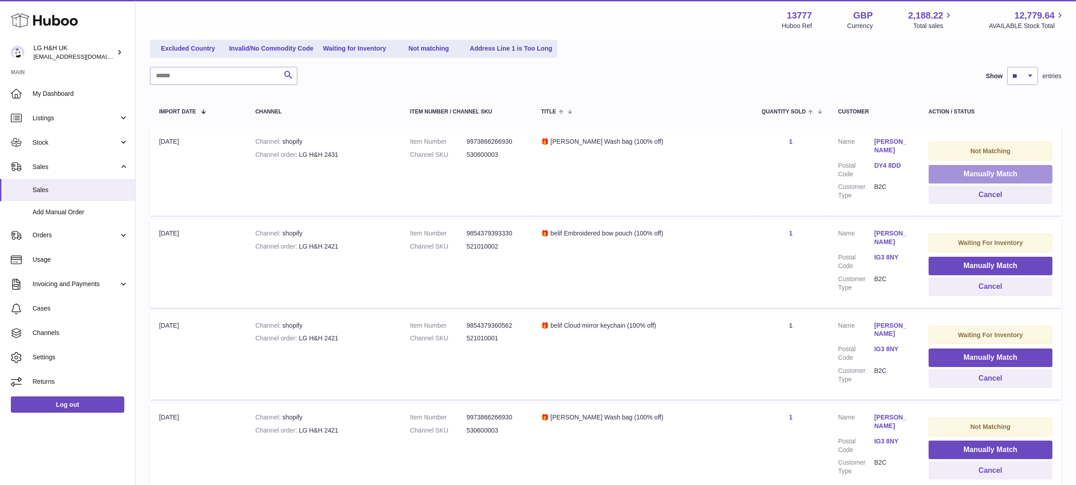
click at [950, 174] on button "Manually Match" at bounding box center [991, 174] width 124 height 19
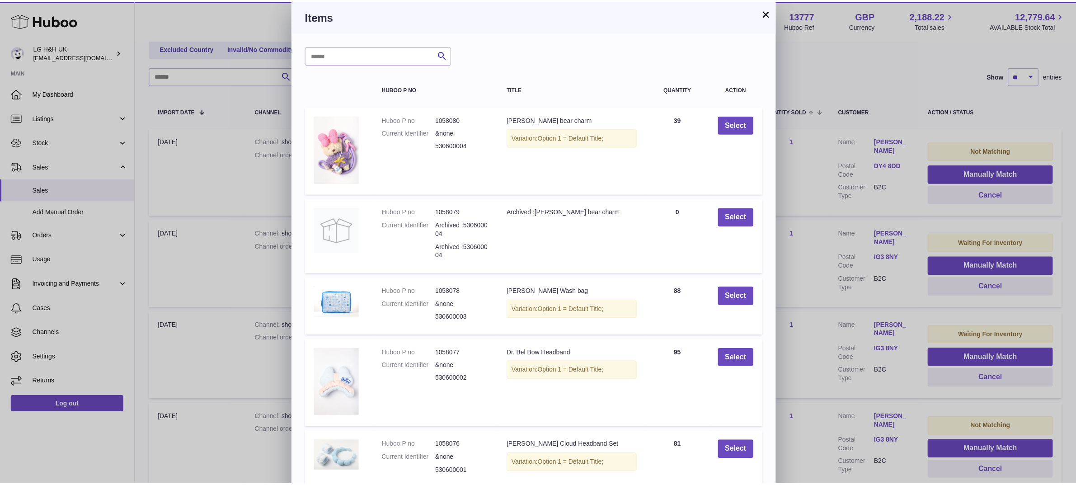
scroll to position [44, 0]
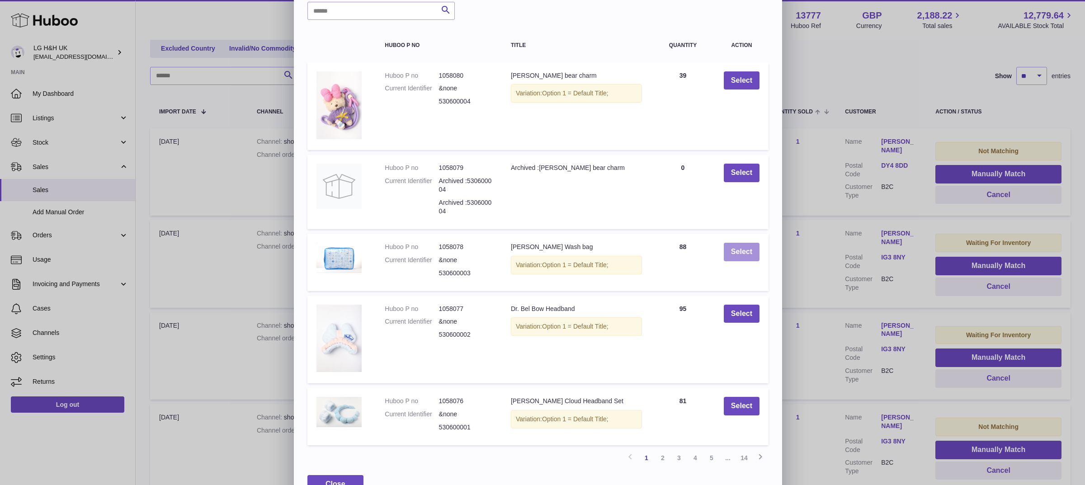
click at [729, 245] on button "Select" at bounding box center [741, 252] width 36 height 19
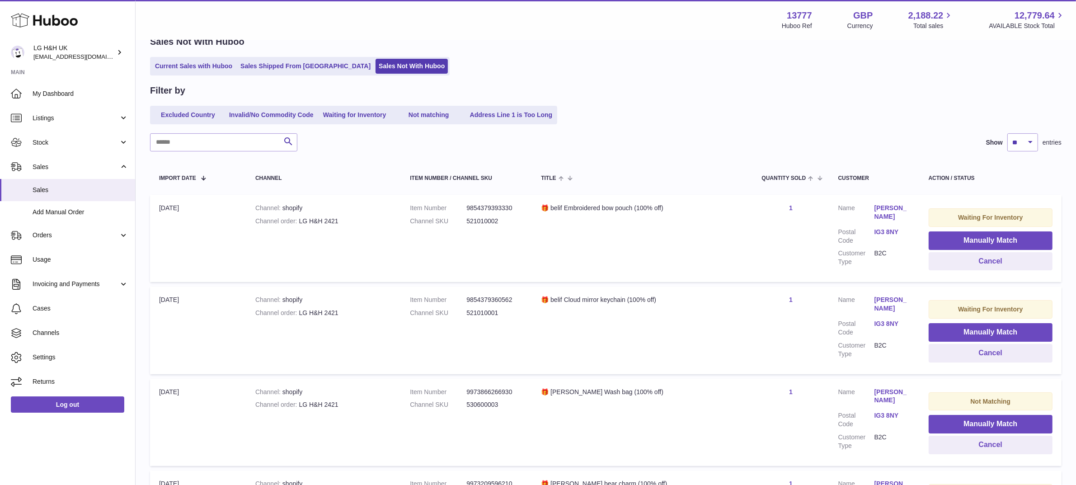
scroll to position [0, 0]
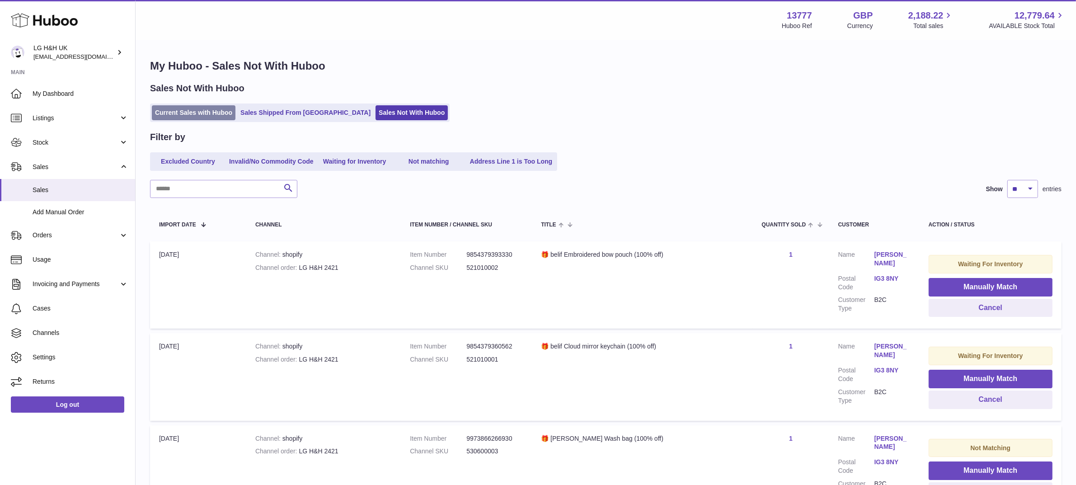
click at [205, 112] on link "Current Sales with Huboo" at bounding box center [194, 112] width 84 height 15
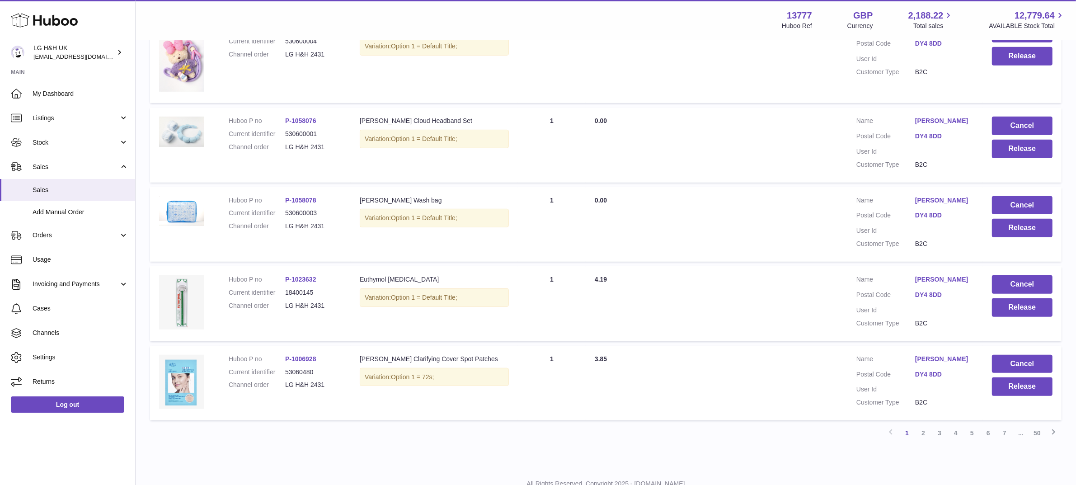
scroll to position [643, 0]
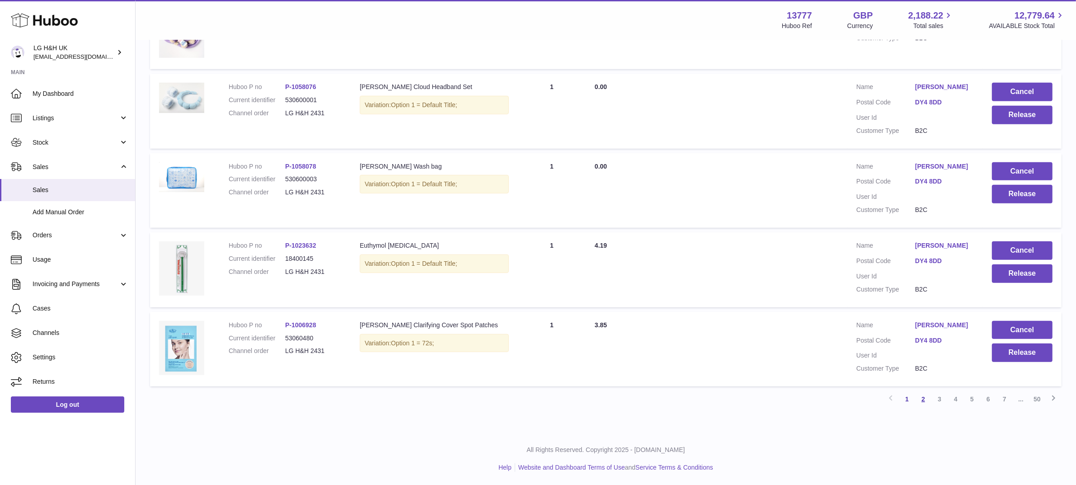
click at [924, 401] on link "2" at bounding box center [923, 399] width 16 height 16
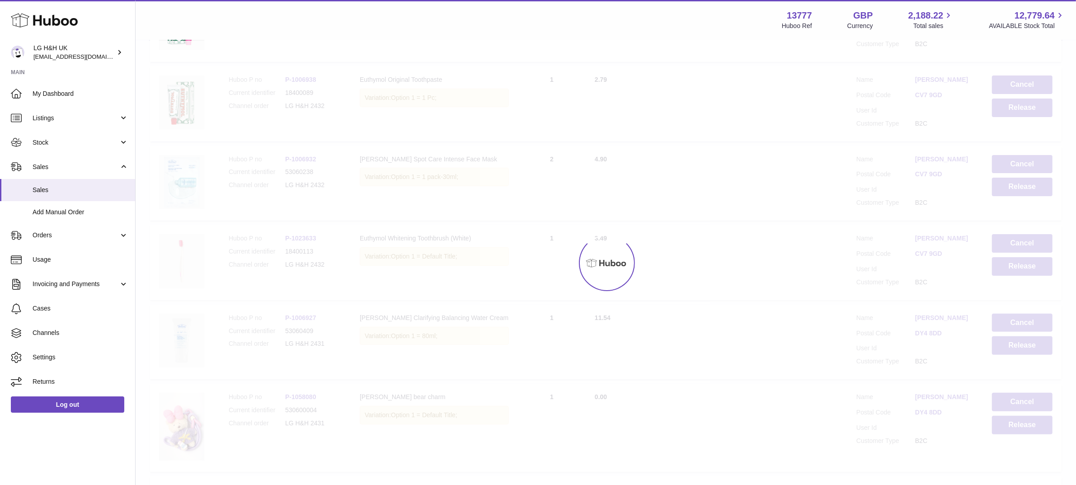
scroll to position [41, 0]
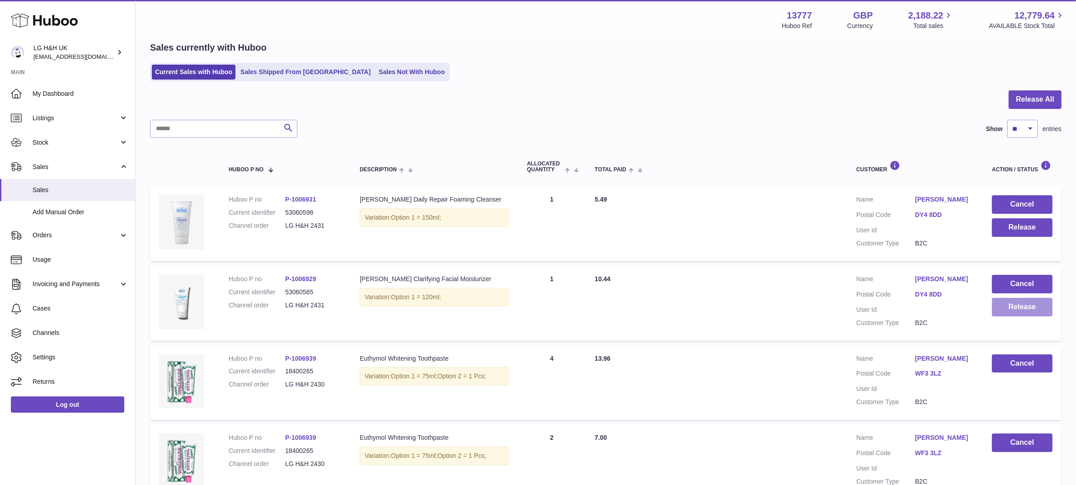
click at [1027, 305] on button "Release" at bounding box center [1022, 307] width 61 height 19
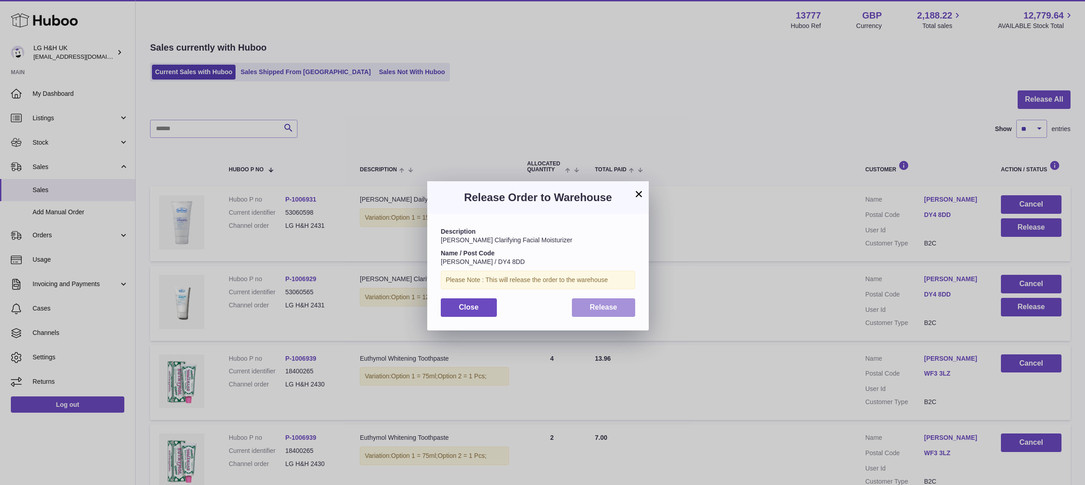
click at [609, 312] on button "Release" at bounding box center [604, 307] width 64 height 19
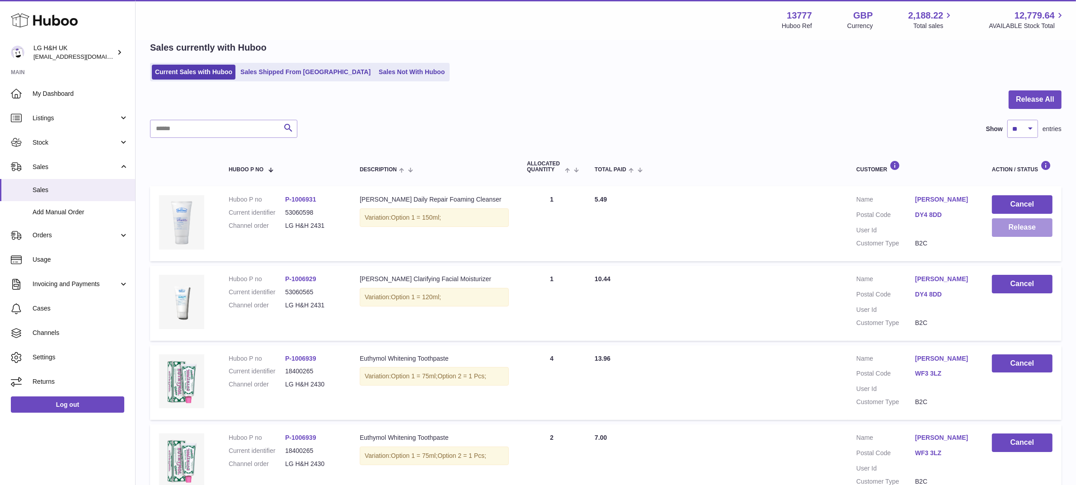
click at [1015, 231] on button "Release" at bounding box center [1022, 227] width 61 height 19
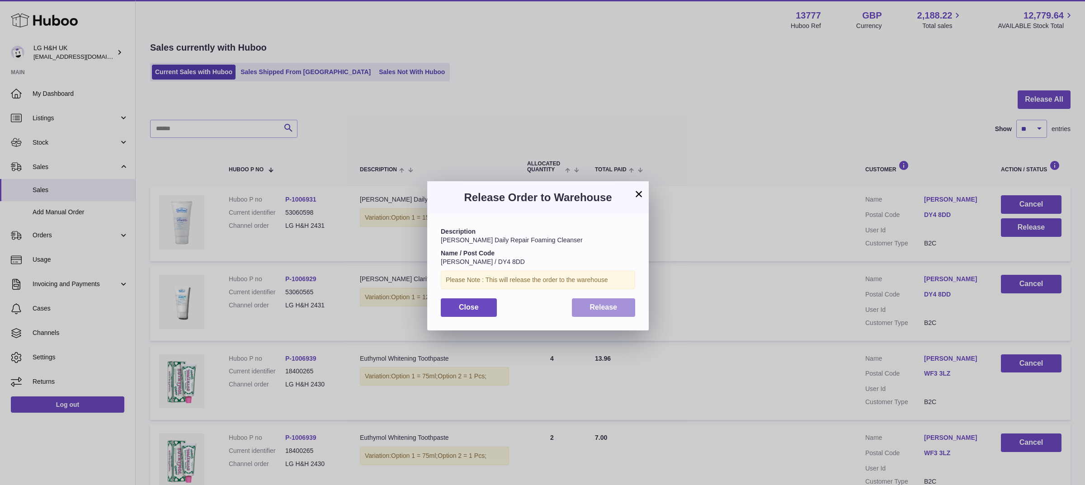
click at [595, 305] on span "Release" at bounding box center [604, 307] width 28 height 8
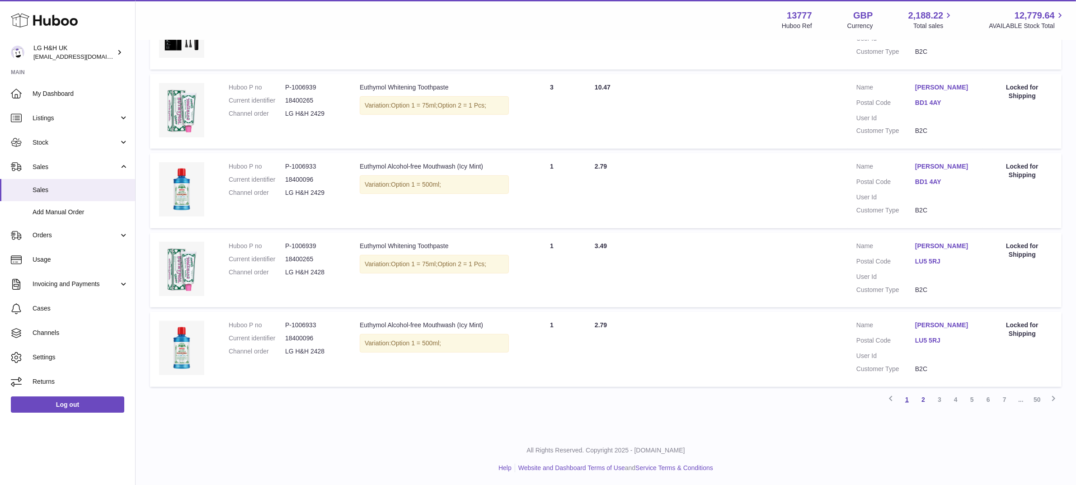
click at [906, 400] on link "1" at bounding box center [907, 399] width 16 height 16
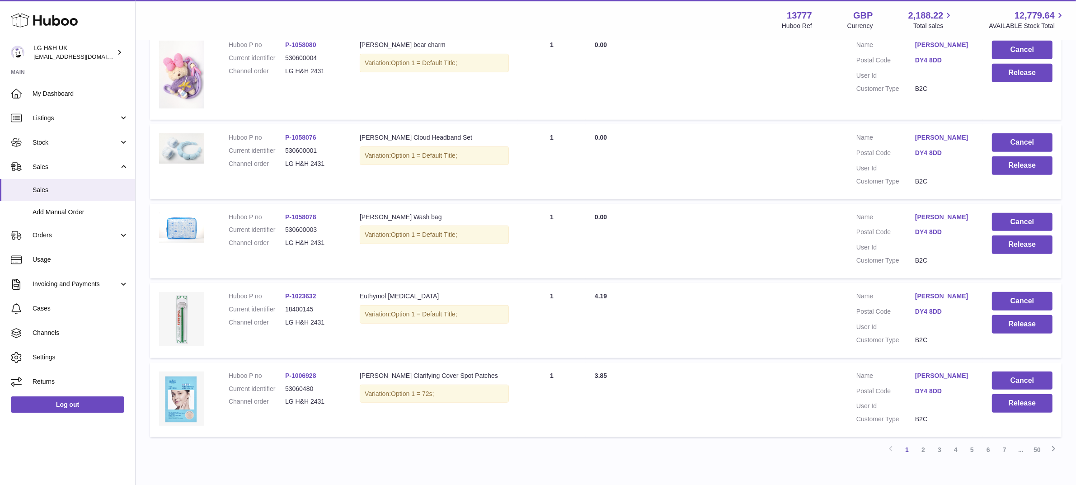
scroll to position [643, 0]
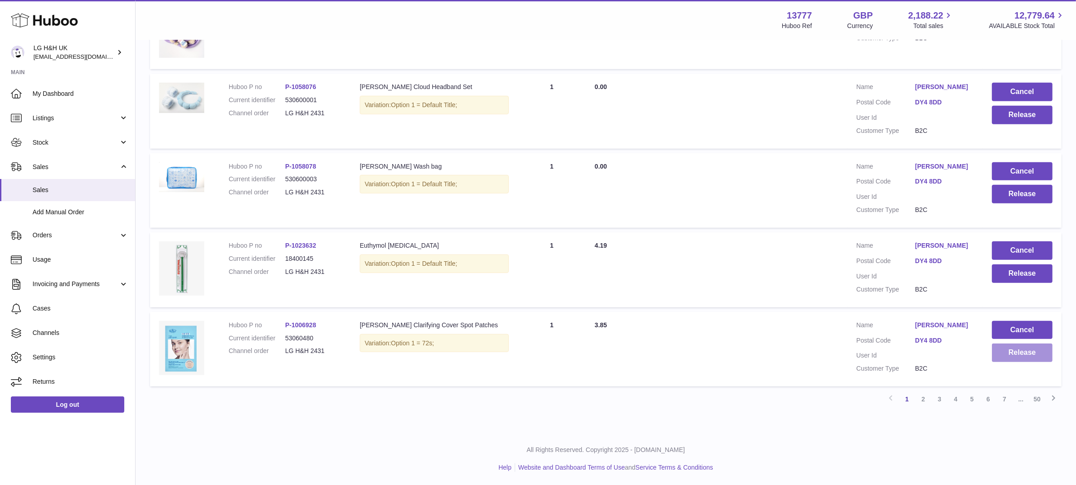
click at [1003, 349] on button "Release" at bounding box center [1022, 352] width 61 height 19
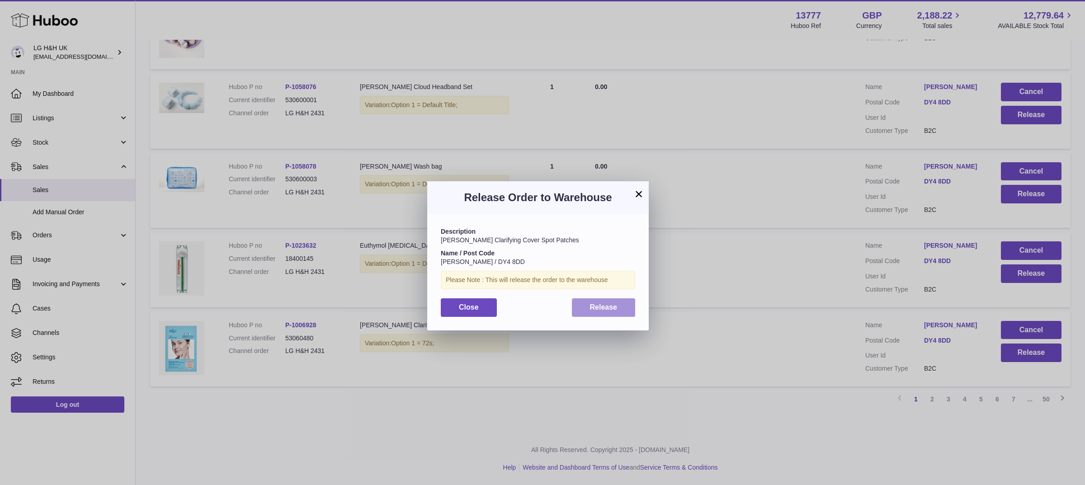
click at [608, 307] on span "Release" at bounding box center [604, 307] width 28 height 8
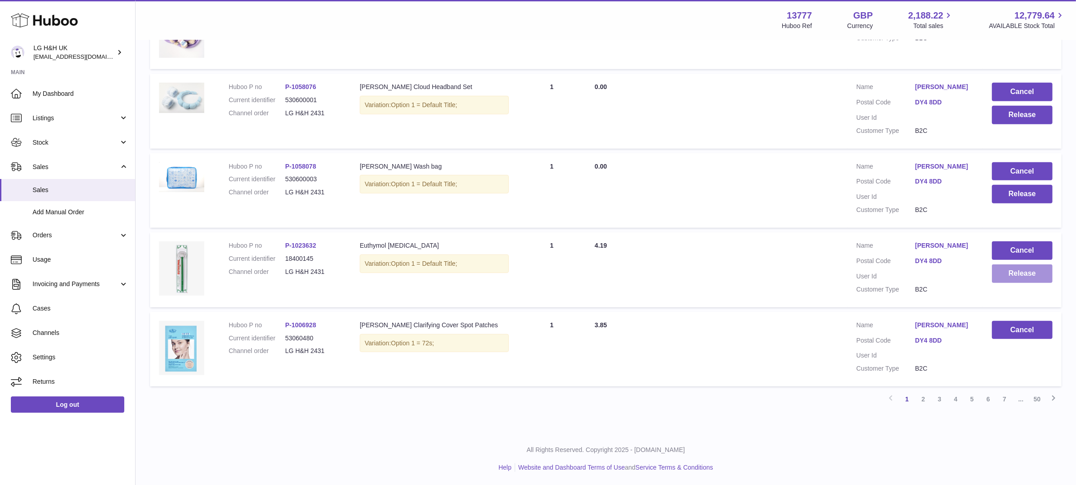
click at [1009, 267] on button "Release" at bounding box center [1022, 273] width 61 height 19
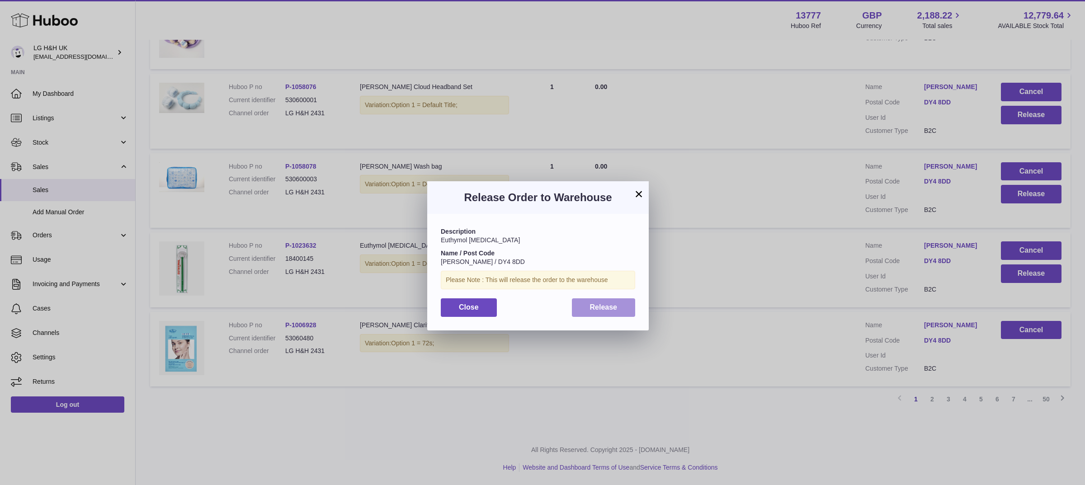
click at [597, 306] on span "Release" at bounding box center [604, 307] width 28 height 8
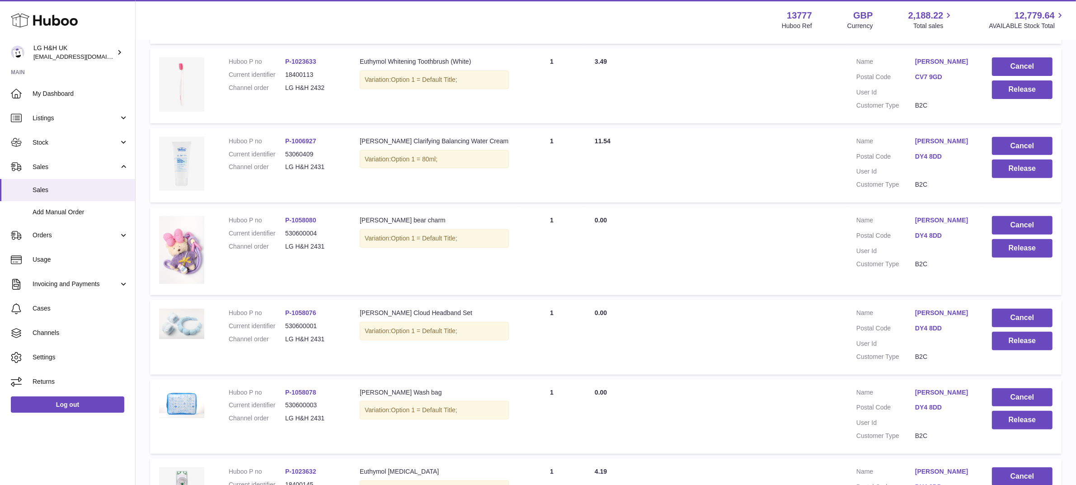
scroll to position [473, 0]
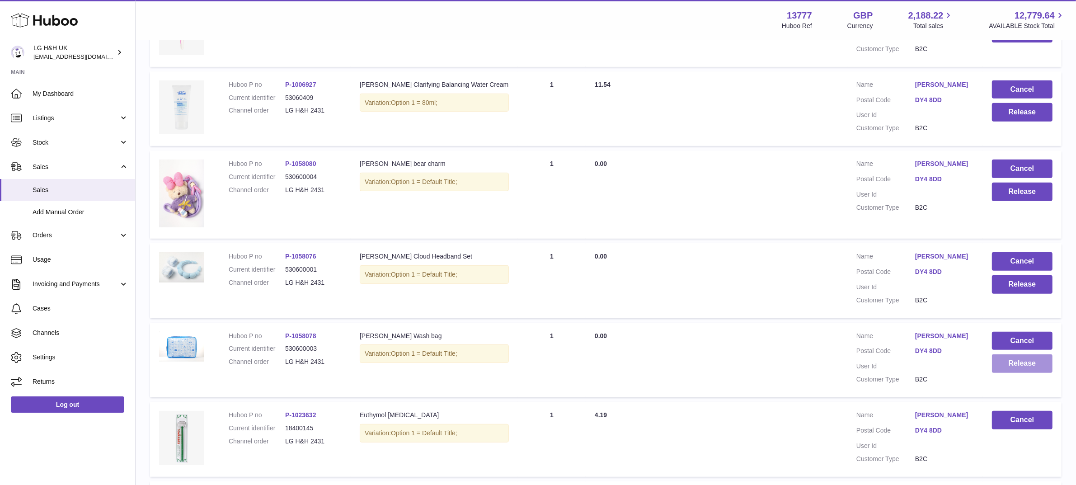
click at [1029, 356] on button "Release" at bounding box center [1022, 363] width 61 height 19
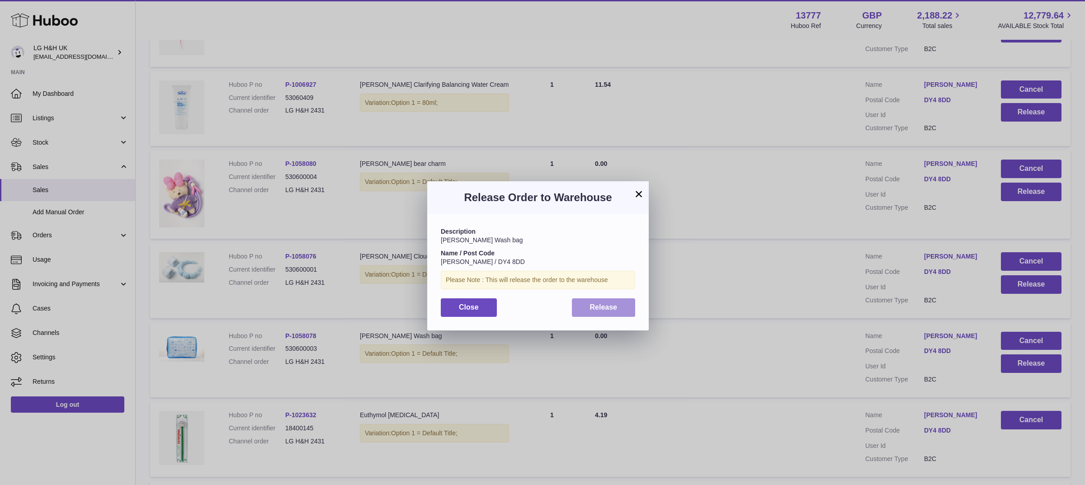
click at [582, 311] on button "Release" at bounding box center [604, 307] width 64 height 19
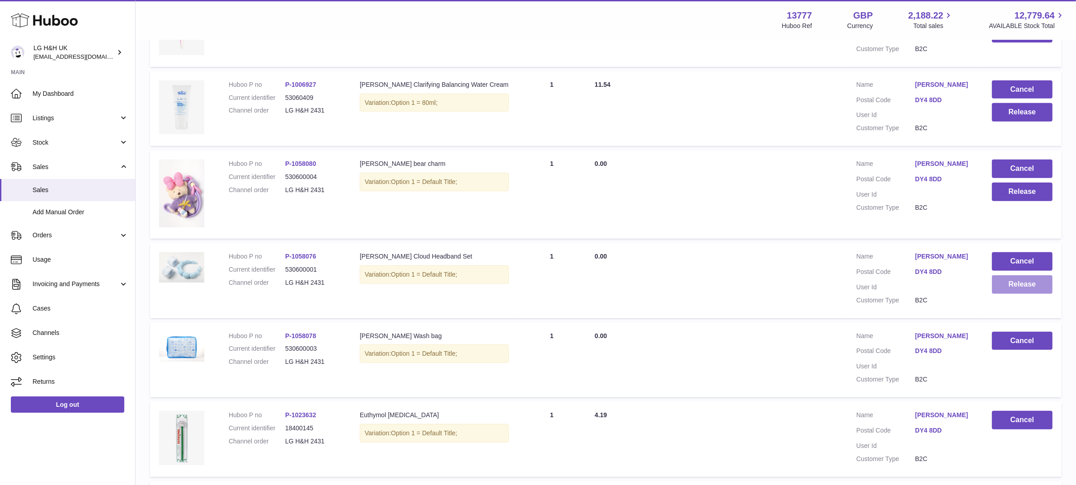
click at [1005, 283] on button "Release" at bounding box center [1022, 284] width 61 height 19
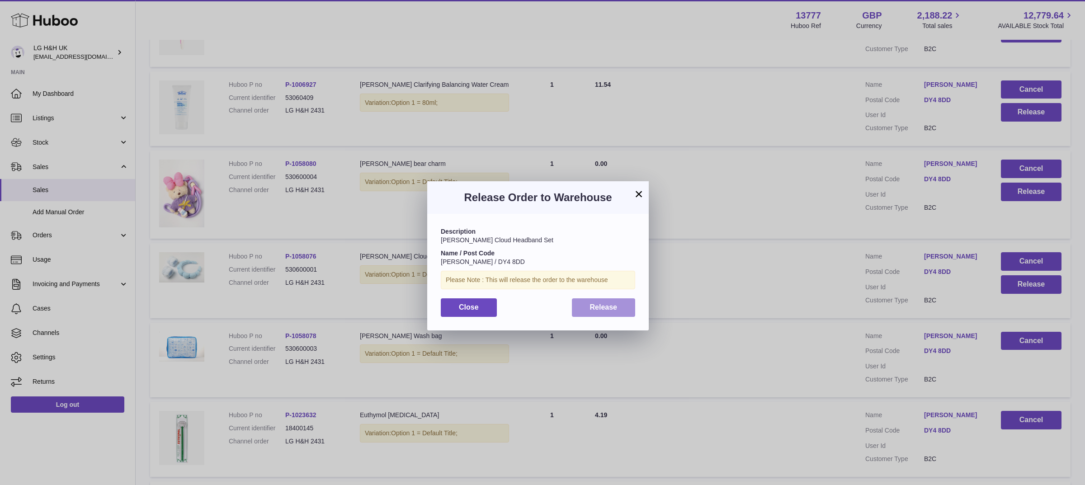
click at [584, 306] on button "Release" at bounding box center [604, 307] width 64 height 19
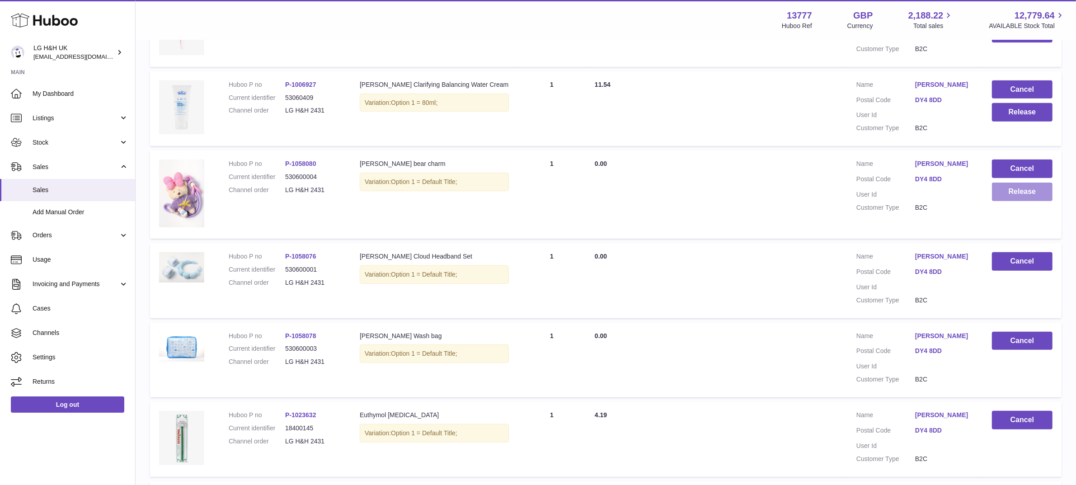
click at [1011, 197] on button "Release" at bounding box center [1022, 192] width 61 height 19
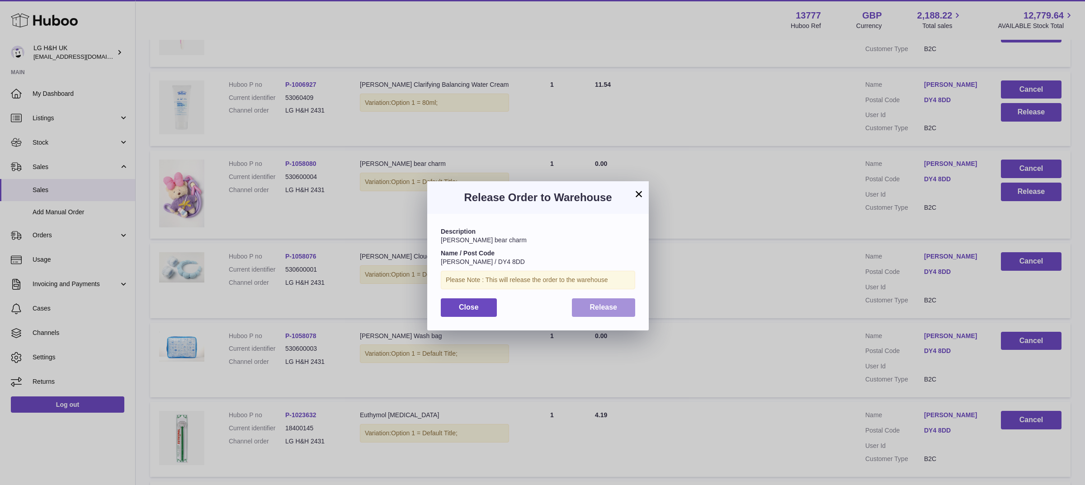
click at [623, 305] on button "Release" at bounding box center [604, 307] width 64 height 19
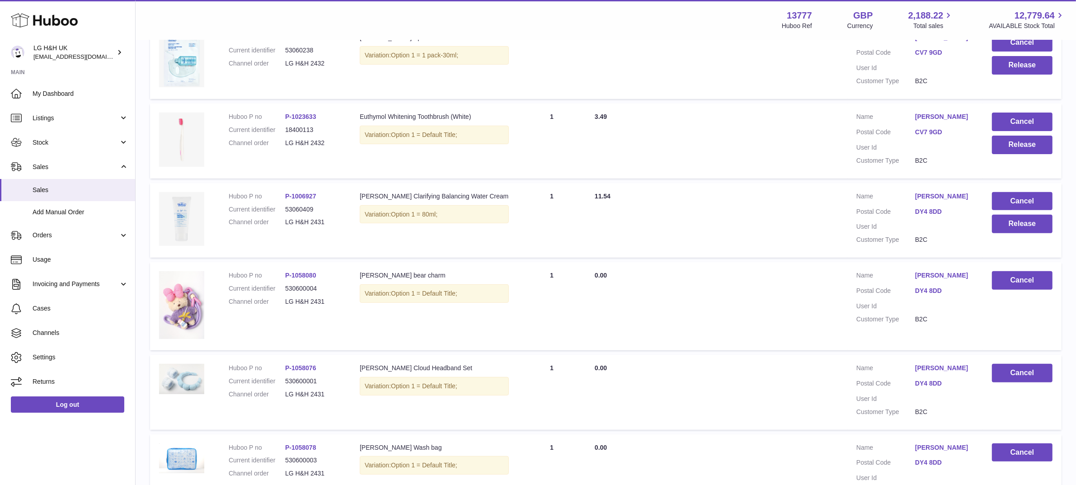
scroll to position [360, 0]
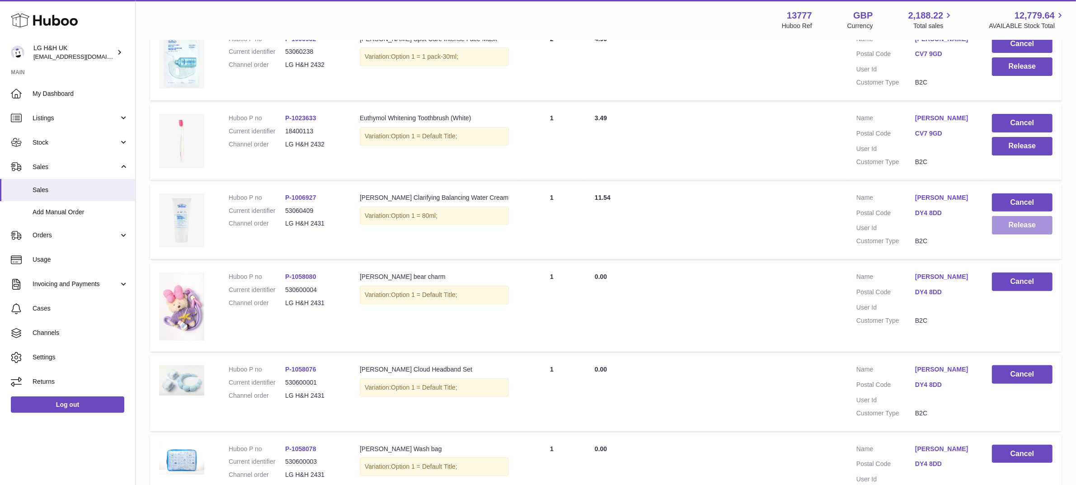
click at [1002, 226] on button "Release" at bounding box center [1022, 225] width 61 height 19
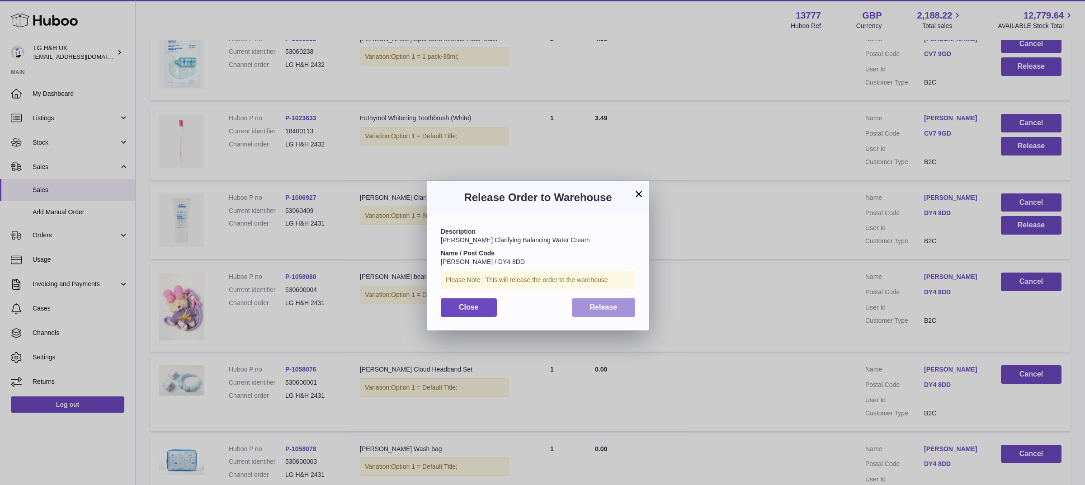
click at [604, 316] on button "Release" at bounding box center [604, 307] width 64 height 19
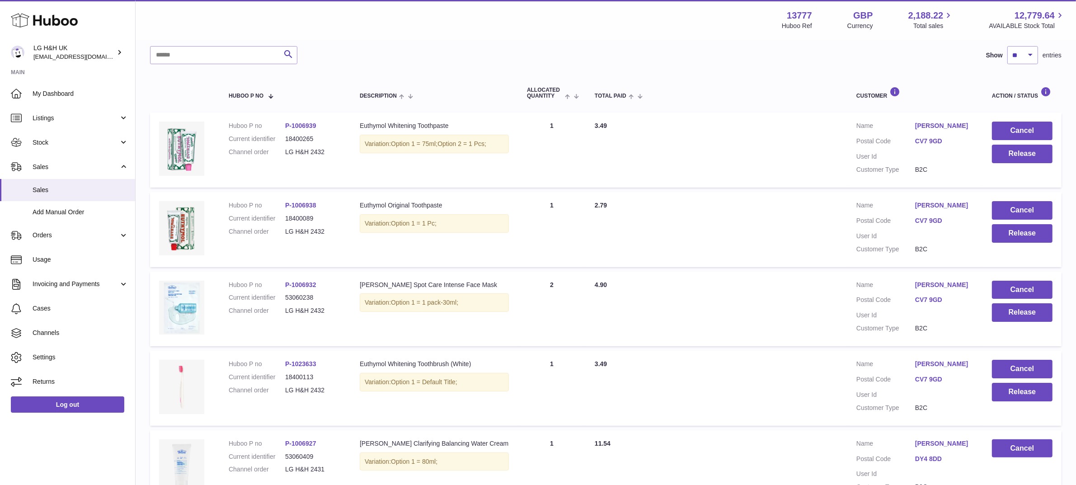
scroll to position [134, 0]
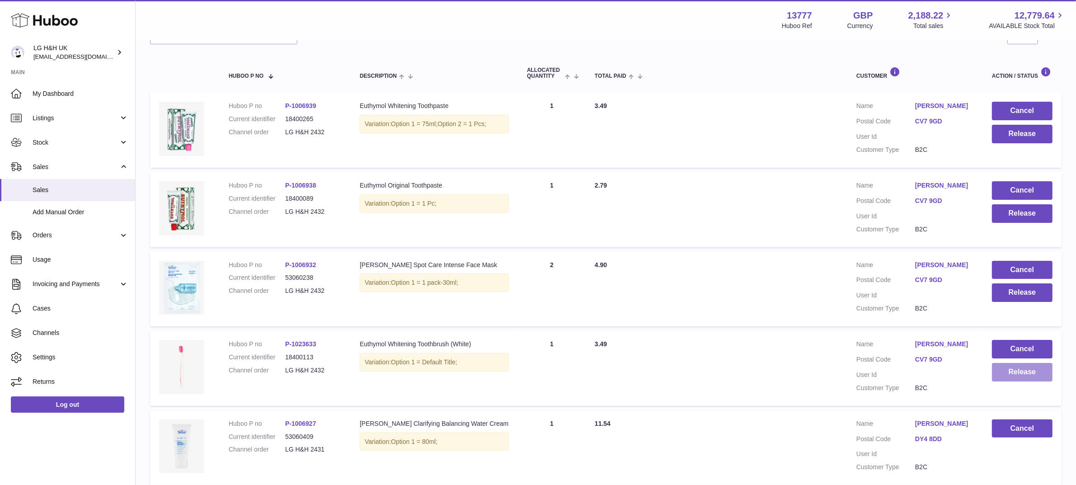
click at [1023, 375] on button "Release" at bounding box center [1022, 372] width 61 height 19
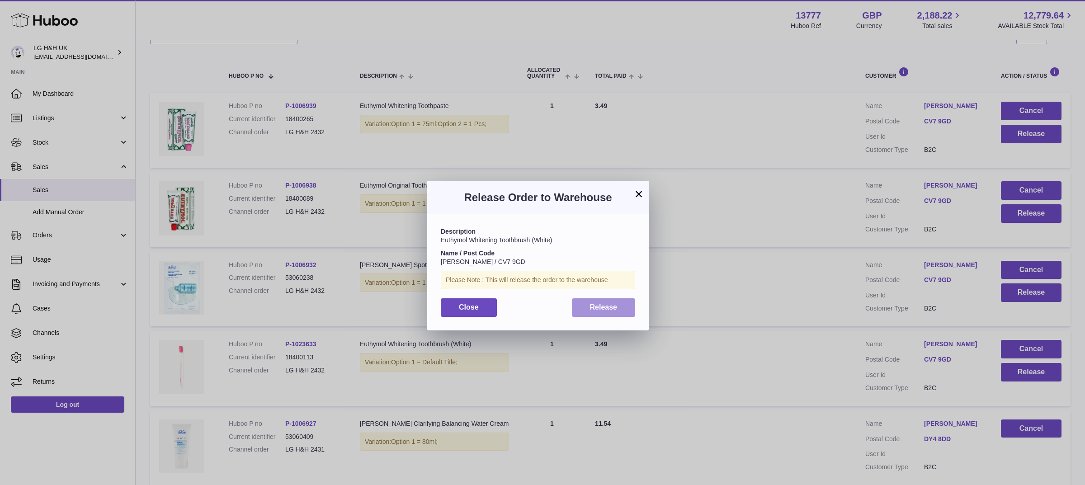
click at [625, 304] on button "Release" at bounding box center [604, 307] width 64 height 19
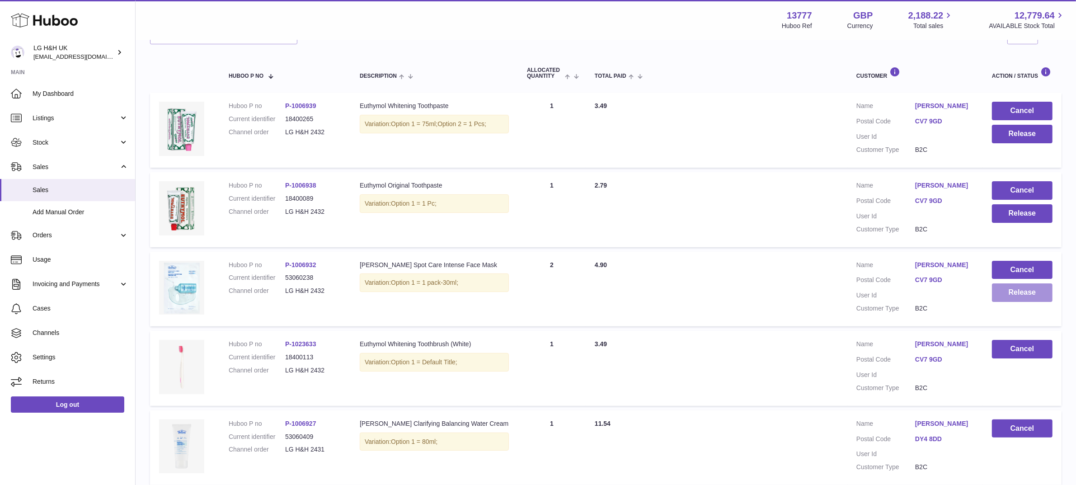
click at [1031, 287] on button "Release" at bounding box center [1022, 292] width 61 height 19
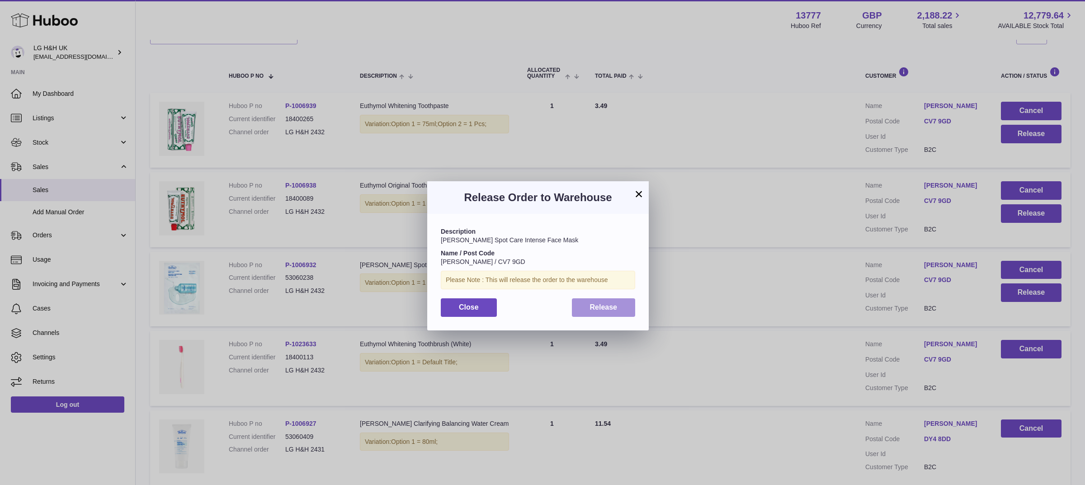
click at [627, 303] on button "Release" at bounding box center [604, 307] width 64 height 19
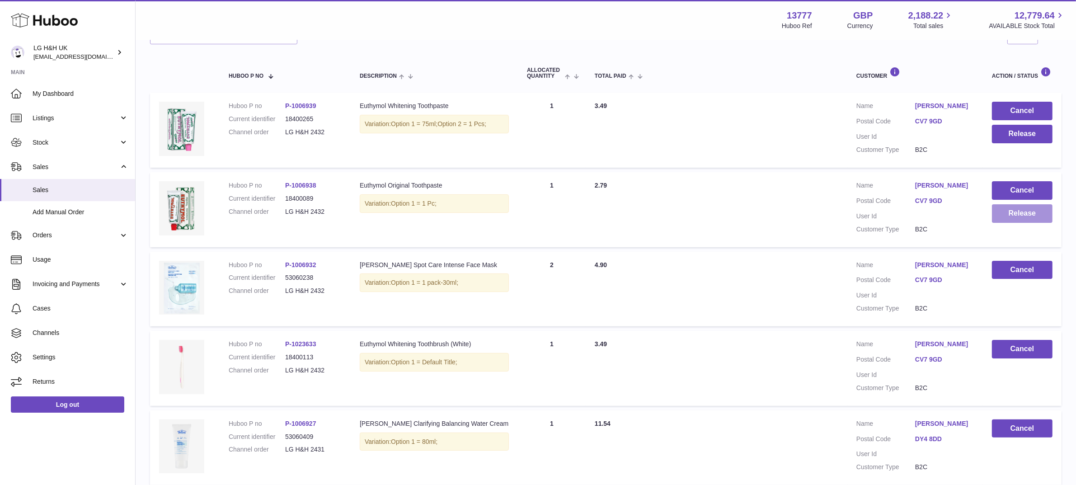
click at [1017, 213] on button "Release" at bounding box center [1022, 213] width 61 height 19
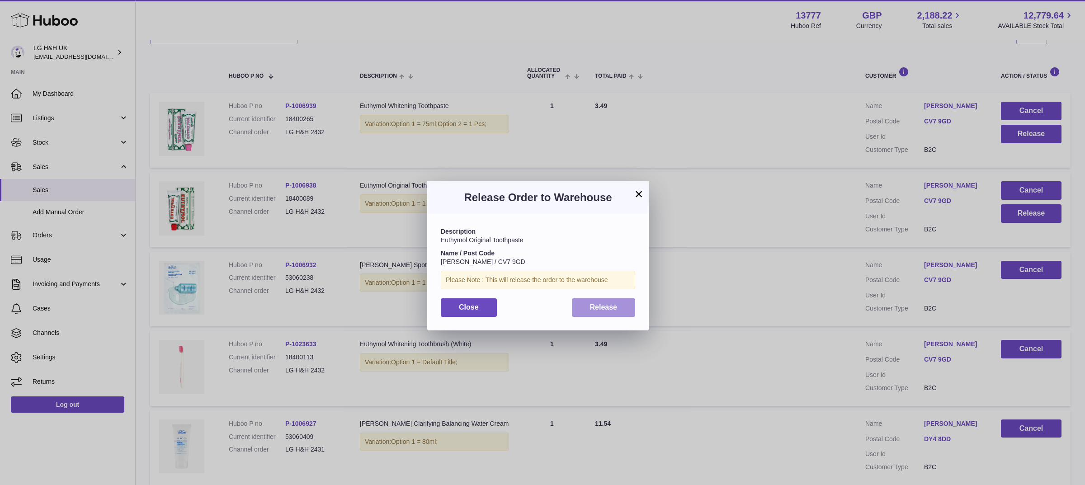
click at [611, 302] on button "Release" at bounding box center [604, 307] width 64 height 19
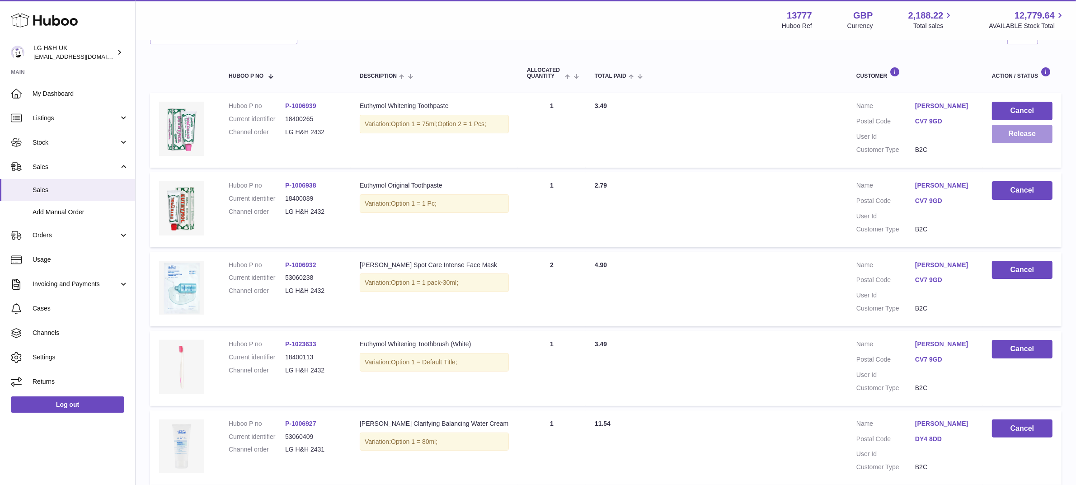
click at [1007, 130] on button "Release" at bounding box center [1022, 134] width 61 height 19
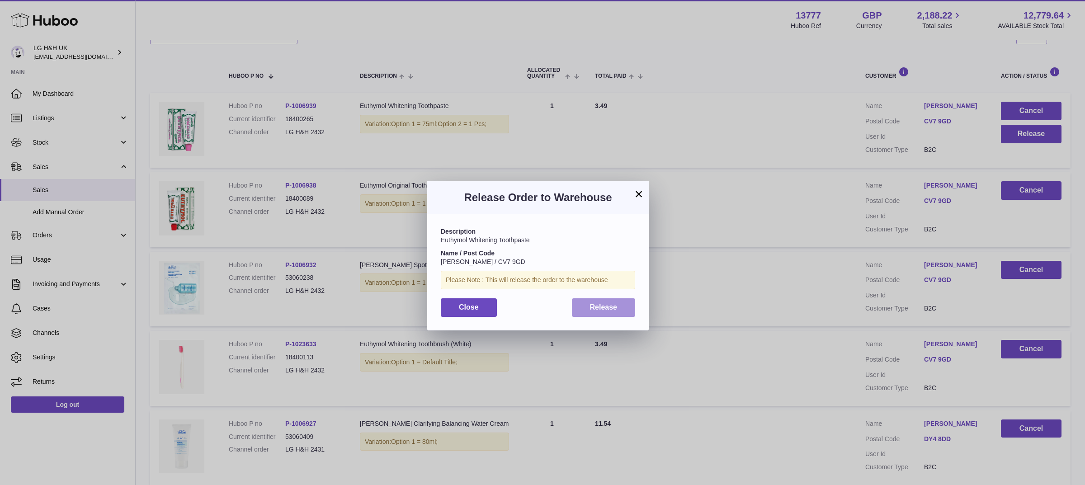
click at [624, 307] on button "Release" at bounding box center [604, 307] width 64 height 19
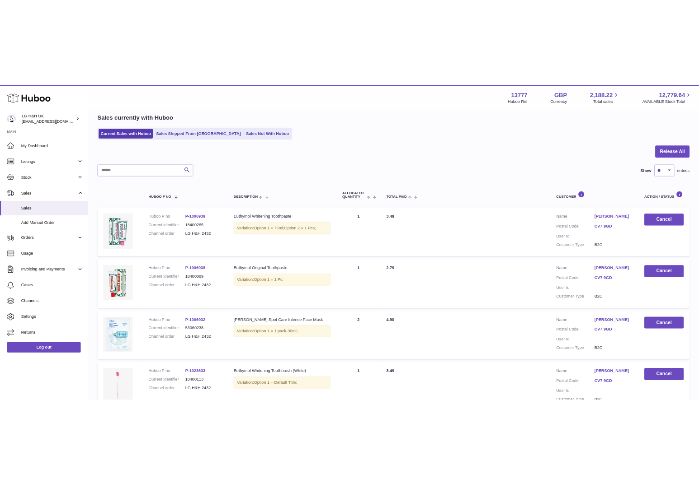
scroll to position [0, 0]
